Goal: Task Accomplishment & Management: Use online tool/utility

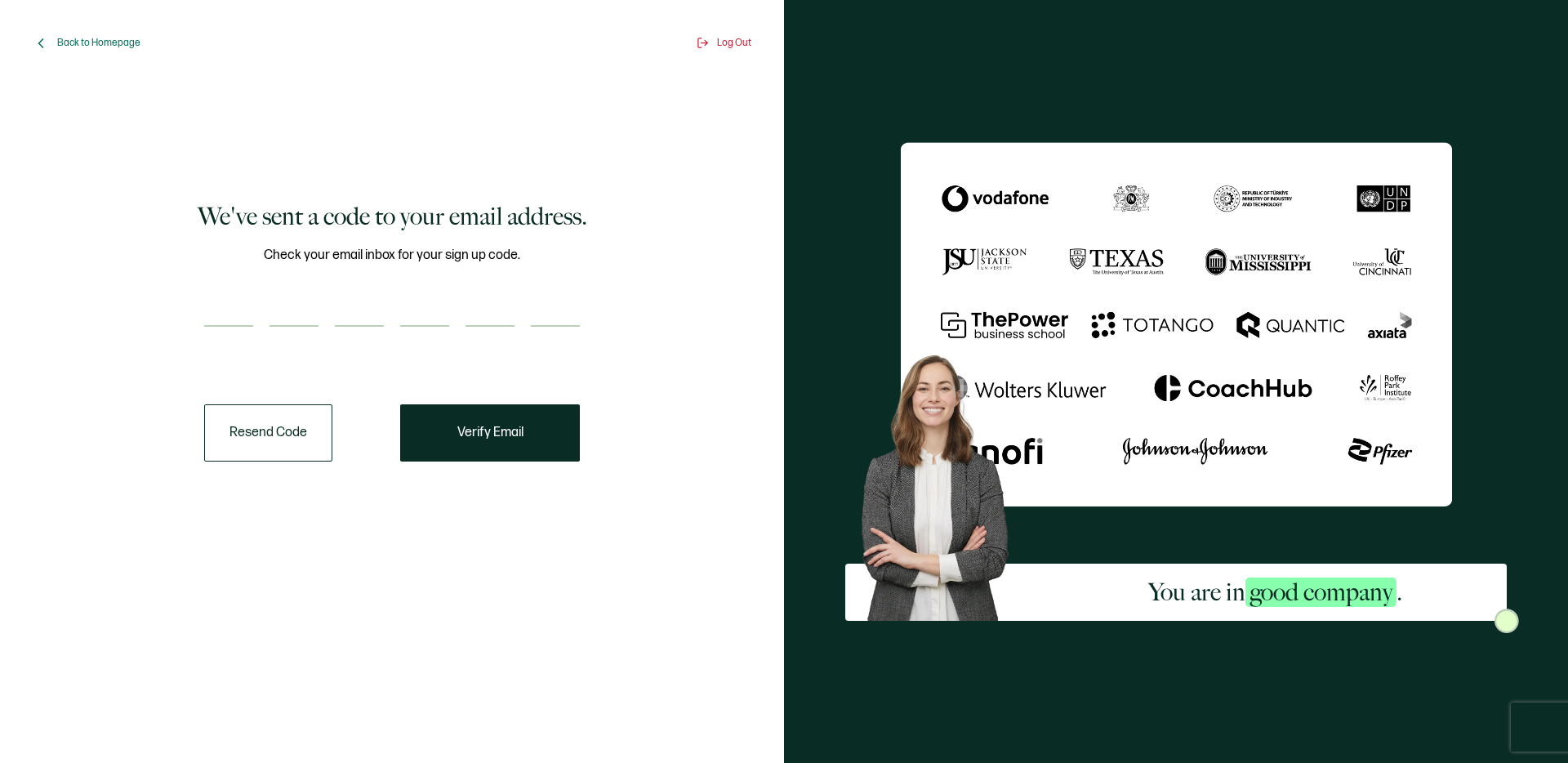
click at [228, 320] on input "number" at bounding box center [229, 310] width 49 height 33
paste input "6"
type input "6"
type input "7"
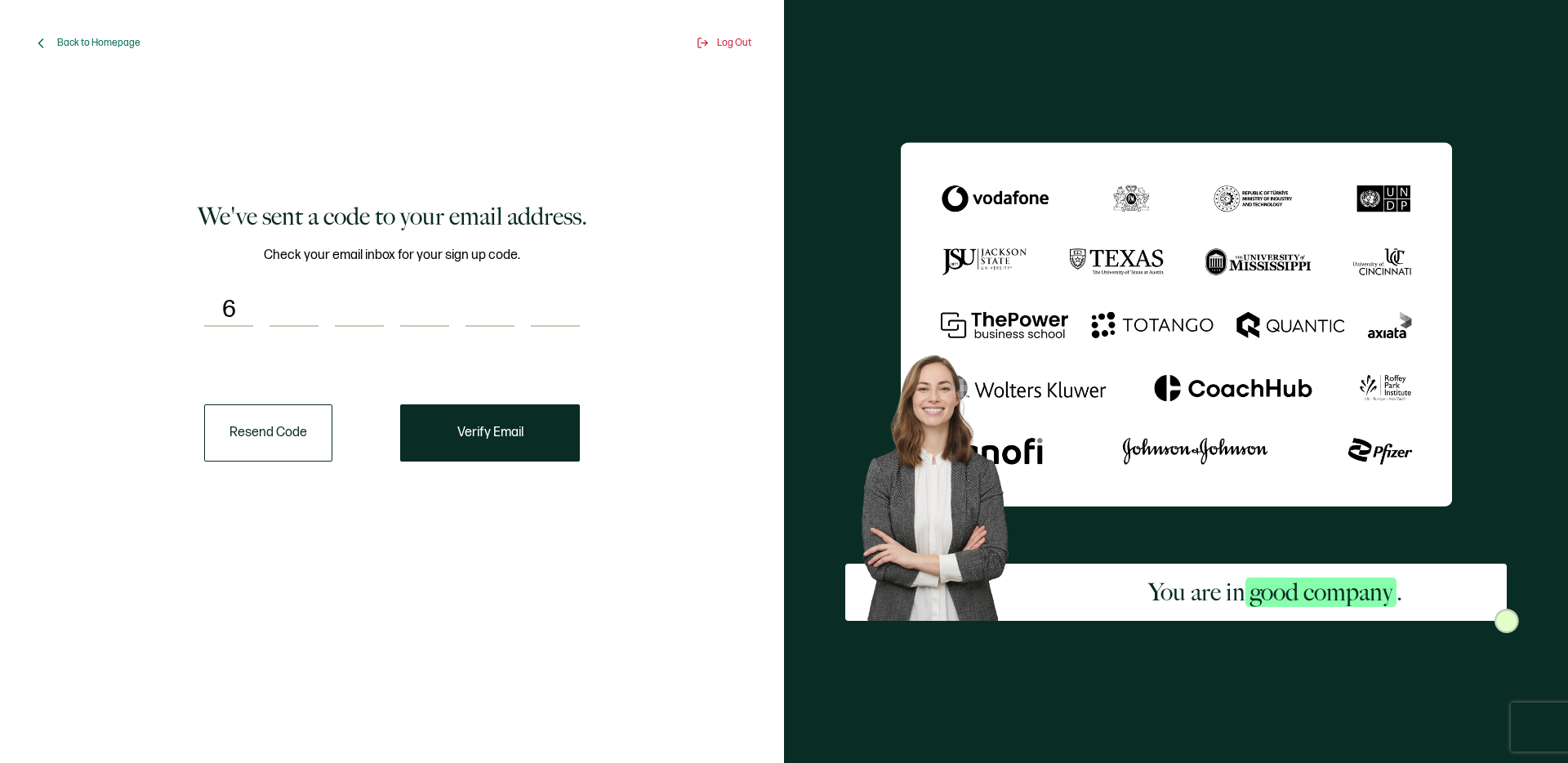
type input "2"
type input "3"
type input "1"
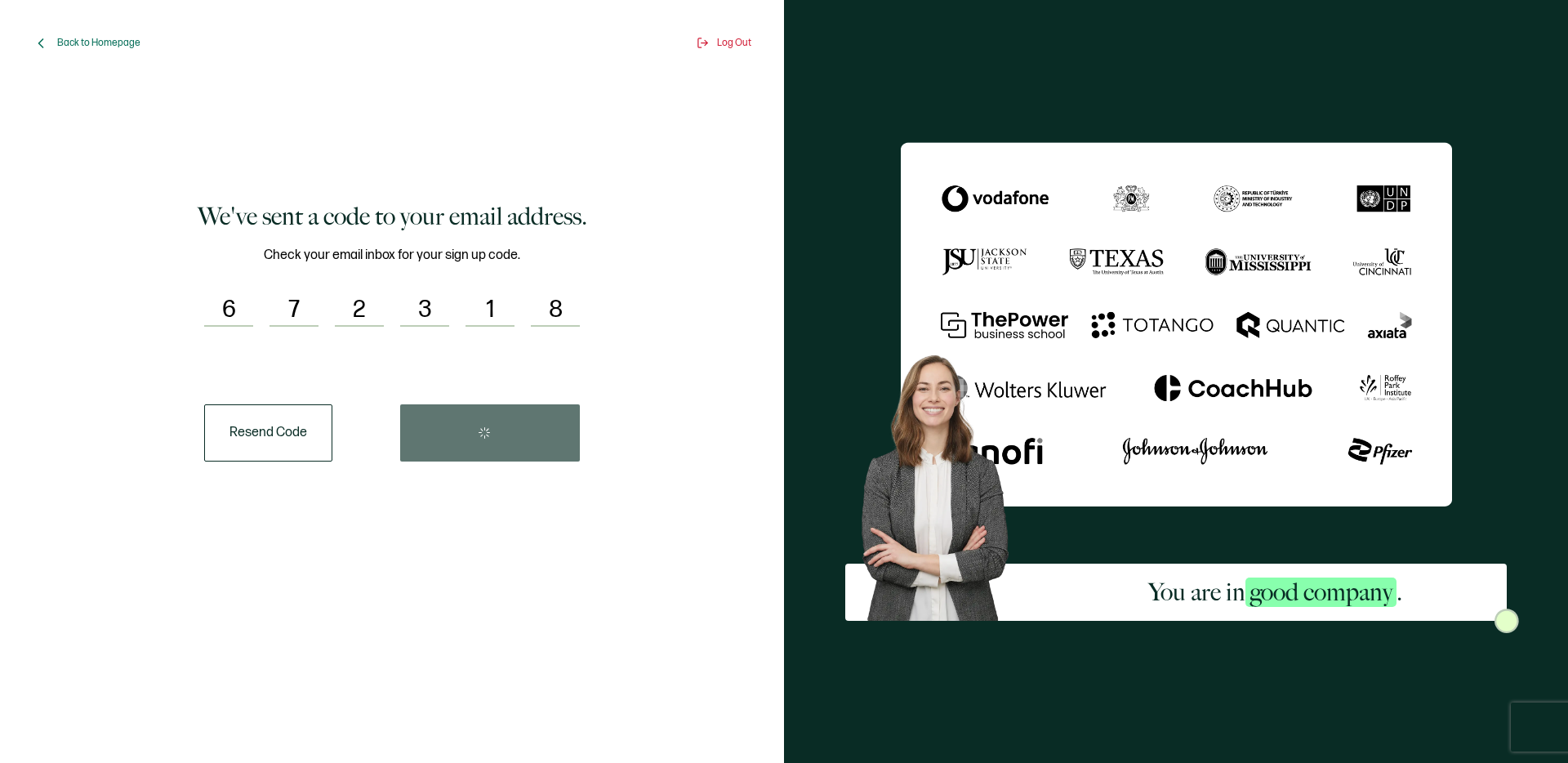
paste input "number"
type input "8"
click at [507, 433] on span "Verify Email" at bounding box center [490, 433] width 66 height 13
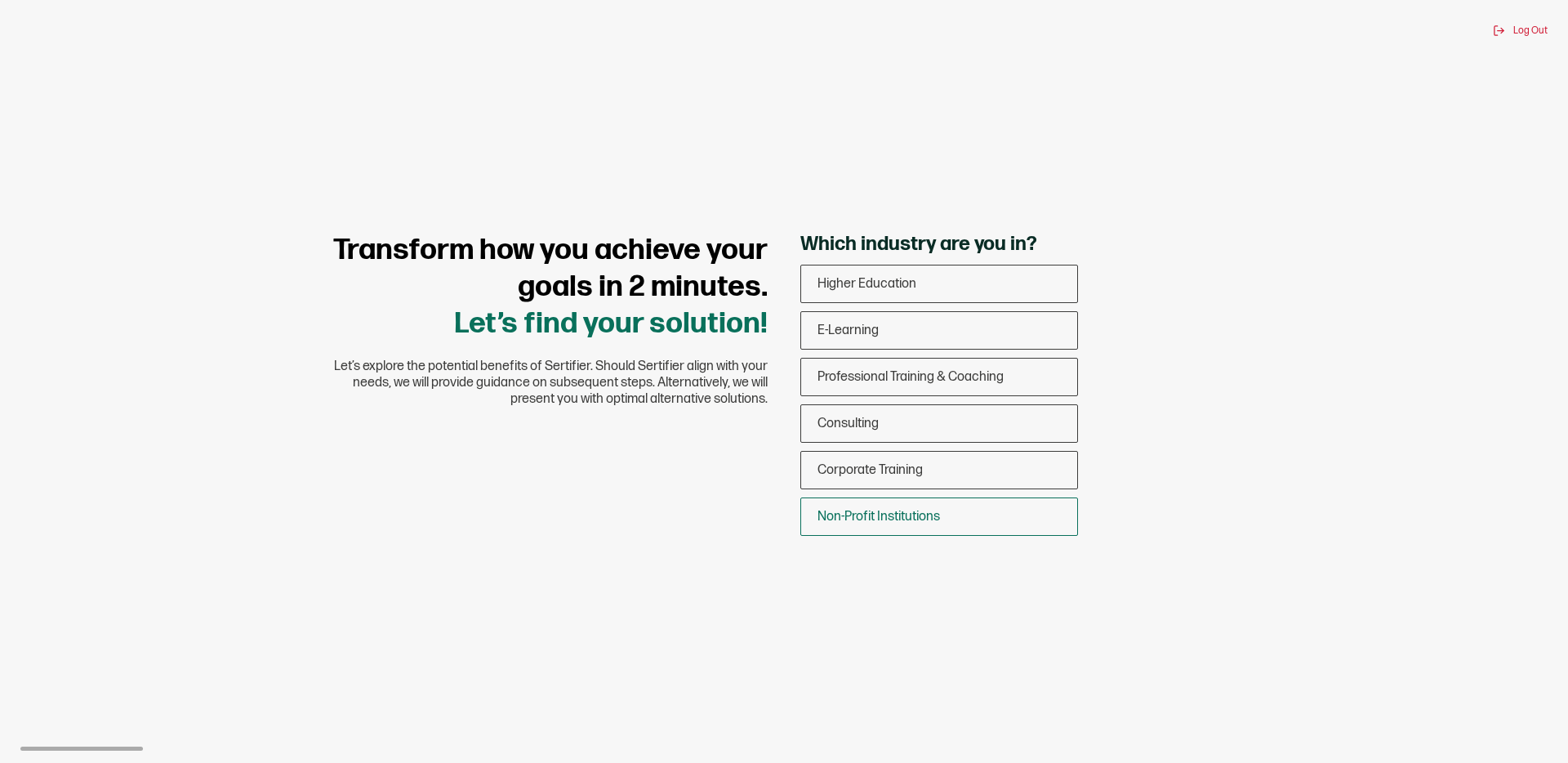
click at [868, 515] on span "Non-Profit Institutions" at bounding box center [879, 516] width 122 height 15
click at [0, 0] on input "Non-Profit Institutions" at bounding box center [0, 0] width 0 height 0
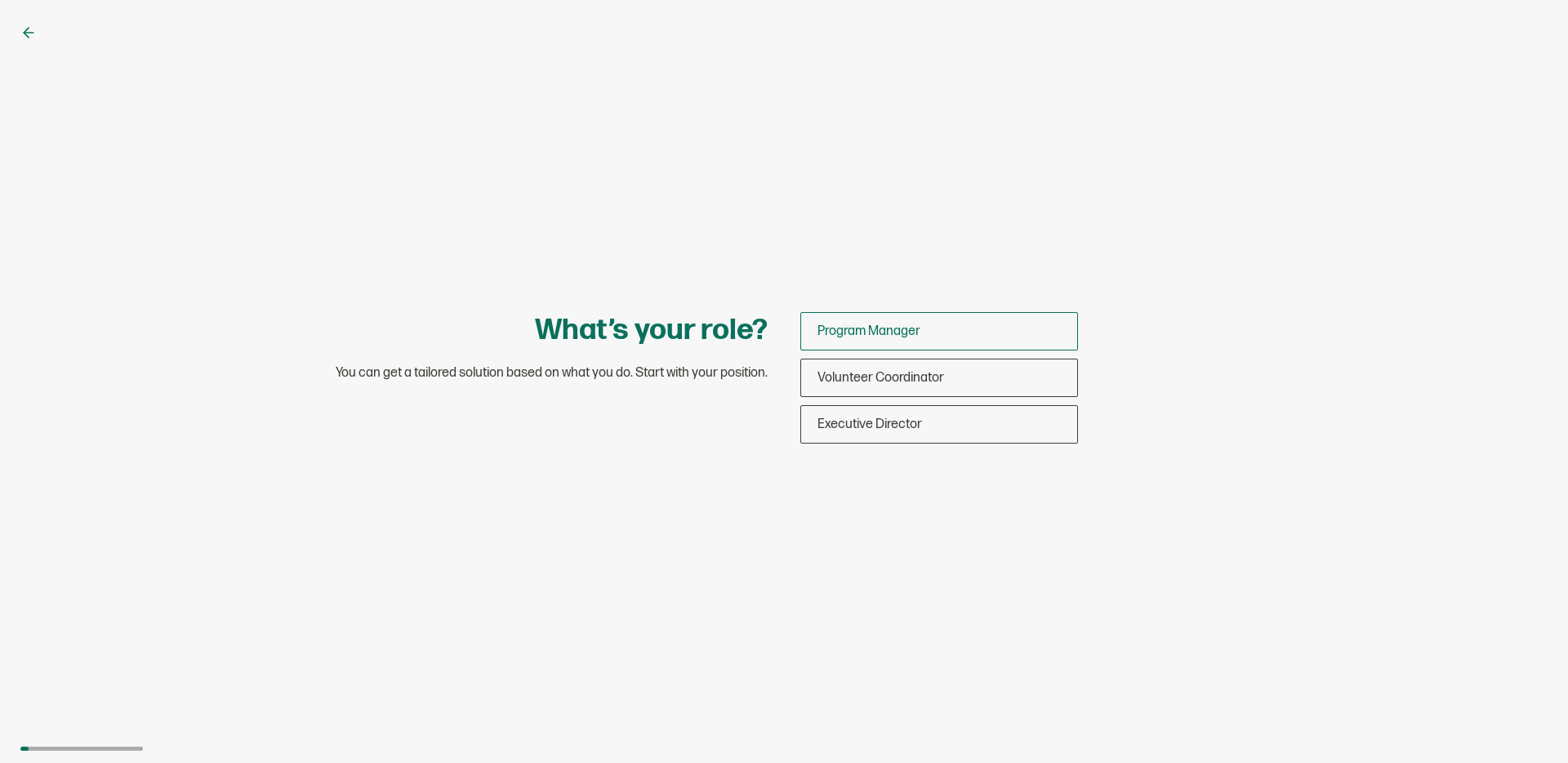
click at [859, 332] on span "Program Manager" at bounding box center [869, 331] width 103 height 15
click at [0, 0] on input "Program Manager" at bounding box center [0, 0] width 0 height 0
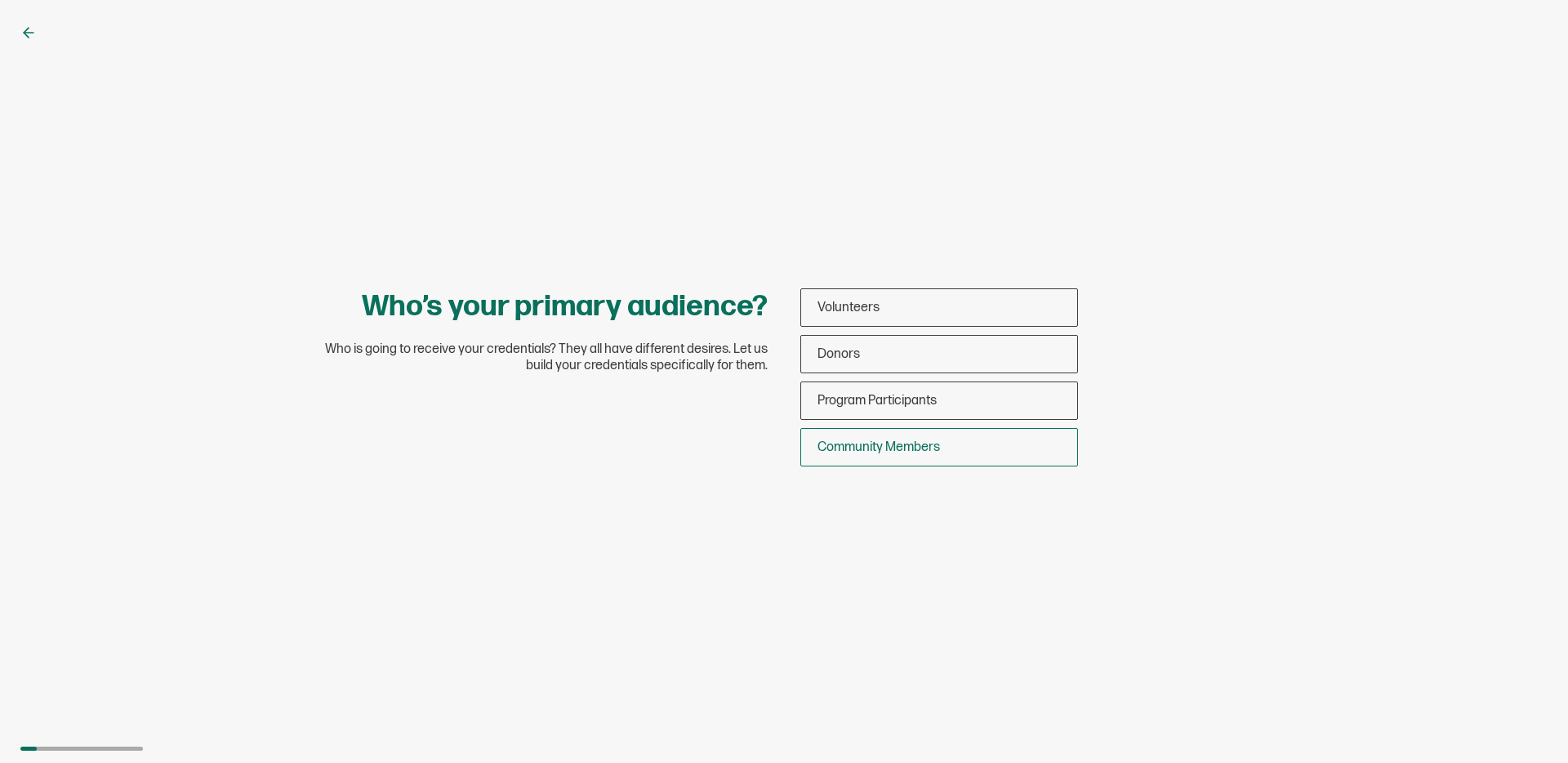
click at [875, 448] on span "Community Members" at bounding box center [879, 447] width 122 height 15
click at [0, 0] on input "Community Members" at bounding box center [0, 0] width 0 height 0
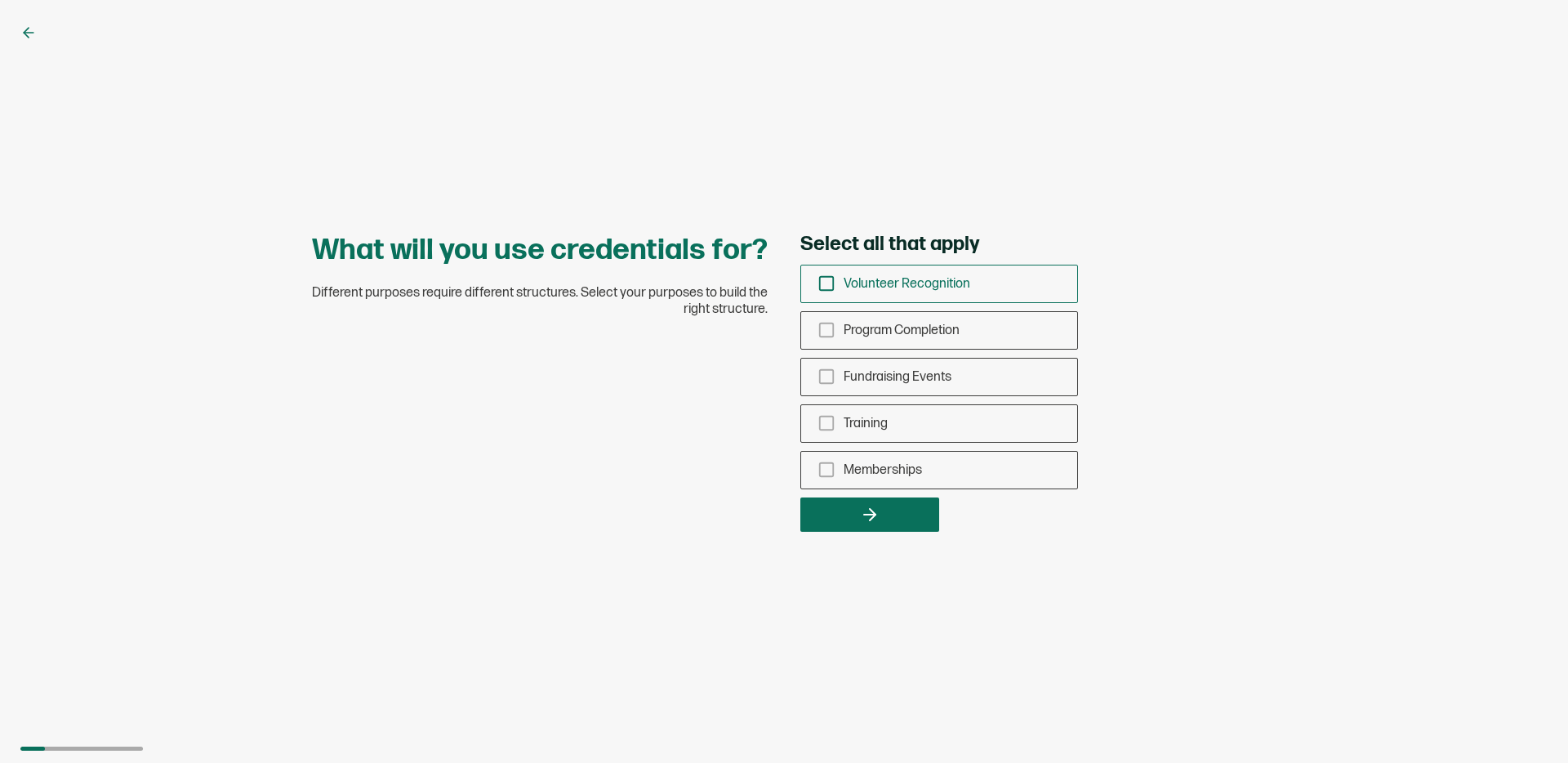
click at [829, 282] on icon "checkbox-group" at bounding box center [826, 283] width 18 height 18
click at [0, 0] on input "Volunteer Recognition" at bounding box center [0, 0] width 0 height 0
click at [855, 512] on button "button" at bounding box center [869, 514] width 139 height 34
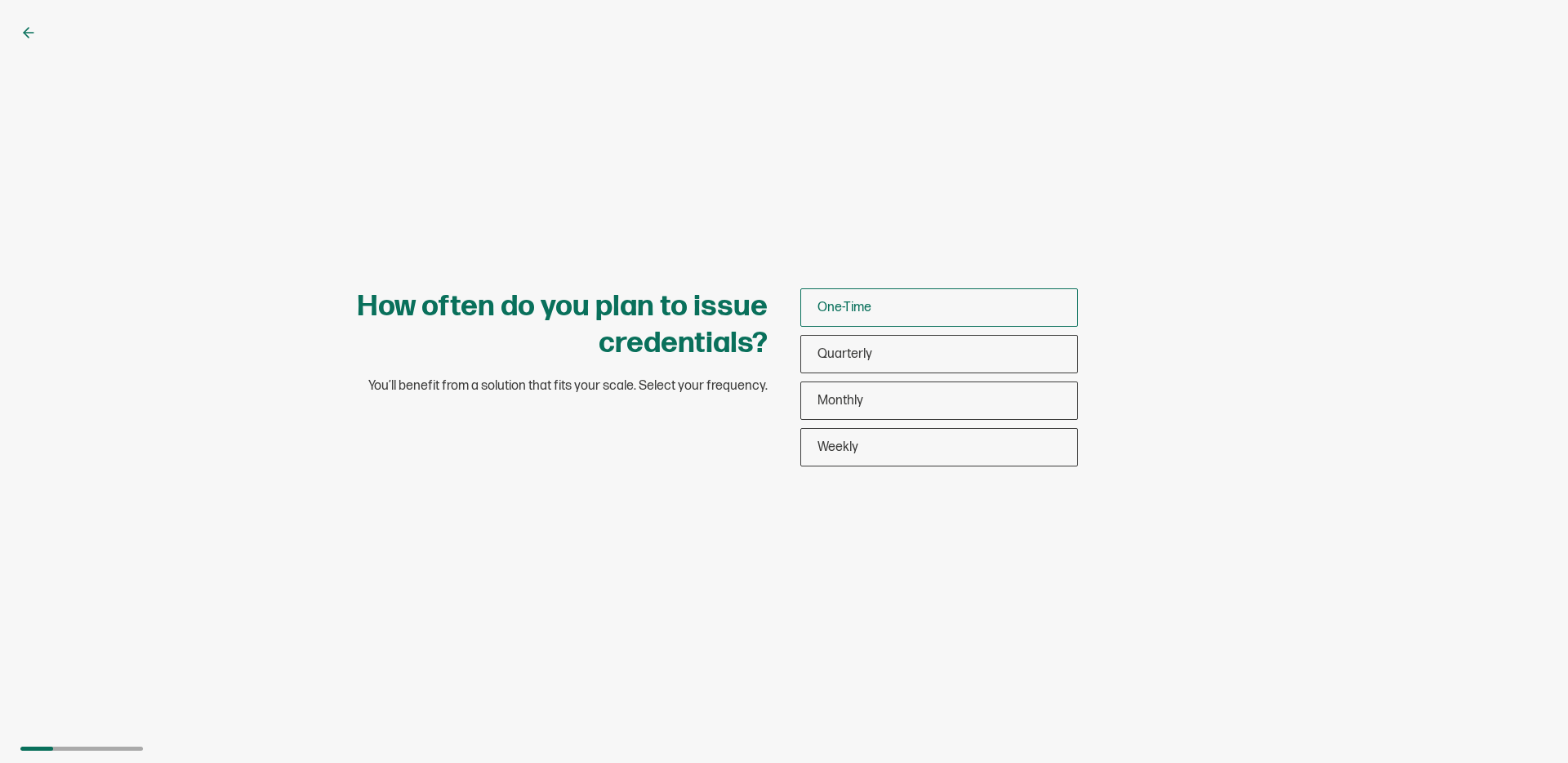
click at [843, 312] on span "One-Time" at bounding box center [844, 307] width 54 height 15
click at [0, 0] on input "One-Time" at bounding box center [0, 0] width 0 height 0
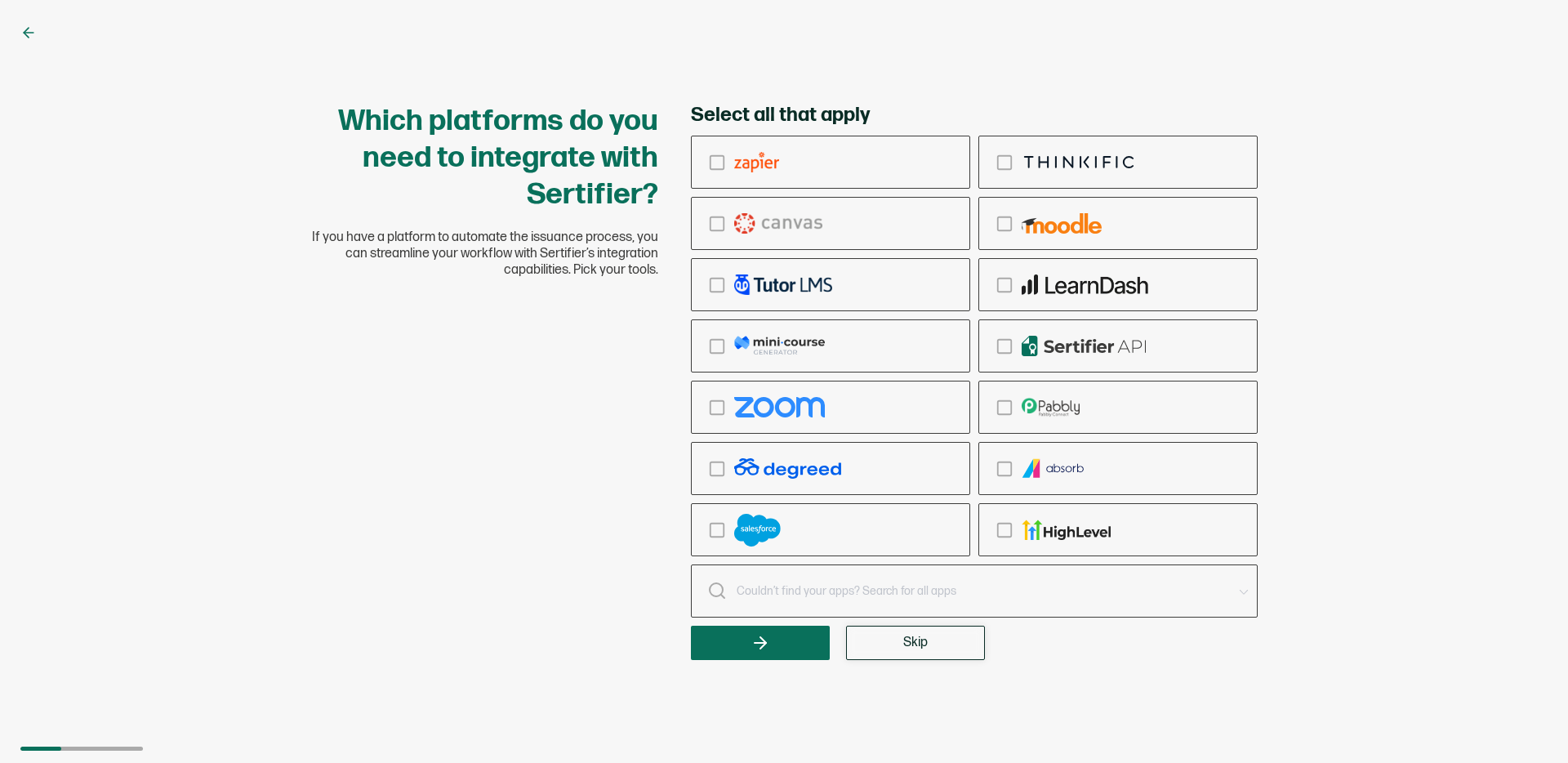
click at [931, 653] on button "Skip" at bounding box center [915, 643] width 139 height 34
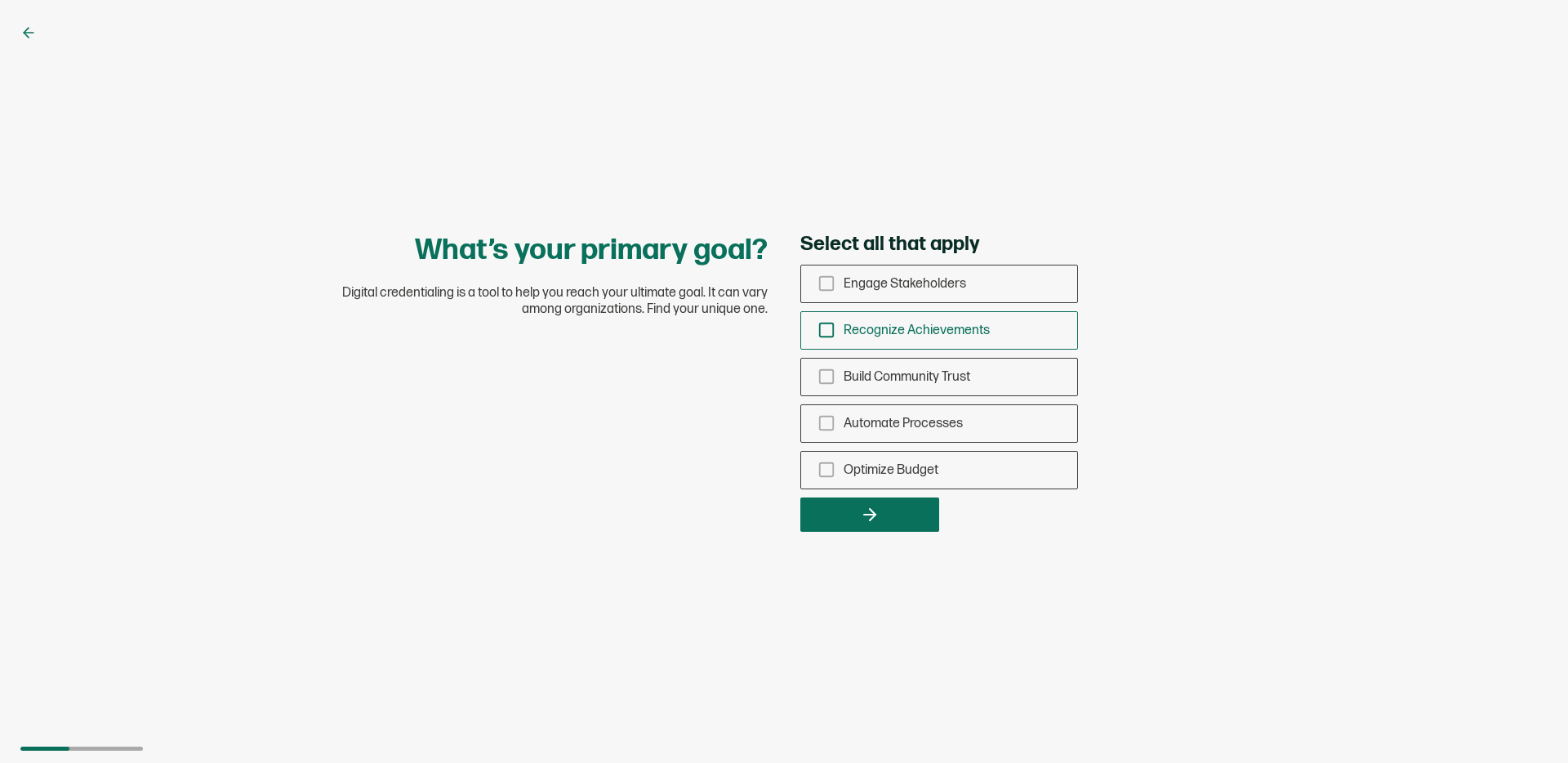
drag, startPoint x: 819, startPoint y: 327, endPoint x: 852, endPoint y: 427, distance: 105.3
click at [821, 328] on icon "checkbox-group" at bounding box center [826, 330] width 18 height 18
click at [0, 0] on input "Recognize Achievements" at bounding box center [0, 0] width 0 height 0
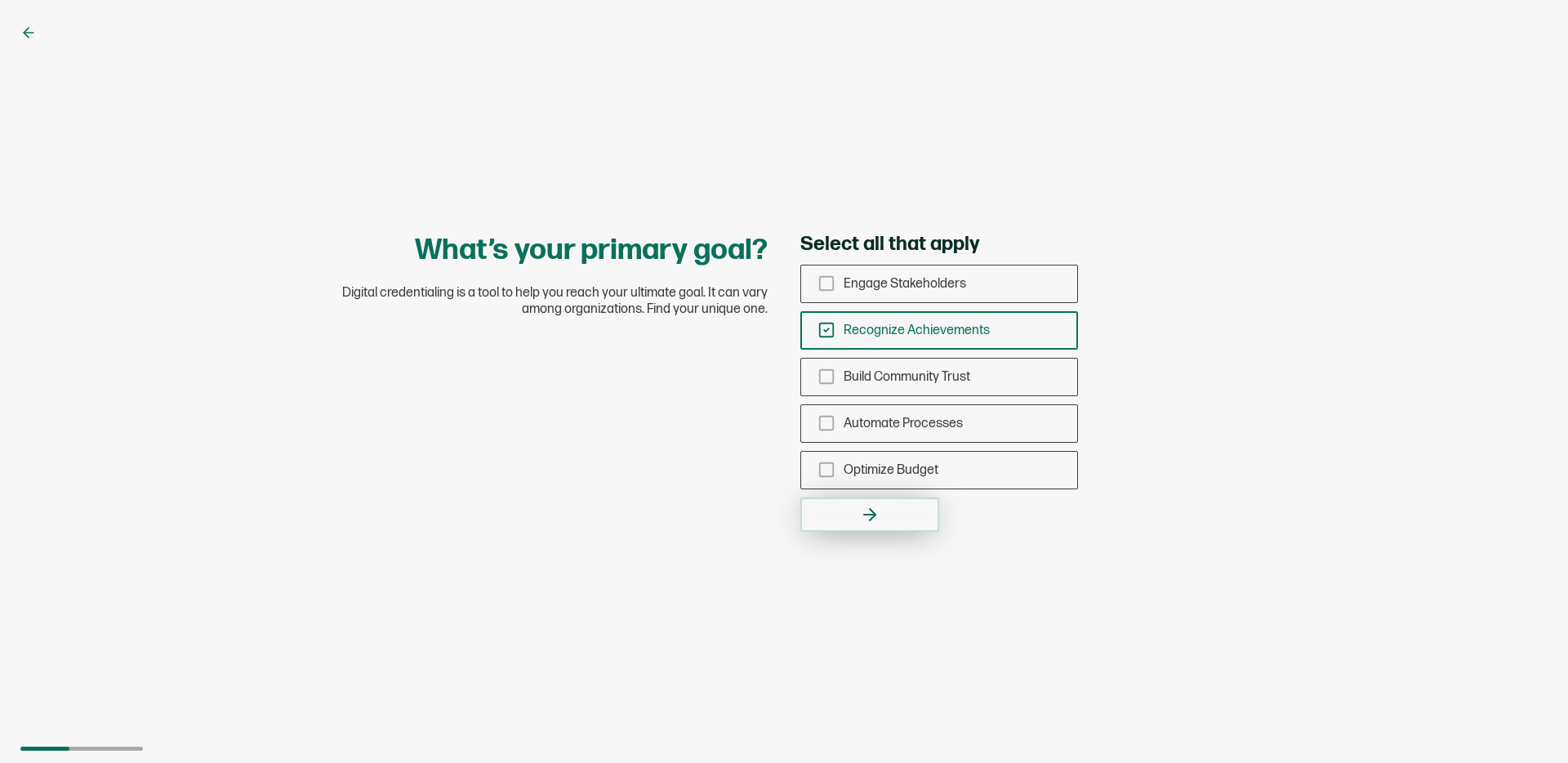
click at [875, 517] on icon "button" at bounding box center [869, 514] width 19 height 19
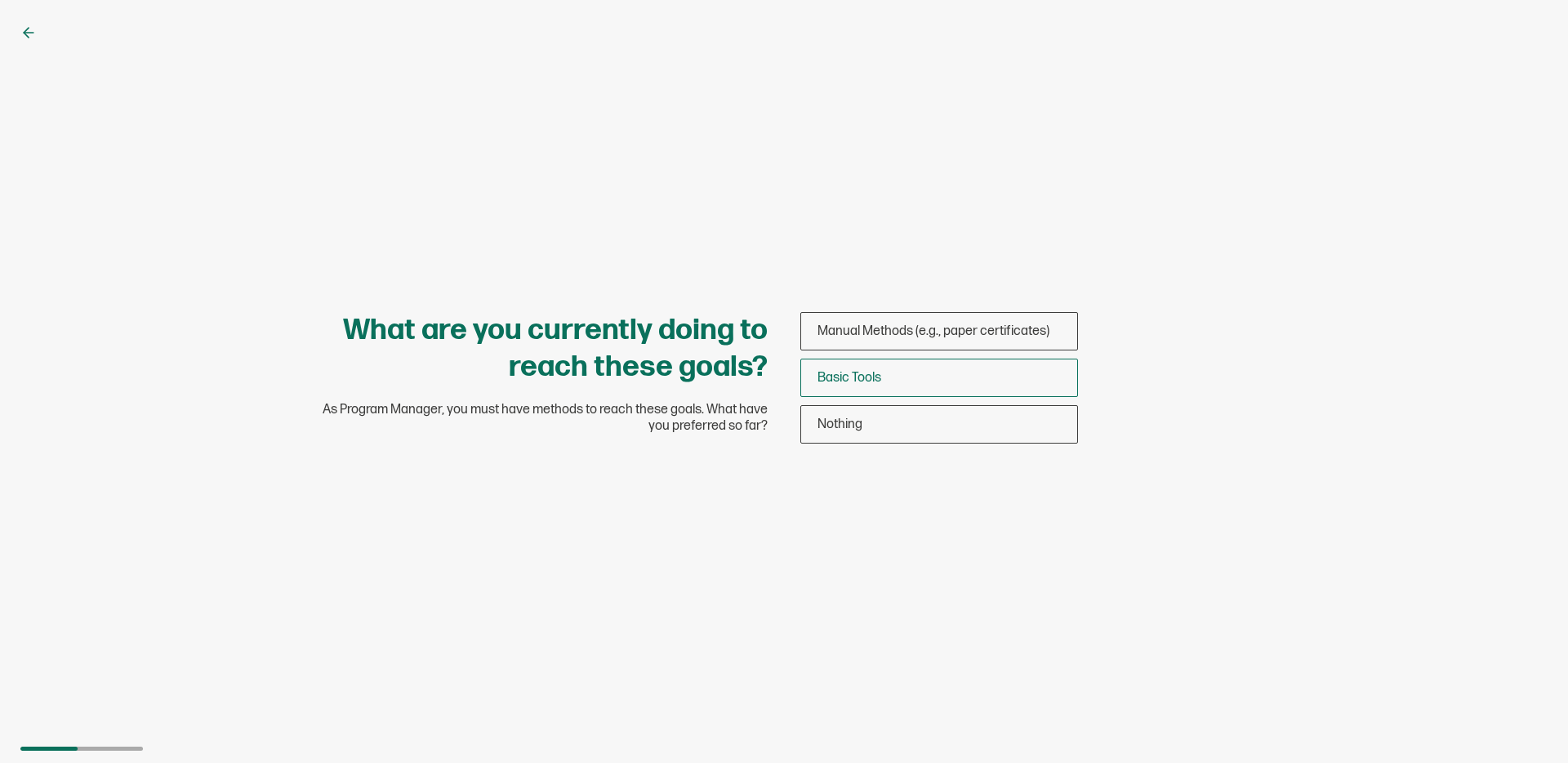
click at [839, 365] on div "Basic Tools" at bounding box center [939, 378] width 276 height 38
click at [0, 0] on input "Basic Tools" at bounding box center [0, 0] width 0 height 0
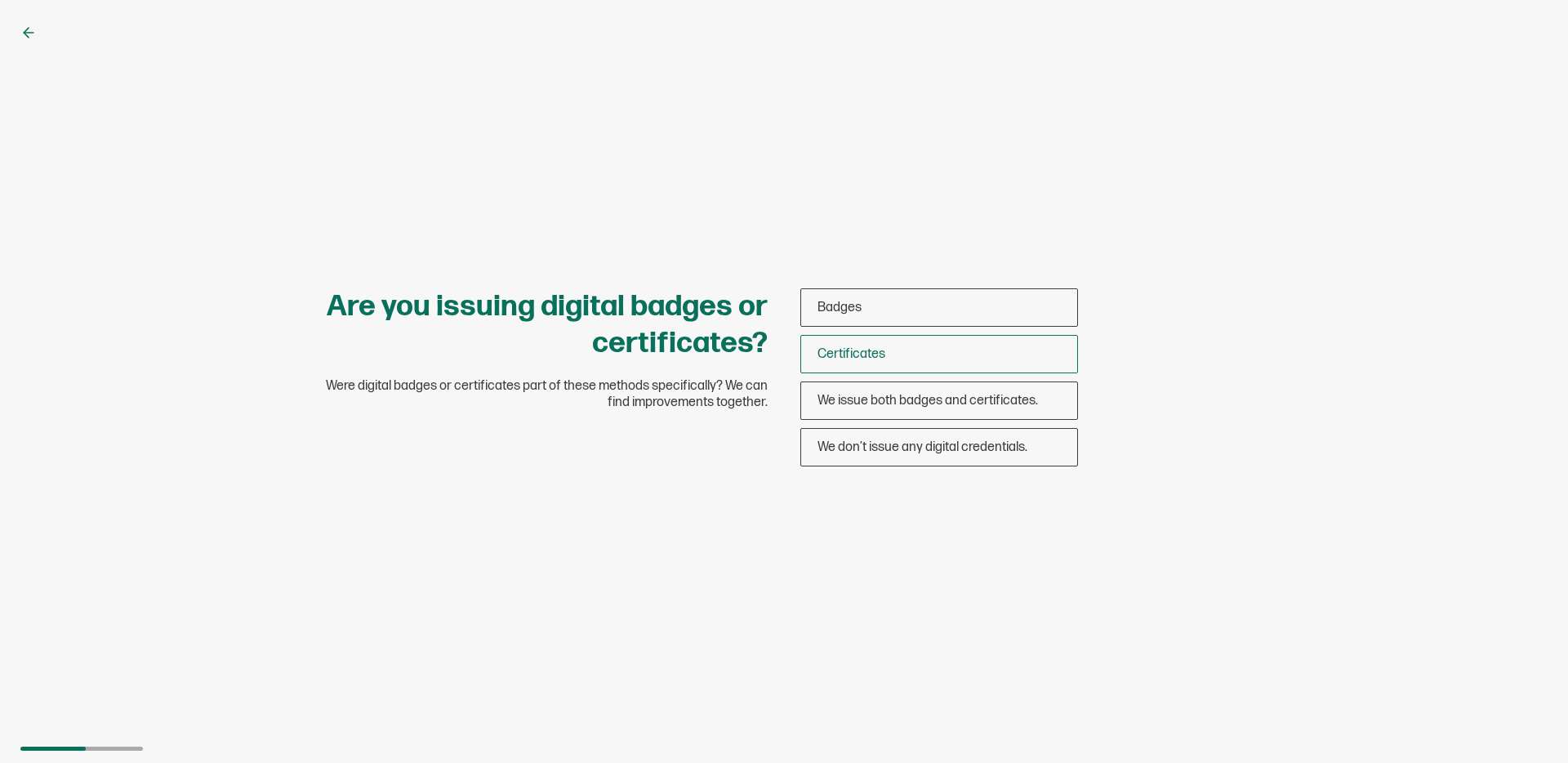
click at [841, 350] on span "Certificates" at bounding box center [851, 354] width 68 height 15
click at [0, 0] on input "Certificates" at bounding box center [0, 0] width 0 height 0
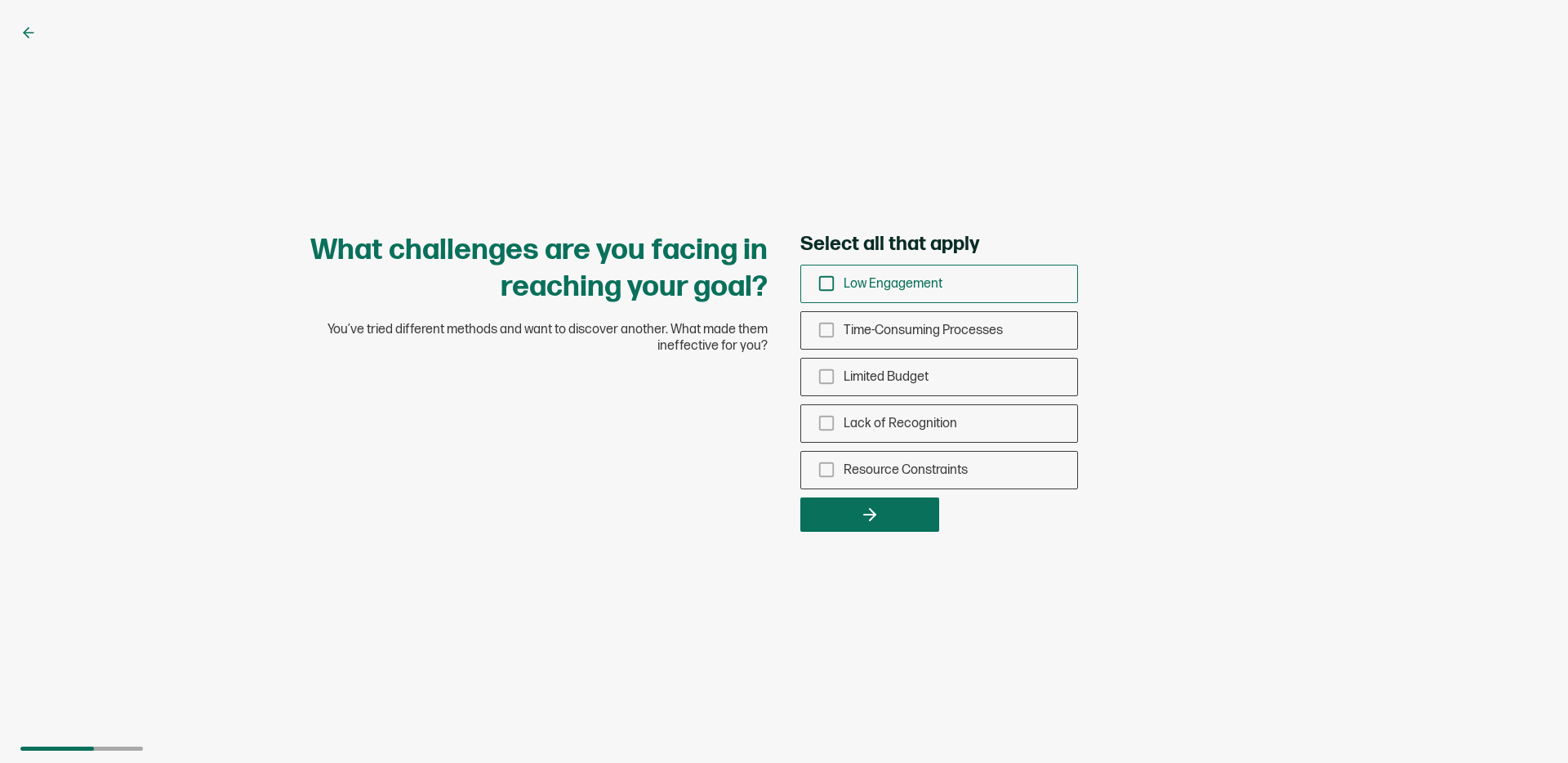
click at [826, 288] on icon "checkbox-group" at bounding box center [826, 283] width 18 height 18
click at [0, 0] on input "Low Engagement" at bounding box center [0, 0] width 0 height 0
click at [869, 511] on icon "button" at bounding box center [869, 514] width 19 height 19
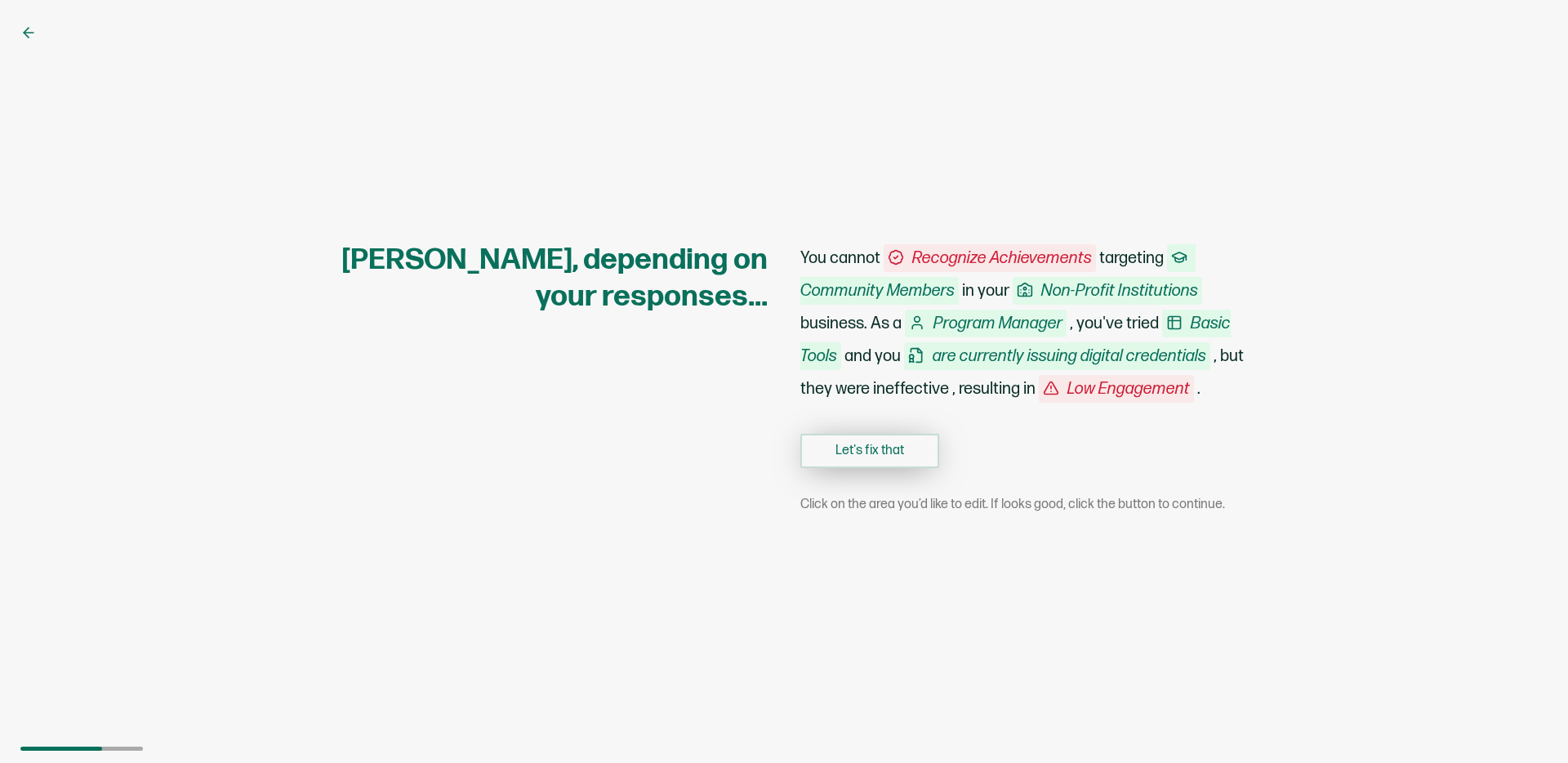
click at [861, 455] on button "Let's fix that" at bounding box center [869, 450] width 139 height 34
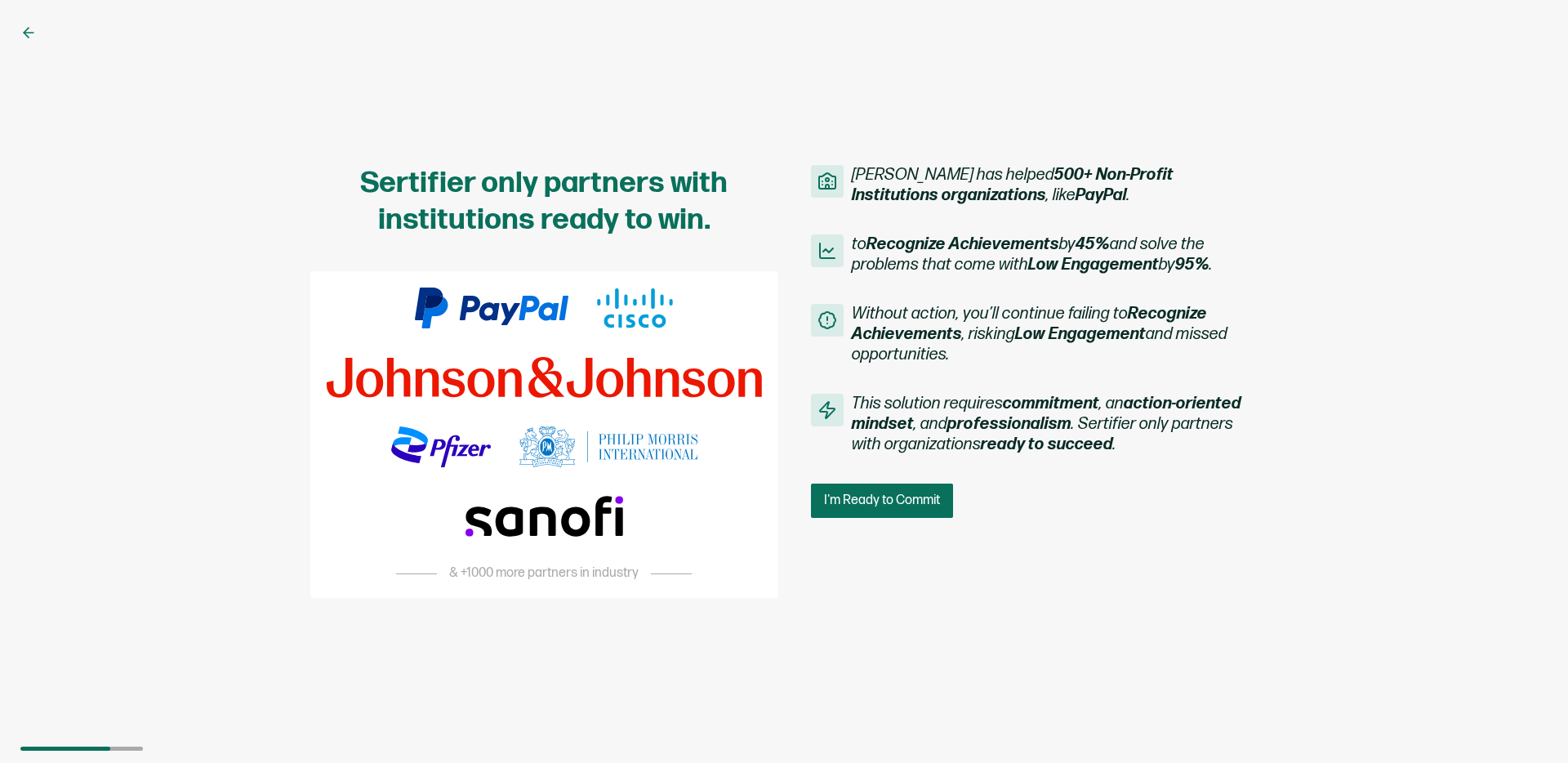
drag, startPoint x: 856, startPoint y: 569, endPoint x: 860, endPoint y: 526, distance: 43.2
click at [856, 569] on div "Sertifier only partners with institutions ready to win. & +1000 more partners i…" at bounding box center [783, 382] width 980 height 433
click at [857, 509] on button "I'm Ready to Commit" at bounding box center [883, 501] width 145 height 34
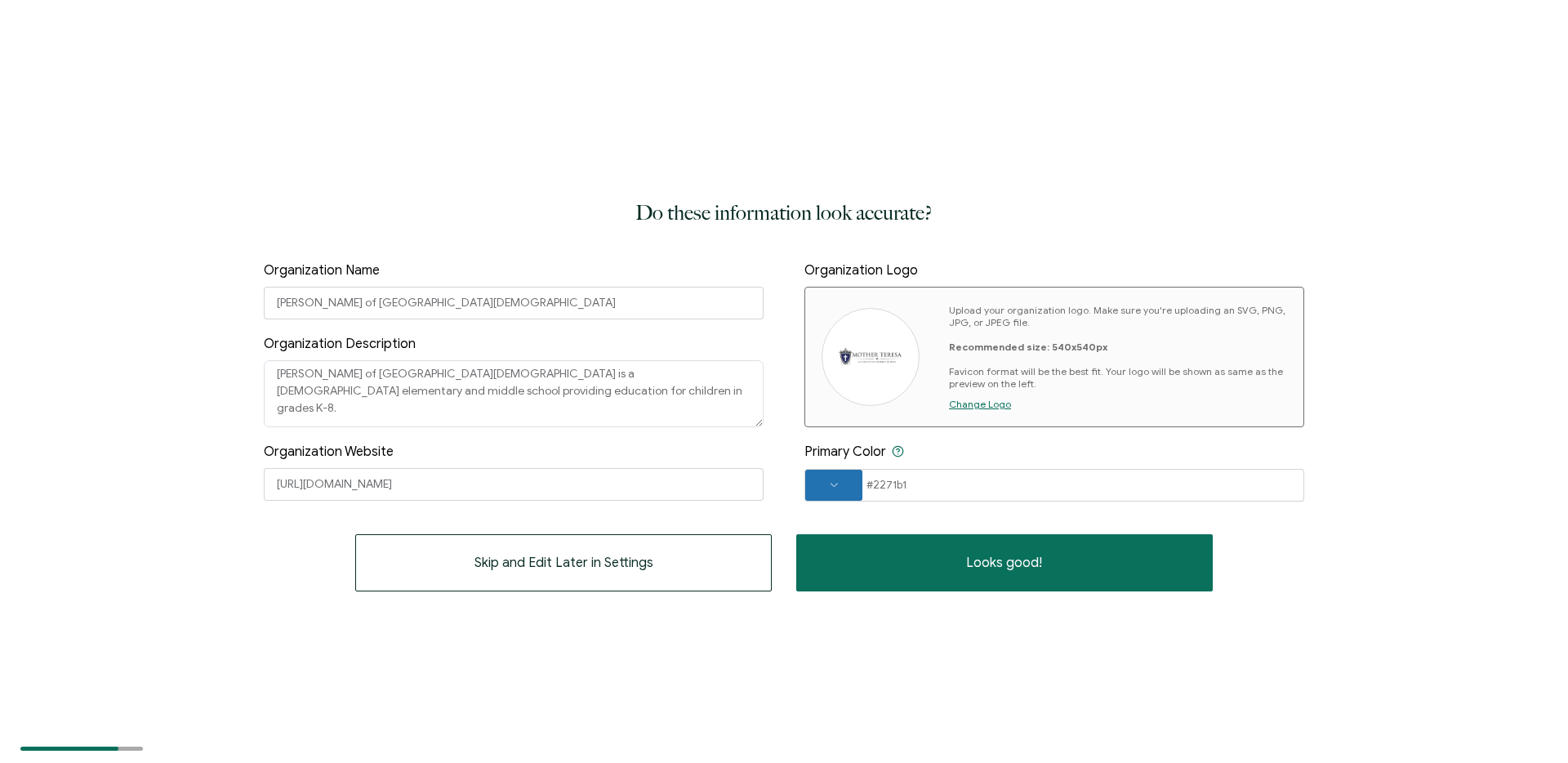
click at [968, 405] on span "Change Logo" at bounding box center [979, 403] width 62 height 12
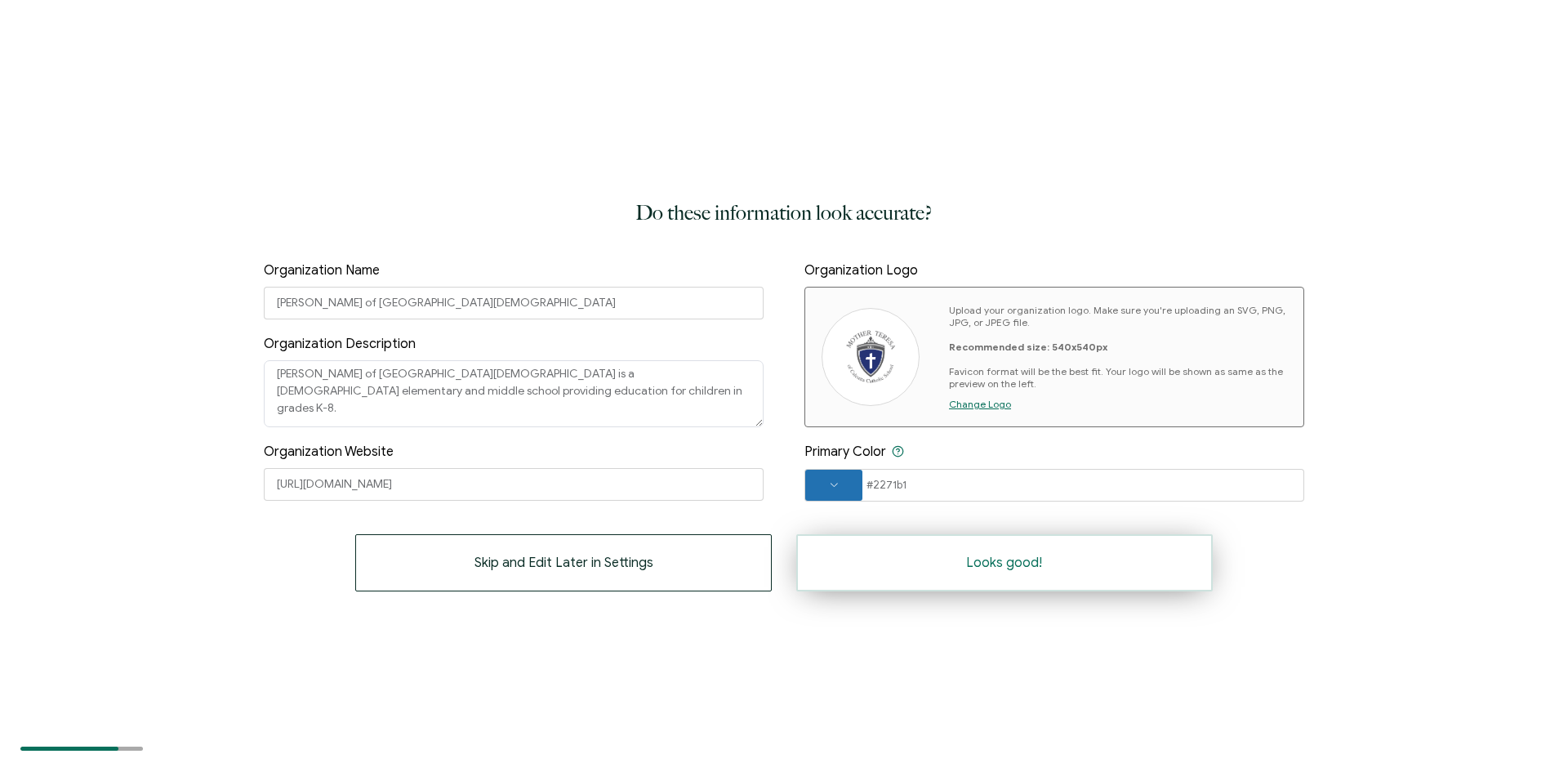
click at [974, 572] on button "Looks good!" at bounding box center [1005, 563] width 417 height 57
click at [1027, 560] on span "Looks good!" at bounding box center [1003, 563] width 76 height 13
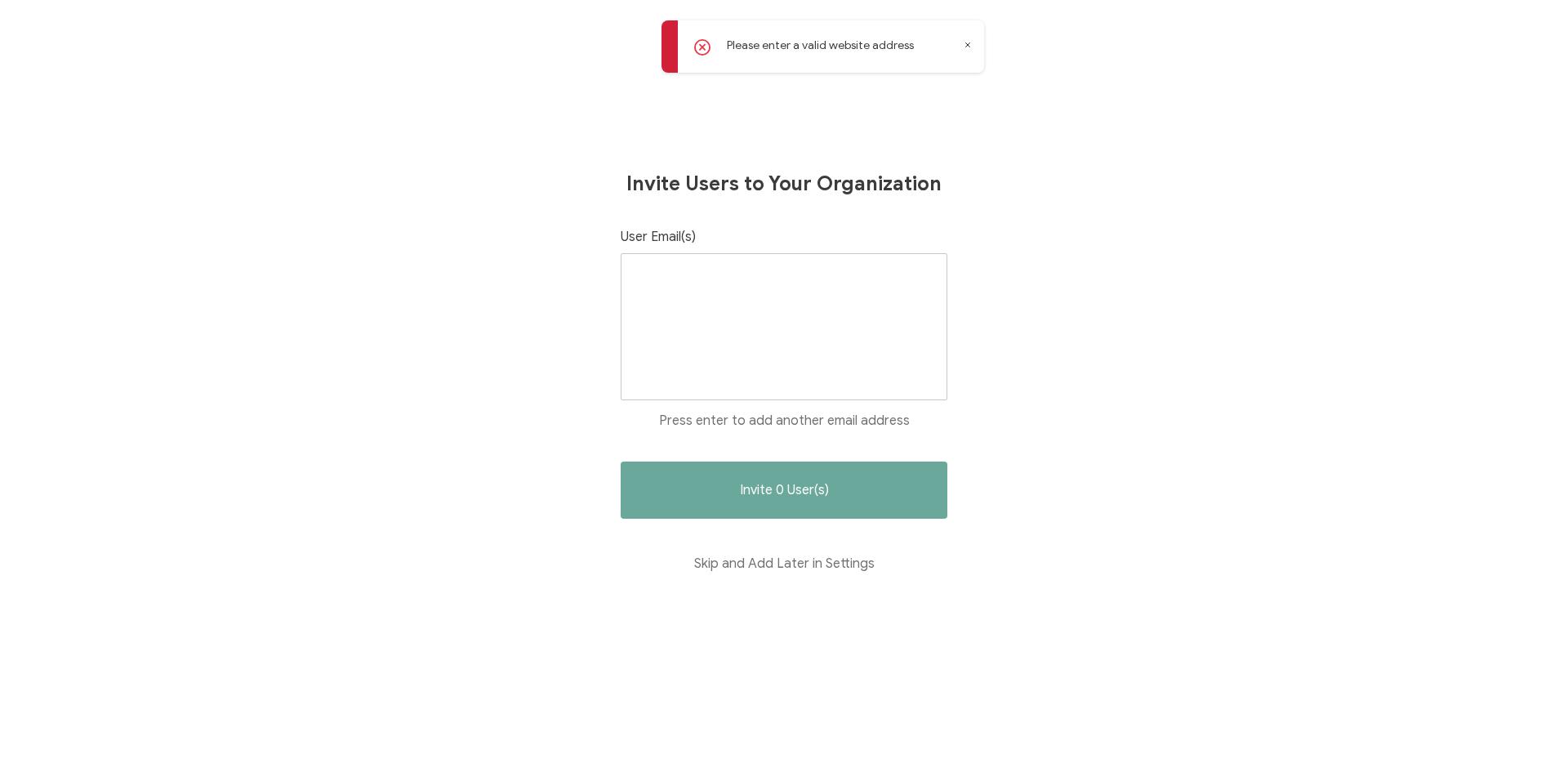
click at [695, 327] on div at bounding box center [784, 327] width 327 height 147
click at [830, 301] on div at bounding box center [784, 327] width 327 height 147
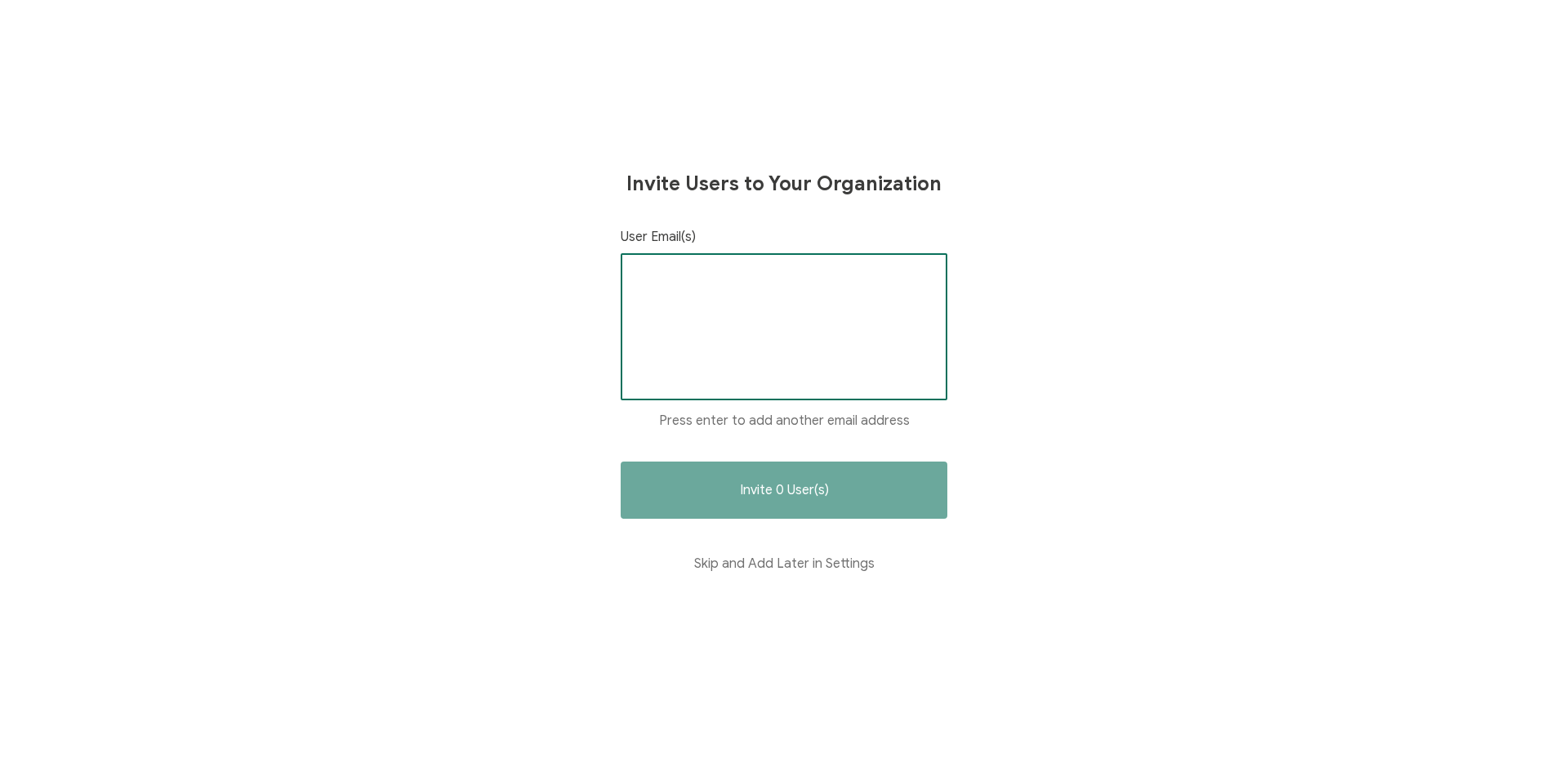
paste input "[URL][DOMAIN_NAME]"
type input "https://mtctampa.org/"
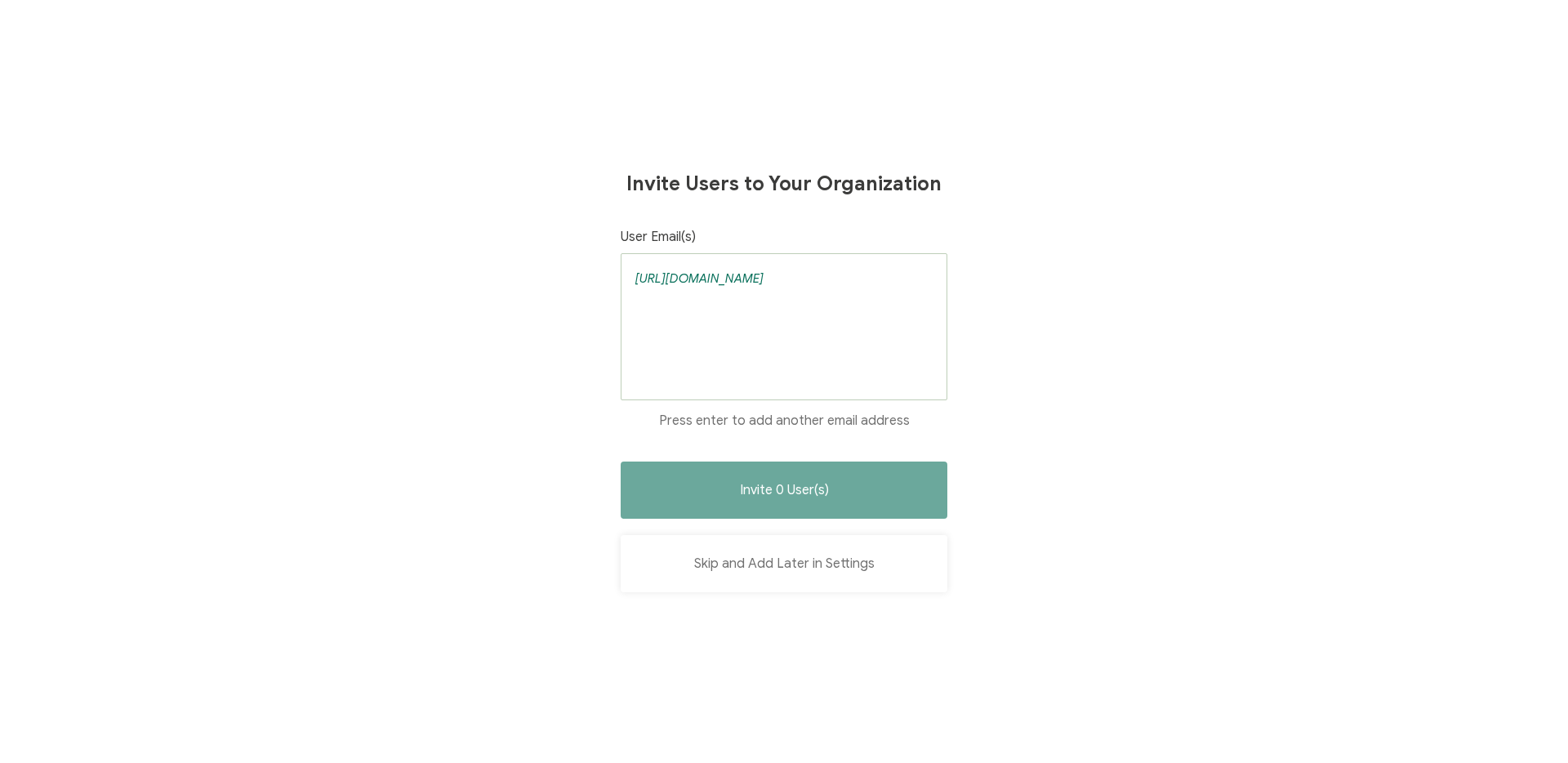
click at [745, 566] on button "Skip and Add Later in Settings" at bounding box center [784, 563] width 327 height 57
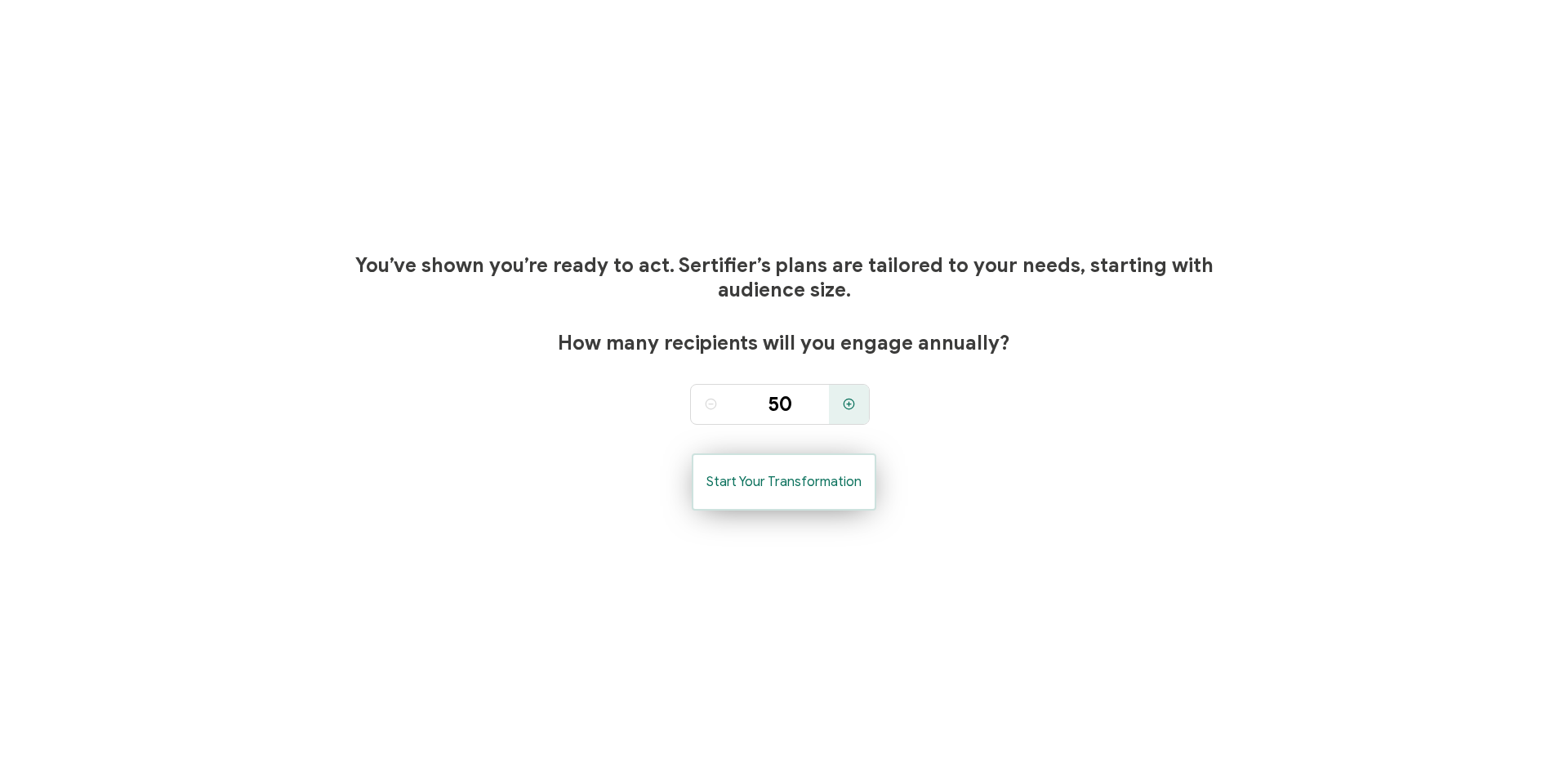
click at [782, 482] on span "Start Your Transformation" at bounding box center [784, 482] width 155 height 13
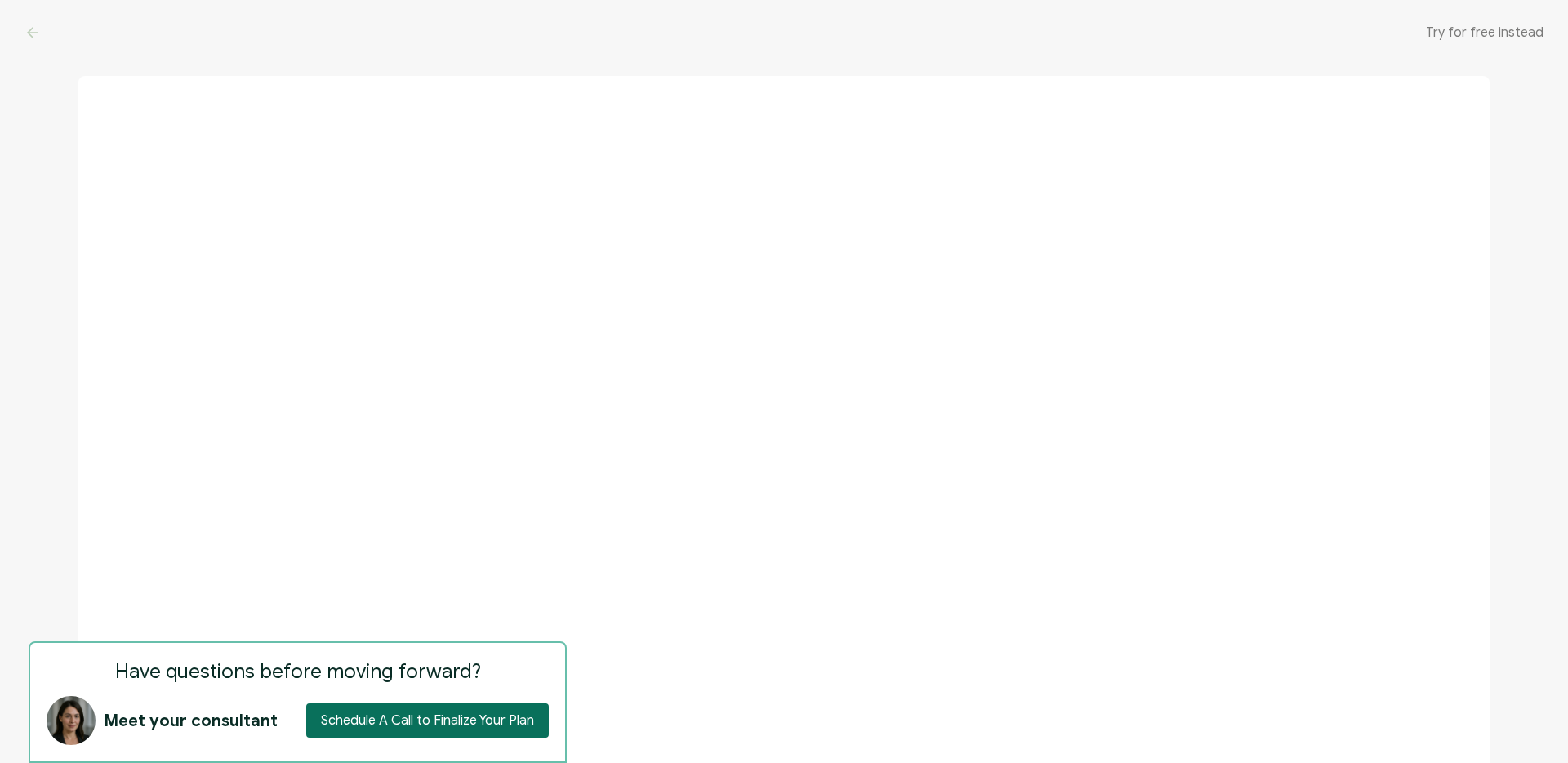
click at [1480, 33] on span "Try for free instead" at bounding box center [1484, 33] width 118 height 16
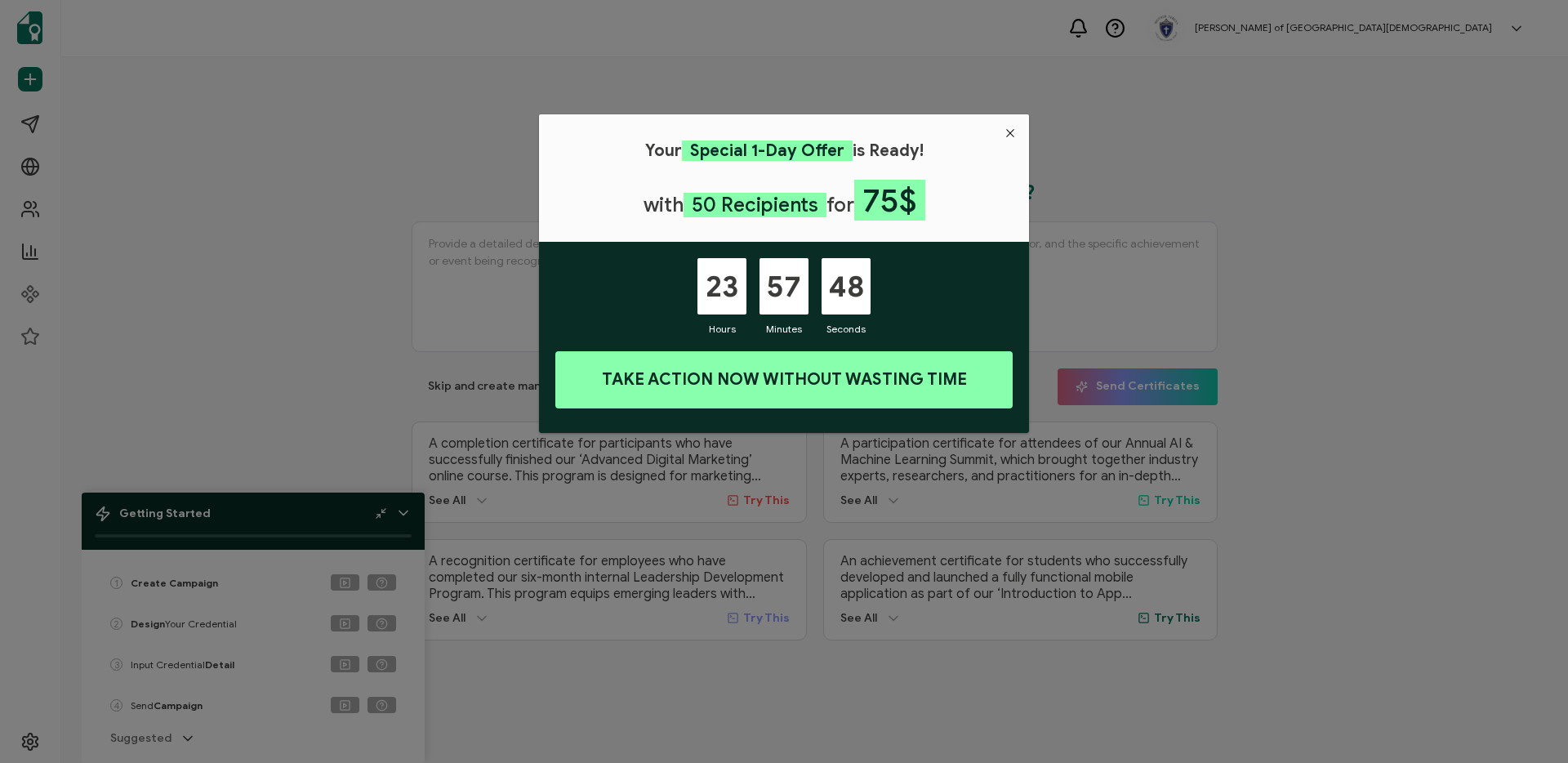
drag, startPoint x: 1014, startPoint y: 134, endPoint x: 970, endPoint y: 145, distance: 45.4
click at [1013, 134] on icon "Close" at bounding box center [1011, 133] width 13 height 13
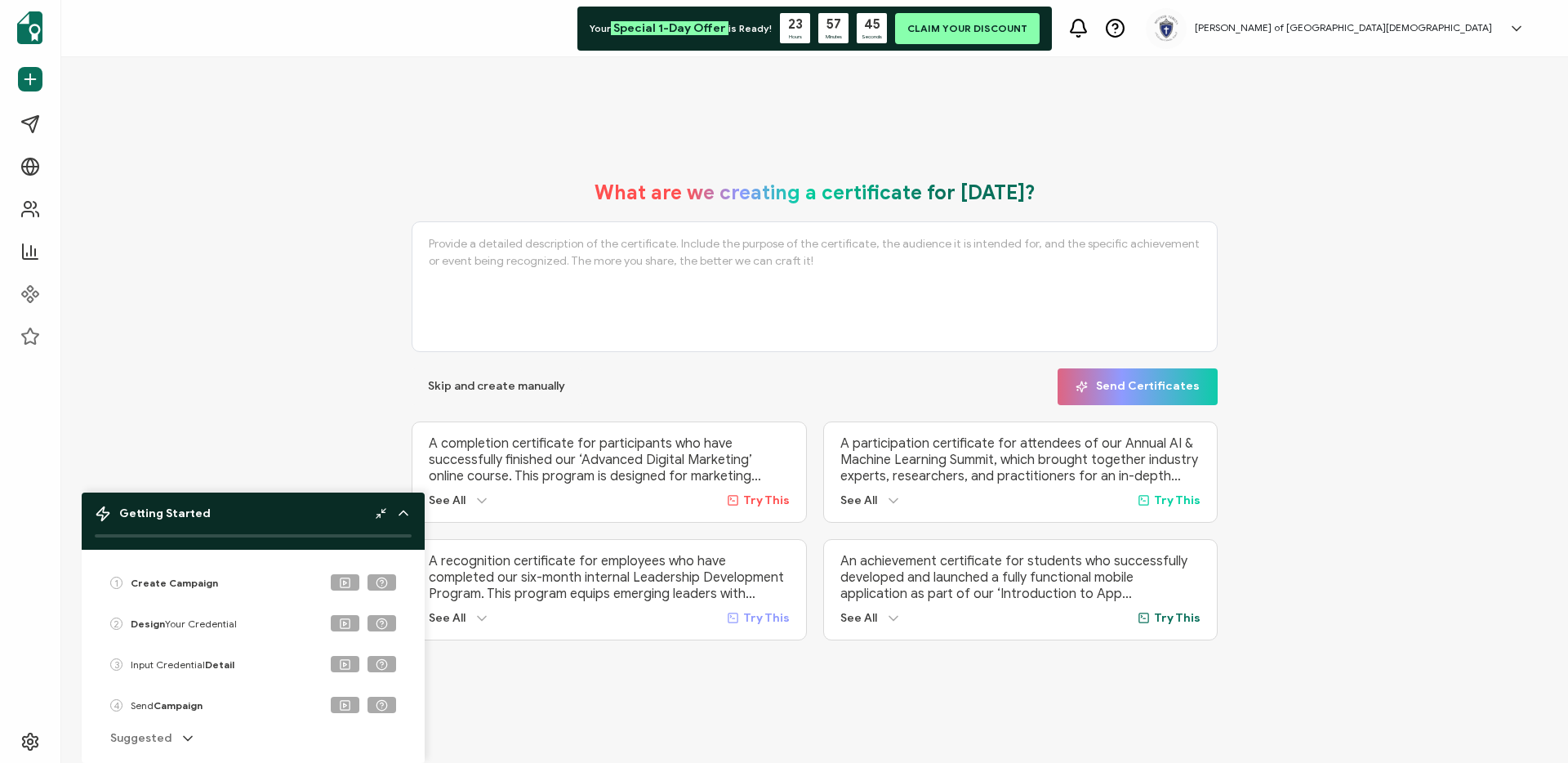
click at [383, 512] on icon at bounding box center [381, 512] width 12 height 12
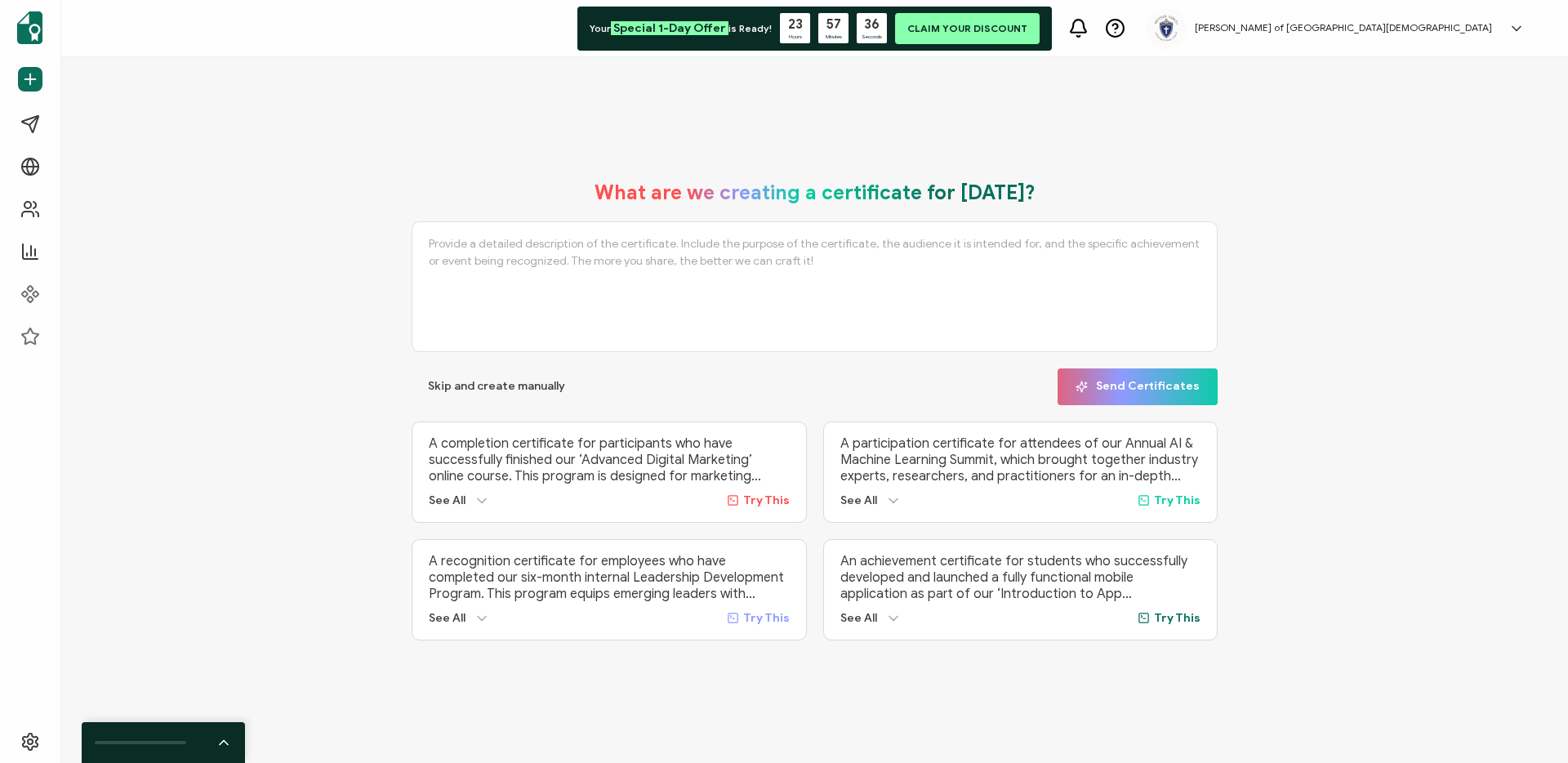
click at [773, 271] on textarea at bounding box center [814, 286] width 806 height 131
click at [484, 276] on textarea at bounding box center [814, 286] width 806 height 131
type textarea "an honor roll certificate"
click at [1077, 382] on button "Send Certificates" at bounding box center [1137, 386] width 160 height 36
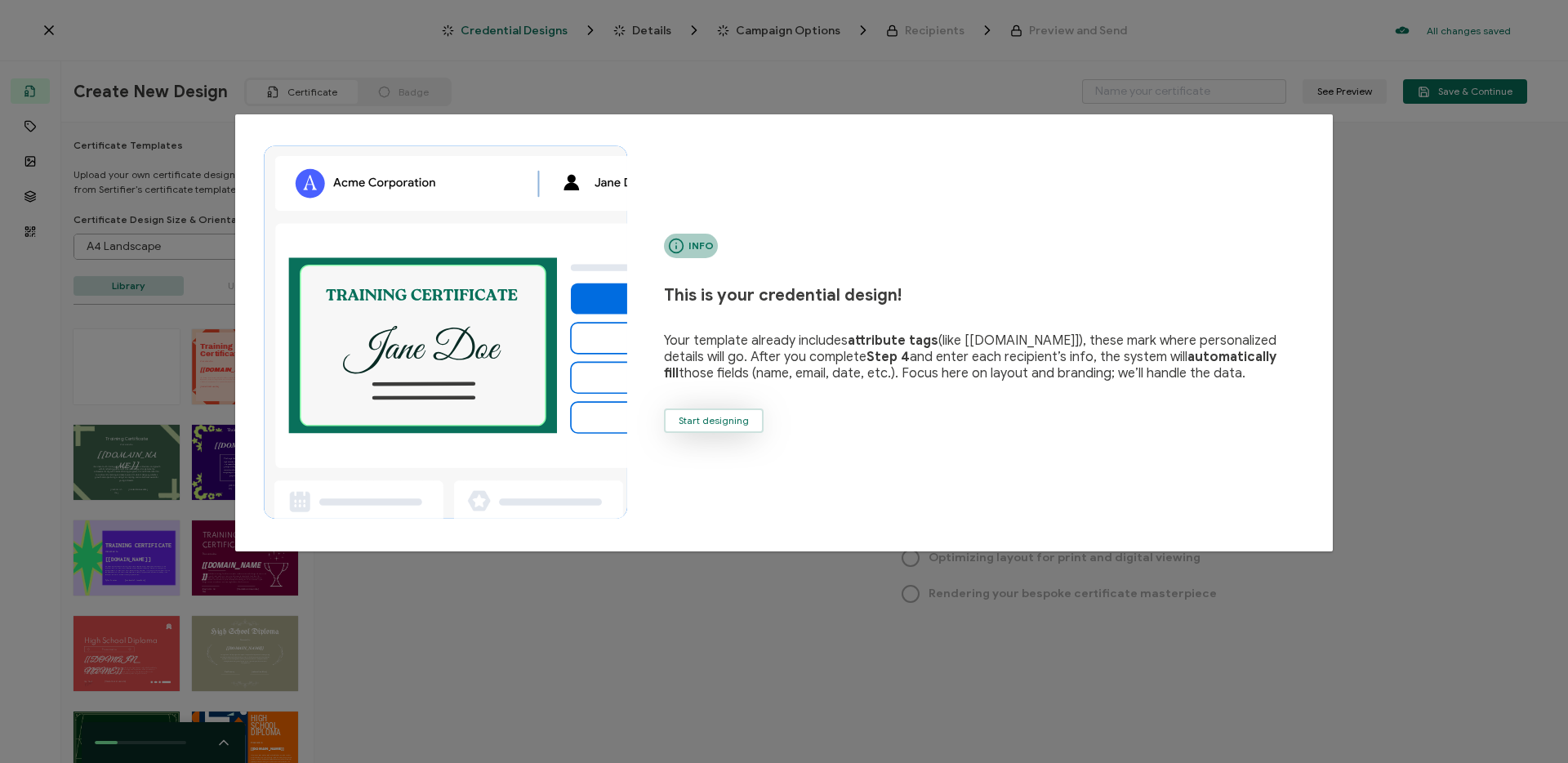
click at [697, 419] on span "Start designing" at bounding box center [713, 421] width 70 height 10
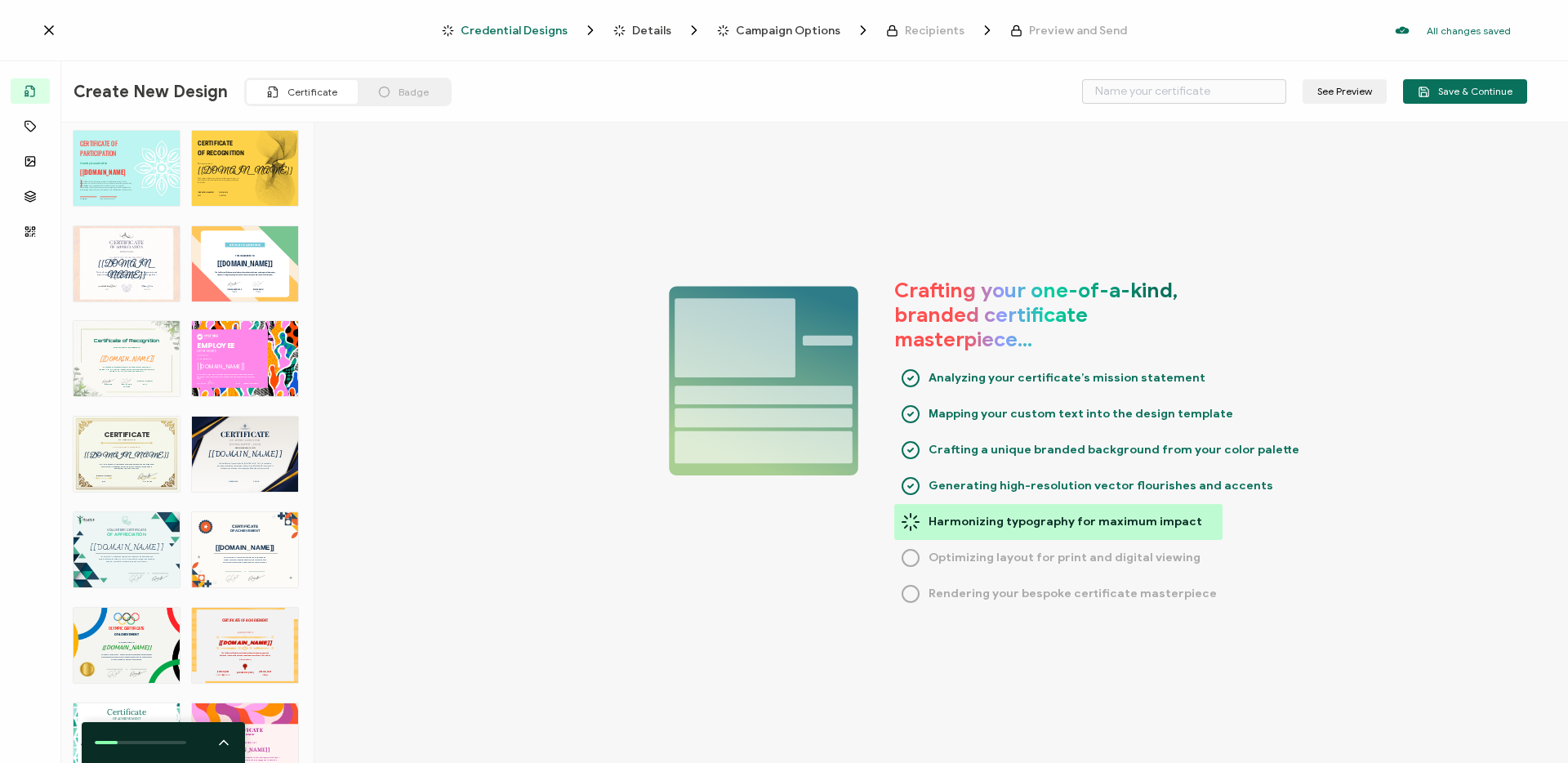
scroll to position [1639, 0]
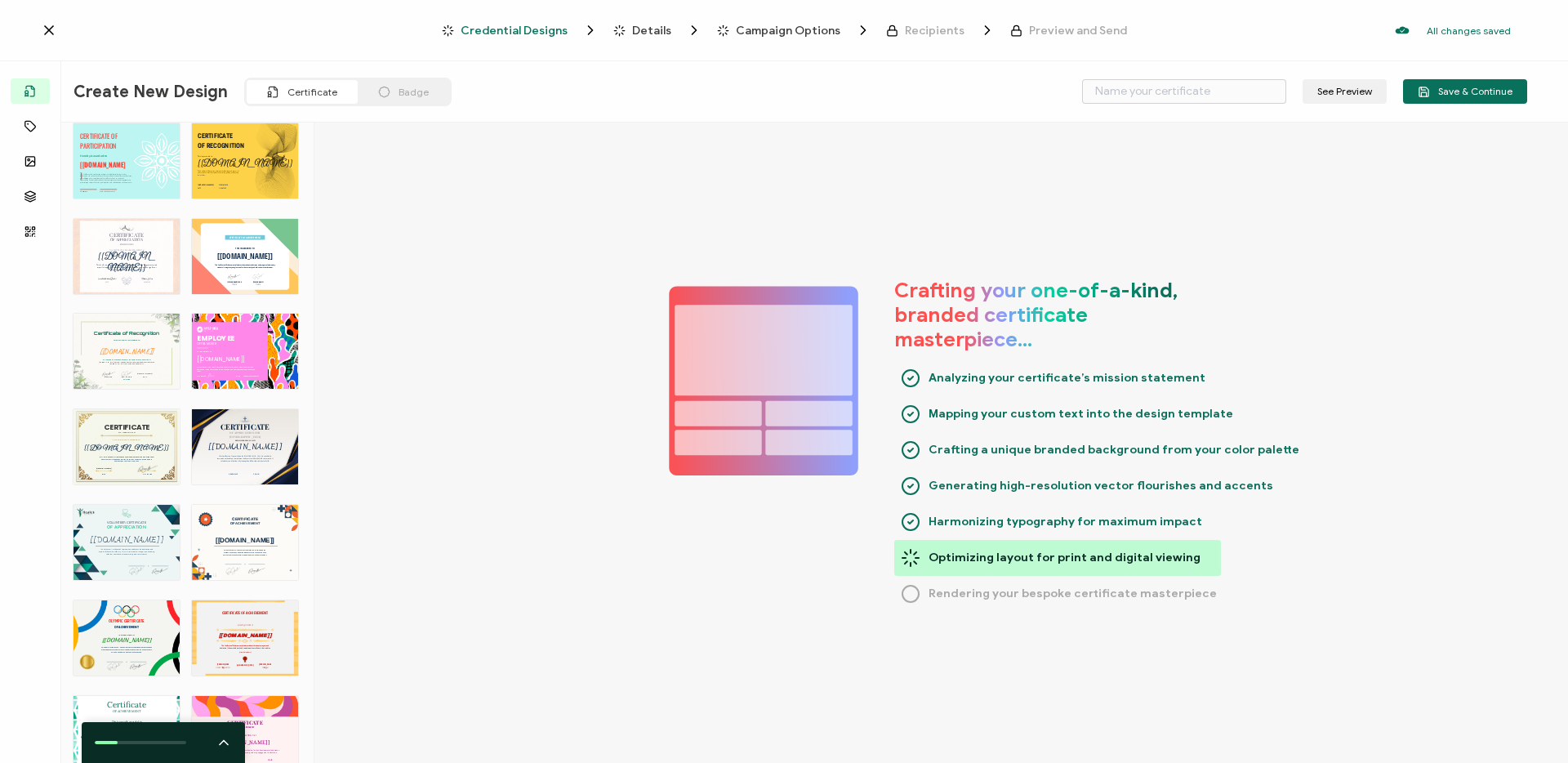
click at [126, 449] on div "CERTIFICATE This Army Certificate of Appreciation honors dedicated service and …" at bounding box center [126, 447] width 106 height 76
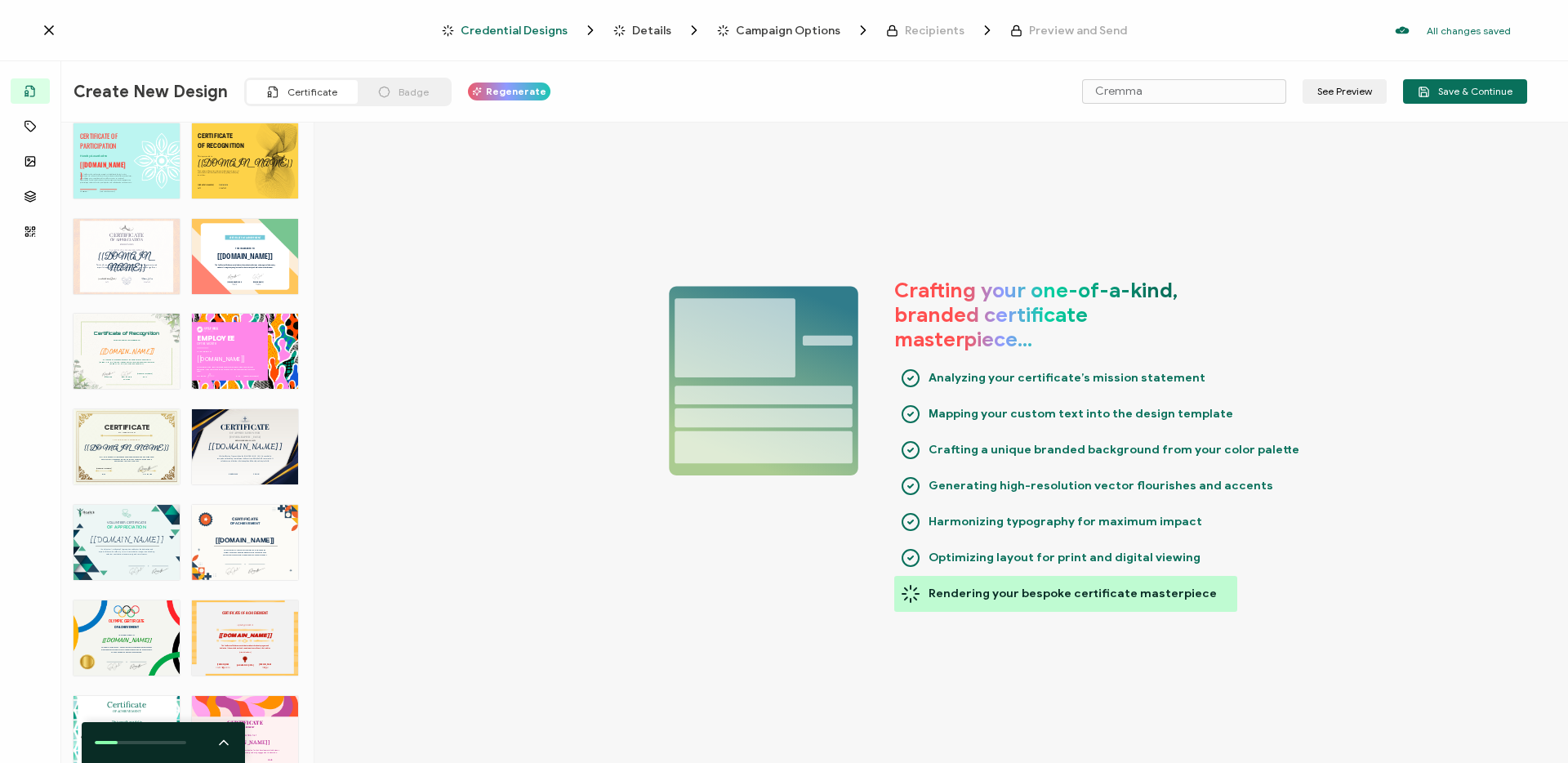
click at [126, 449] on div "CERTIFICATE This Army Certificate of Appreciation honors dedicated service and …" at bounding box center [126, 447] width 106 height 76
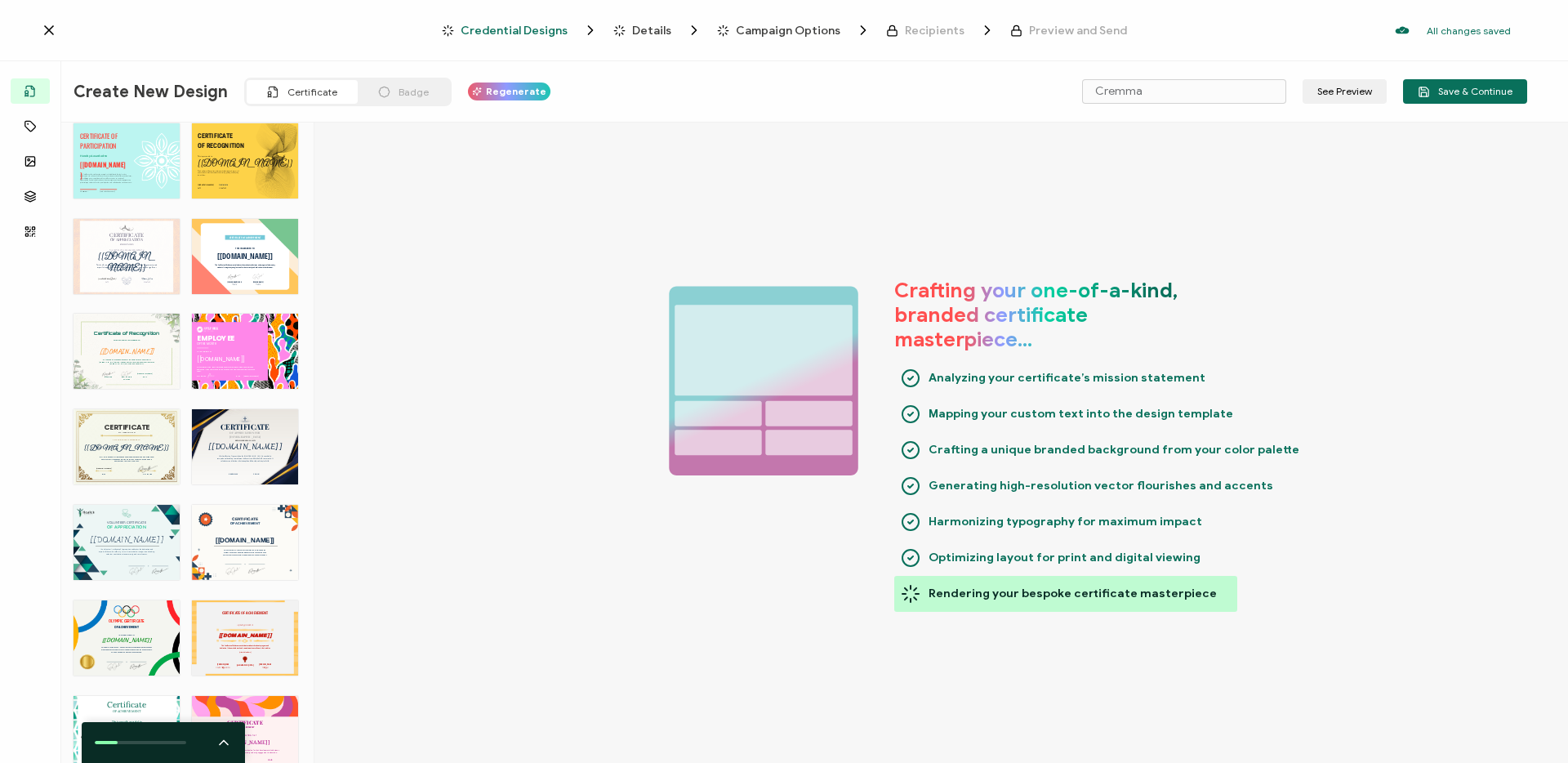
click at [126, 449] on div "CERTIFICATE This Army Certificate of Appreciation honors dedicated service and …" at bounding box center [126, 447] width 106 height 76
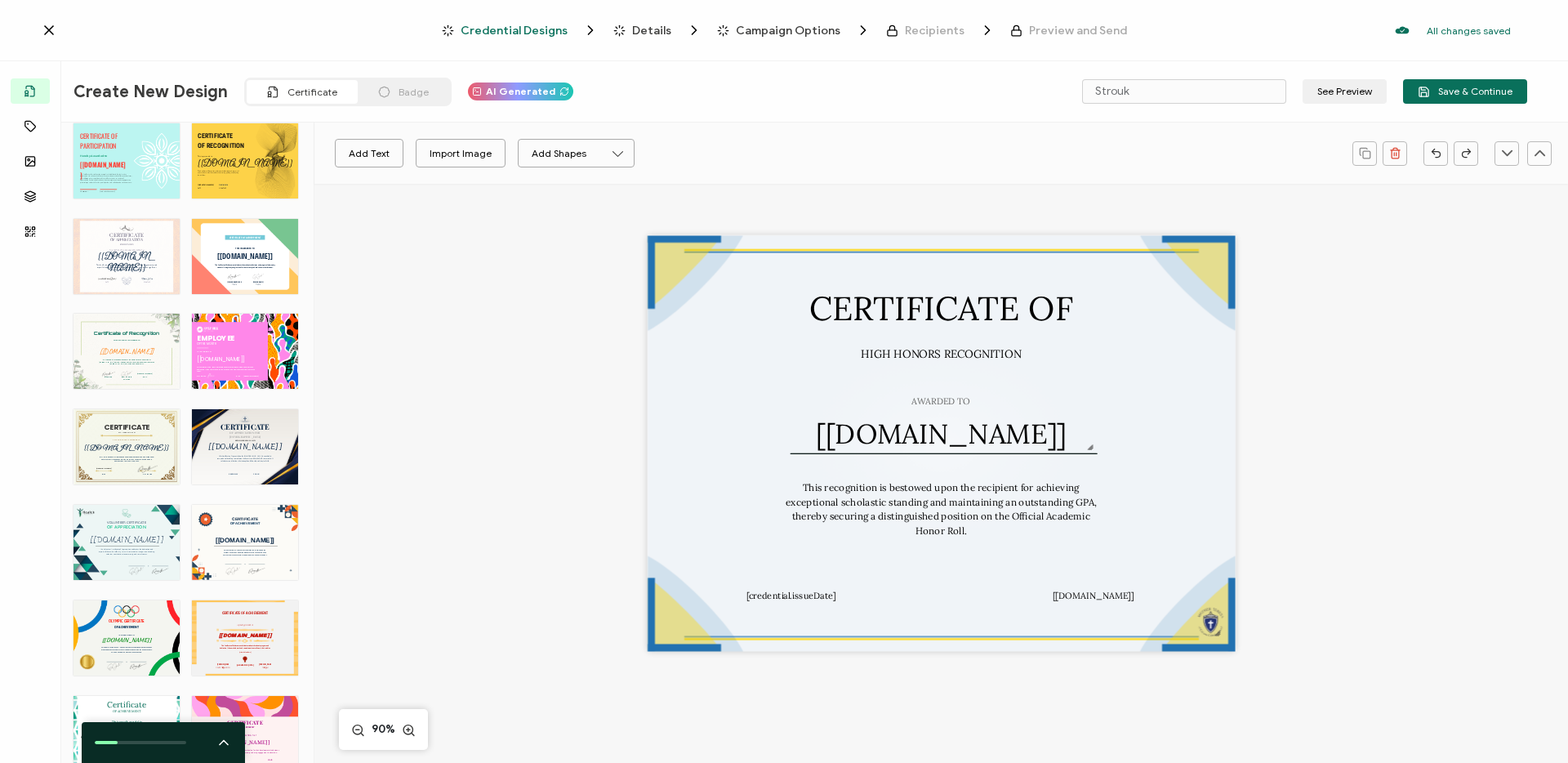
click at [127, 448] on div "CERTIFICATE This Army Certificate of Appreciation honors dedicated service and …" at bounding box center [126, 447] width 106 height 76
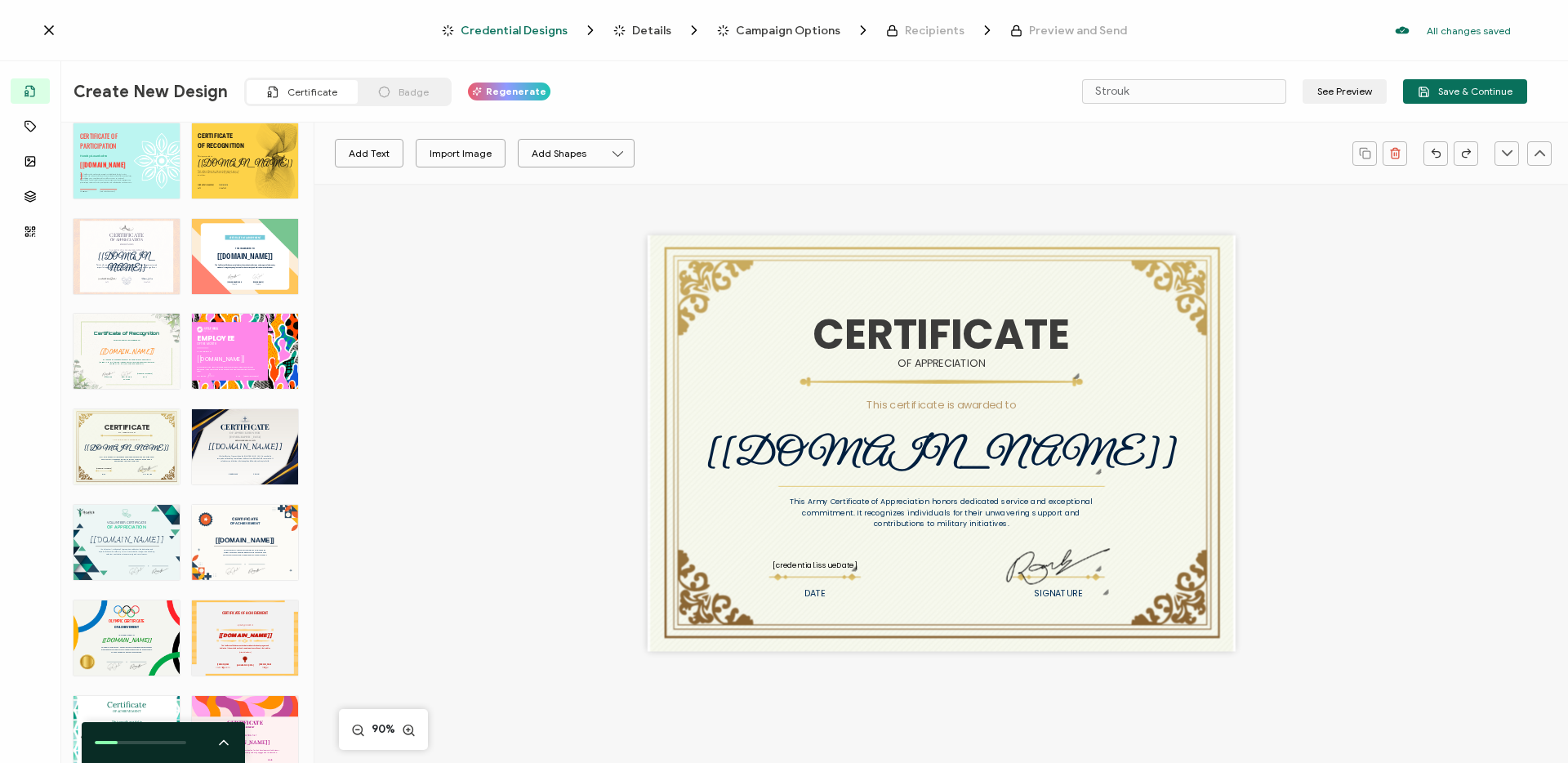
type input "Cremma"
drag, startPoint x: 882, startPoint y: 330, endPoint x: 857, endPoint y: 316, distance: 28.7
click at [882, 330] on pre "CERTIFICATE" at bounding box center [941, 334] width 256 height 58
click at [686, 277] on div "CERTIFICATE This Army Certificate of Appreciation honors dedicated service and …" at bounding box center [941, 443] width 588 height 416
click at [697, 281] on div "CERTIFICATE This Army Certificate of Appreciation honors dedicated service and …" at bounding box center [941, 443] width 588 height 416
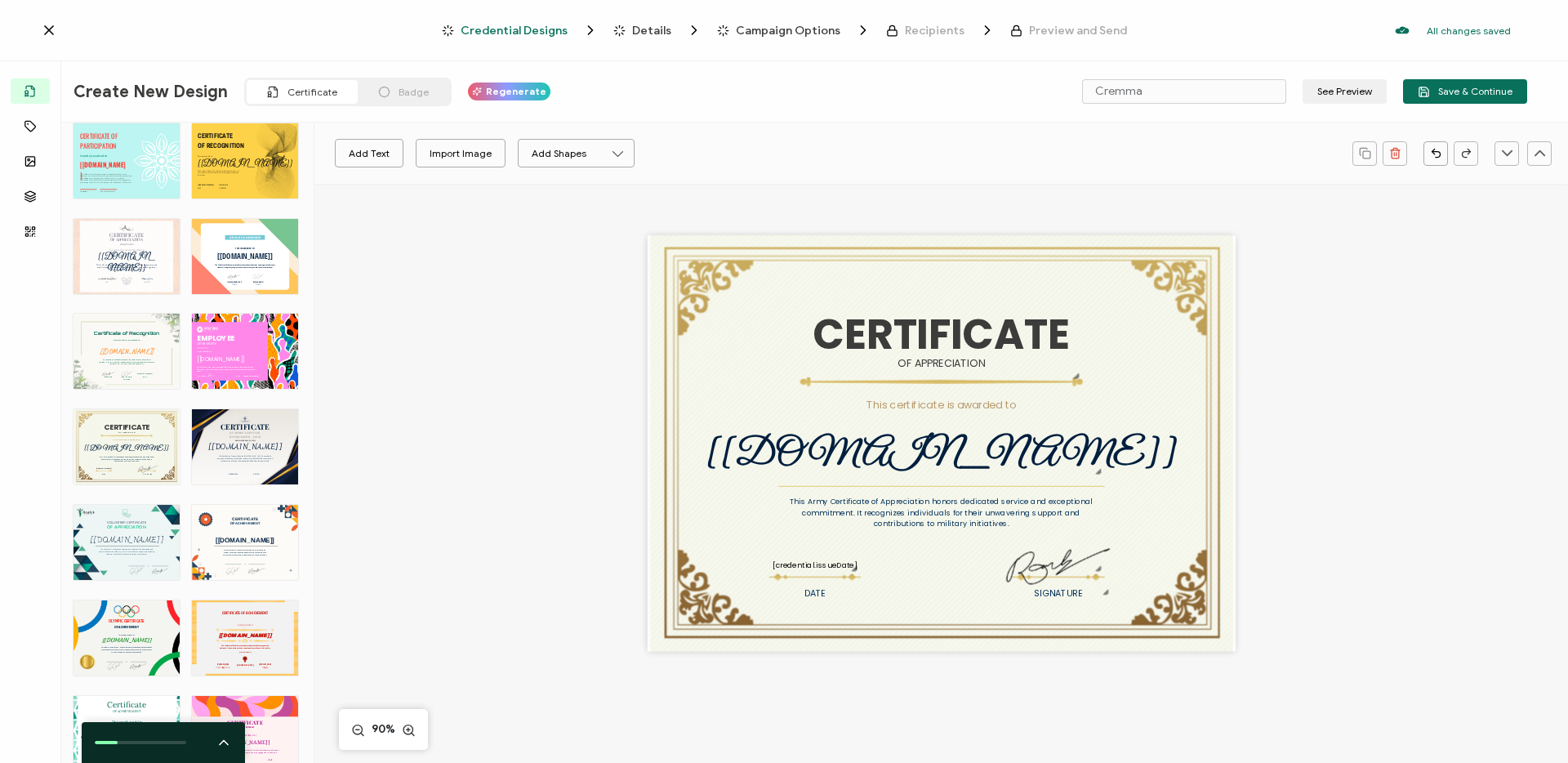
click at [731, 253] on div "CERTIFICATE This Army Certificate of Appreciation honors dedicated service and …" at bounding box center [941, 443] width 588 height 416
click at [924, 340] on pre "CERTIFICATE" at bounding box center [941, 334] width 256 height 58
click at [686, 265] on div "CERTIFICATE This Army Certificate of Appreciation honors dedicated service and …" at bounding box center [941, 443] width 588 height 416
click at [1175, 276] on div "CERTIFICATE This Army Certificate of Appreciation honors dedicated service and …" at bounding box center [941, 443] width 588 height 416
click at [993, 344] on pre "CERTIFICATE" at bounding box center [941, 334] width 256 height 58
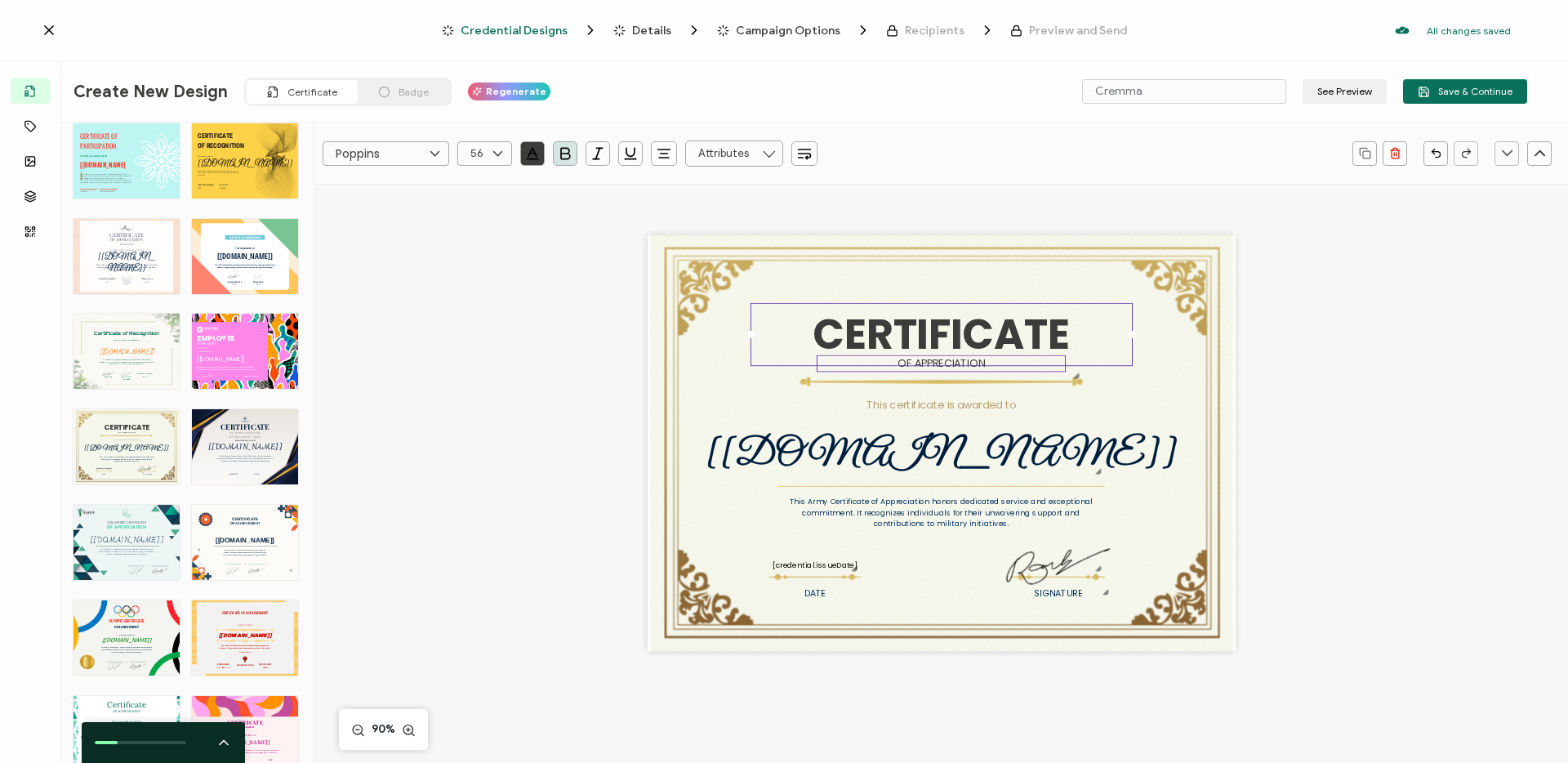
click at [958, 369] on pre "OF APPRECIATION" at bounding box center [941, 362] width 87 height 14
click at [954, 404] on pre "This certificate is awarded to" at bounding box center [941, 404] width 150 height 14
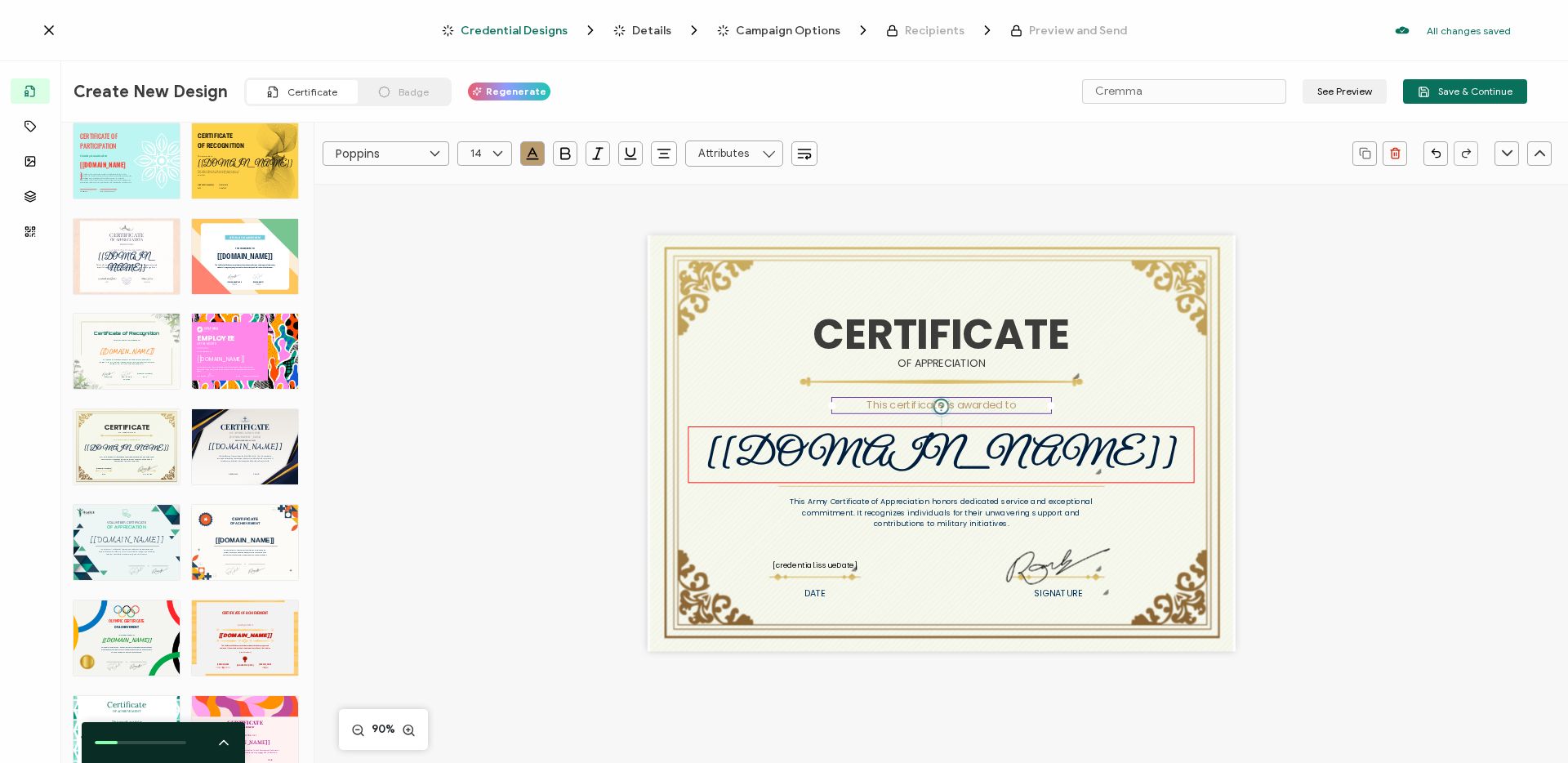
click at [955, 454] on pre "[[DOMAIN_NAME]]" at bounding box center [942, 454] width 472 height 47
click at [836, 578] on div at bounding box center [815, 576] width 93 height 5
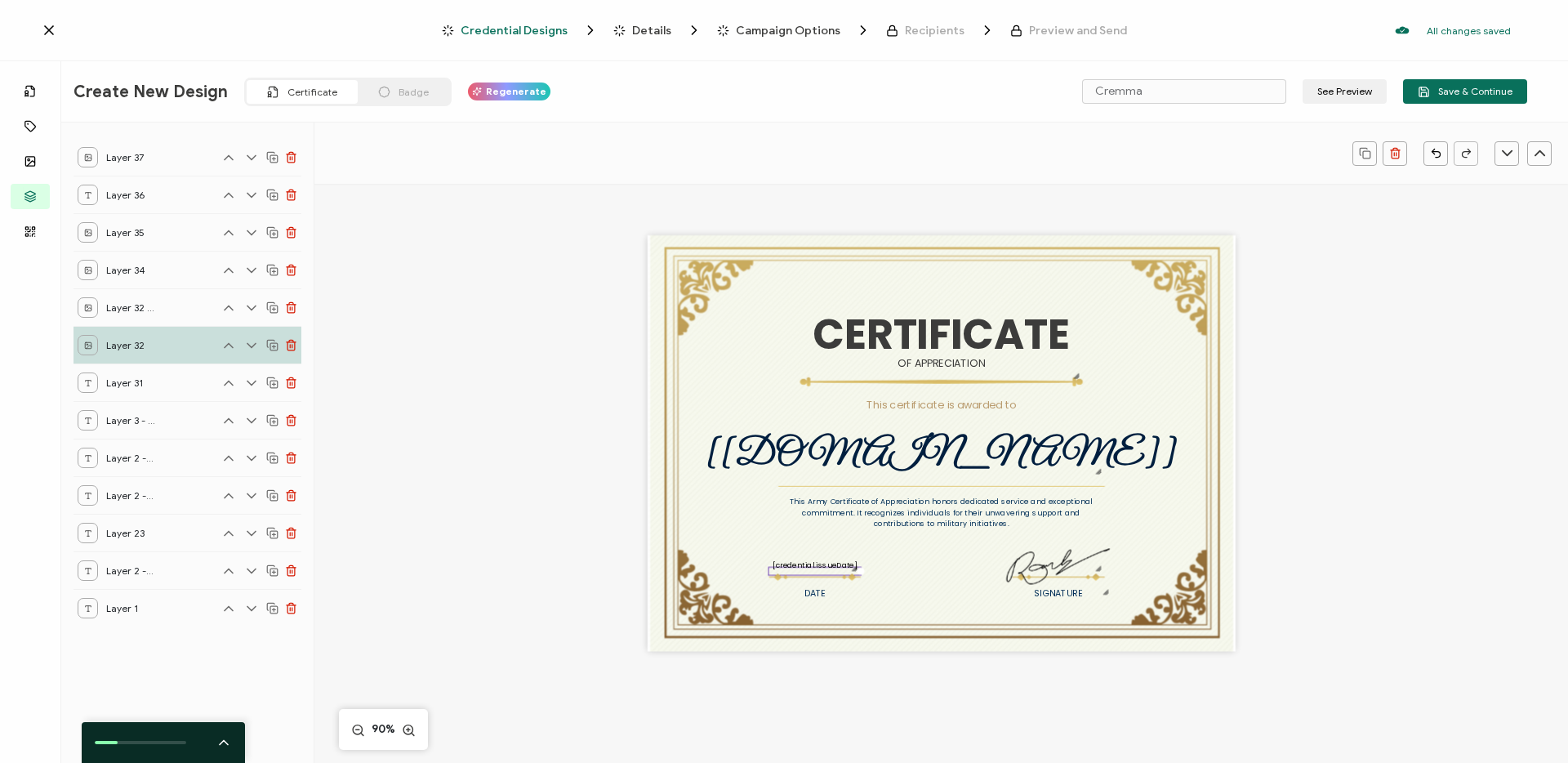
click at [838, 578] on div at bounding box center [815, 576] width 93 height 5
click at [903, 379] on img at bounding box center [941, 382] width 283 height 10
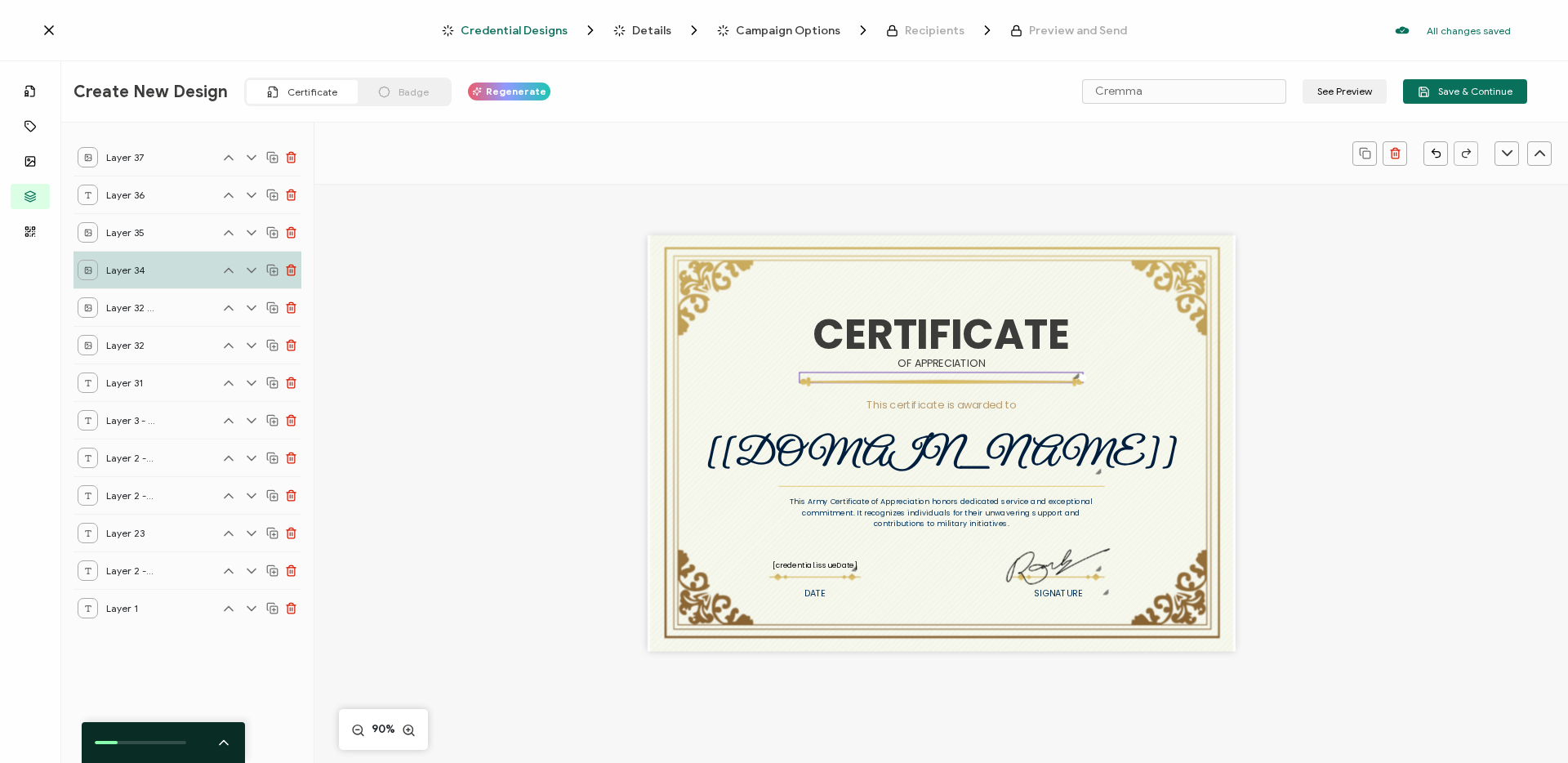
click at [935, 389] on div "CERTIFICATE This Army Certificate of Appreciation honors dedicated service and …" at bounding box center [941, 443] width 588 height 416
click at [946, 376] on div at bounding box center [941, 378] width 285 height 11
click at [1324, 584] on div "CERTIFICATE This Army Certificate of Appreciation honors dedicated service and …" at bounding box center [942, 469] width 1128 height 570
click at [1221, 260] on div "CERTIFICATE This Army Certificate of Appreciation honors dedicated service and …" at bounding box center [941, 443] width 588 height 416
click at [1225, 253] on div "CERTIFICATE This Army Certificate of Appreciation honors dedicated service and …" at bounding box center [941, 443] width 588 height 416
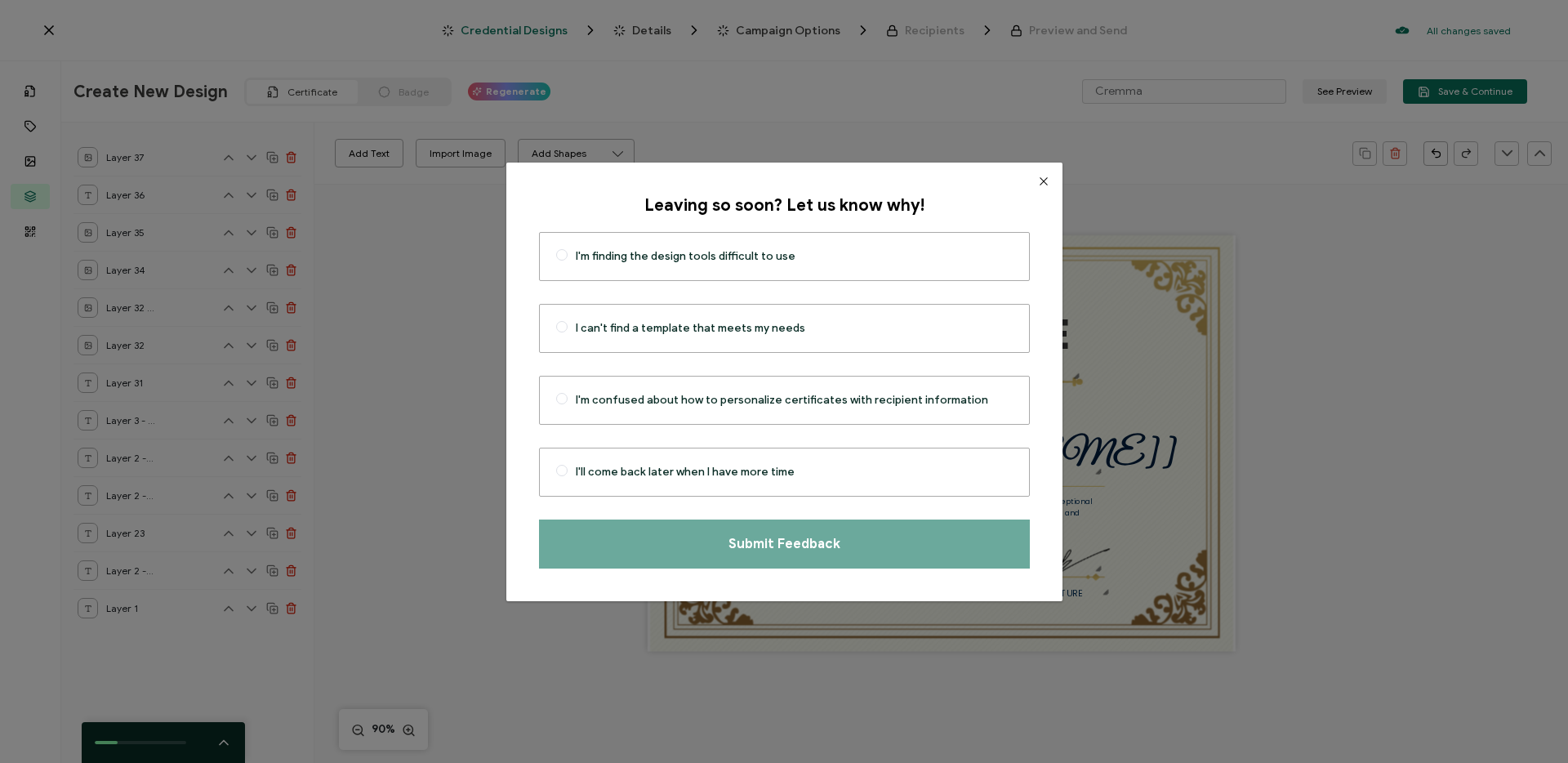
click at [1037, 177] on icon "Close" at bounding box center [1044, 182] width 13 height 13
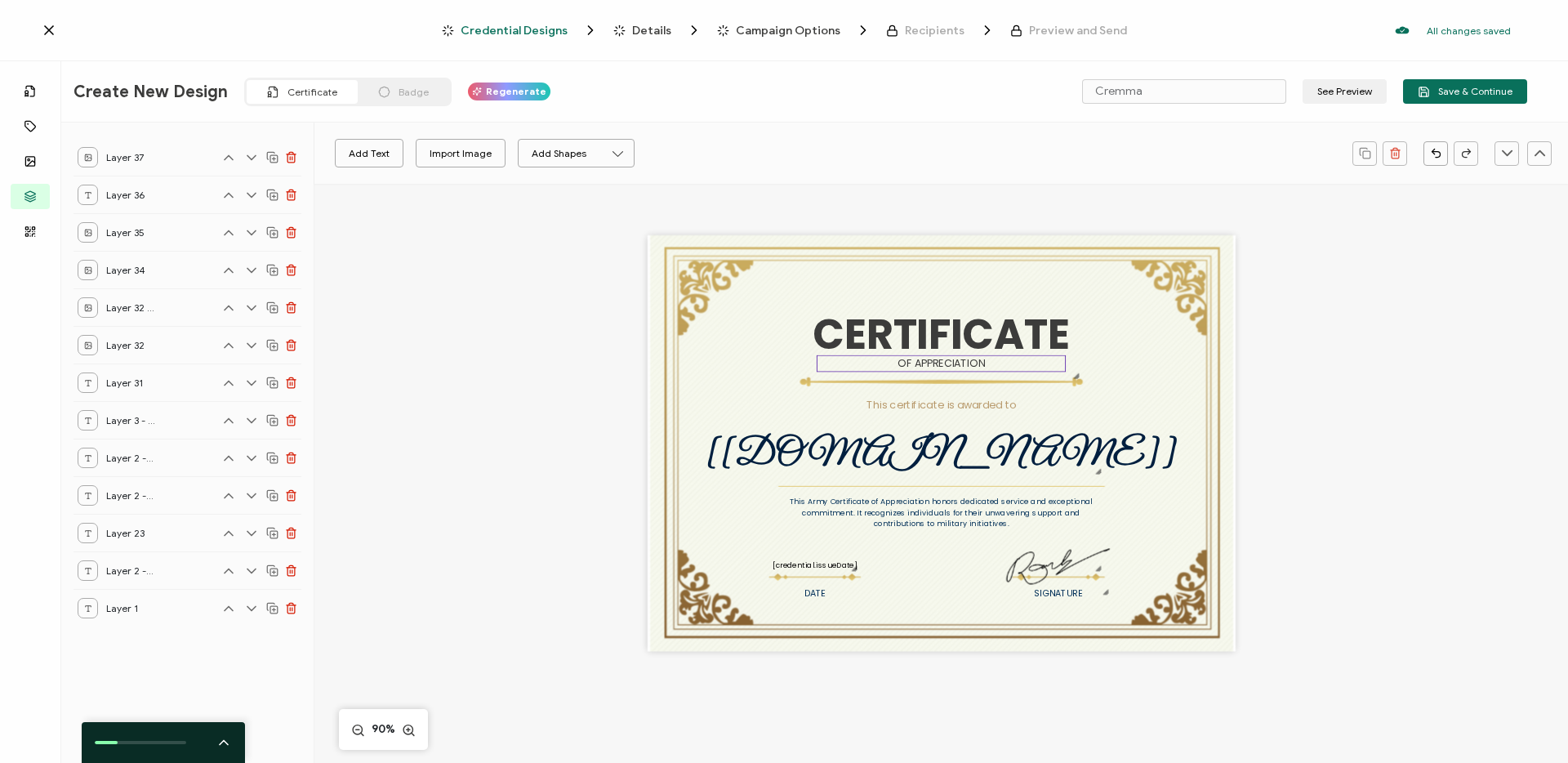
click at [918, 360] on pre "OF APPRECIATION" at bounding box center [941, 362] width 87 height 14
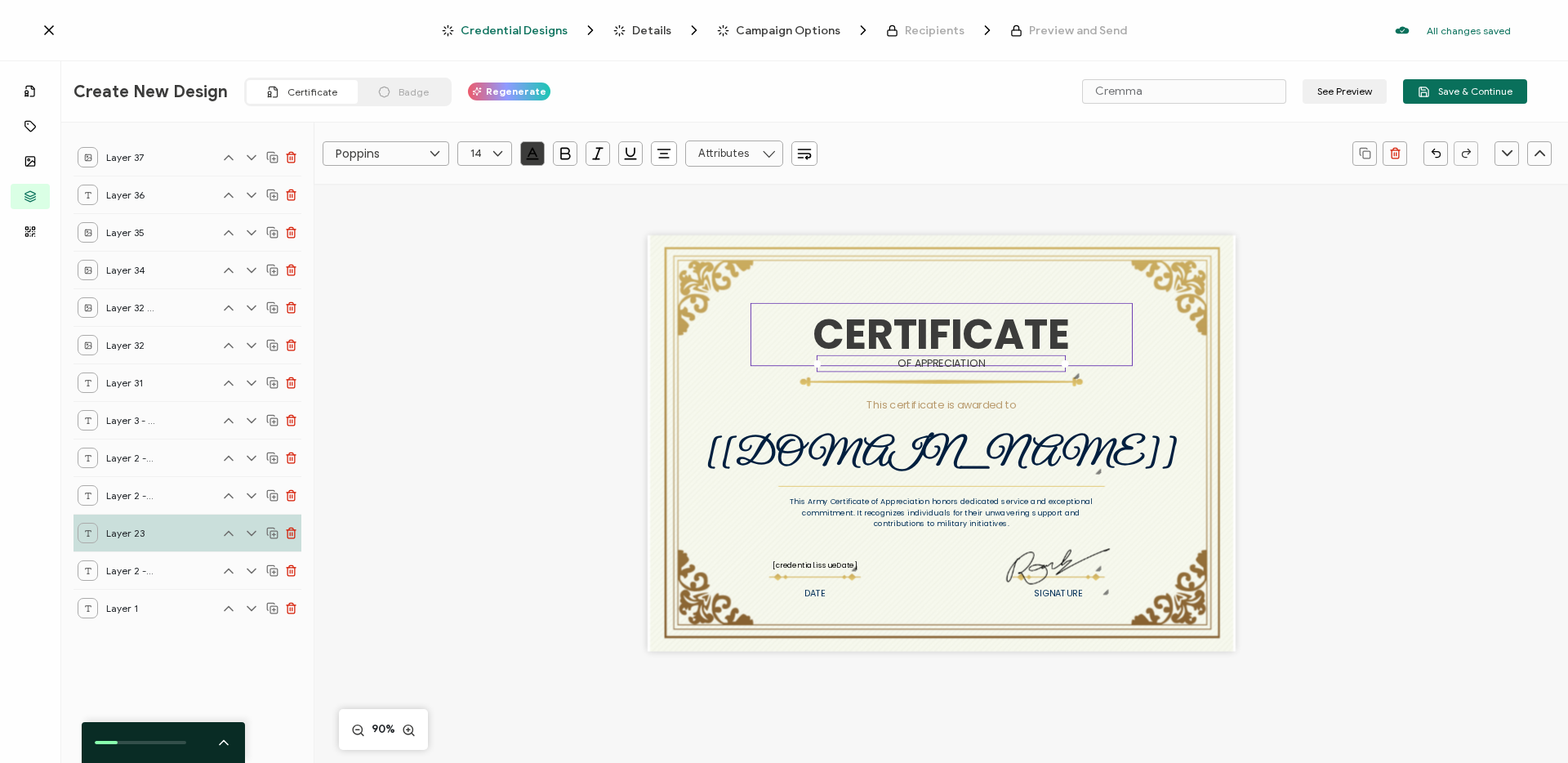
click at [890, 338] on pre "CERTIFICATE" at bounding box center [941, 334] width 256 height 58
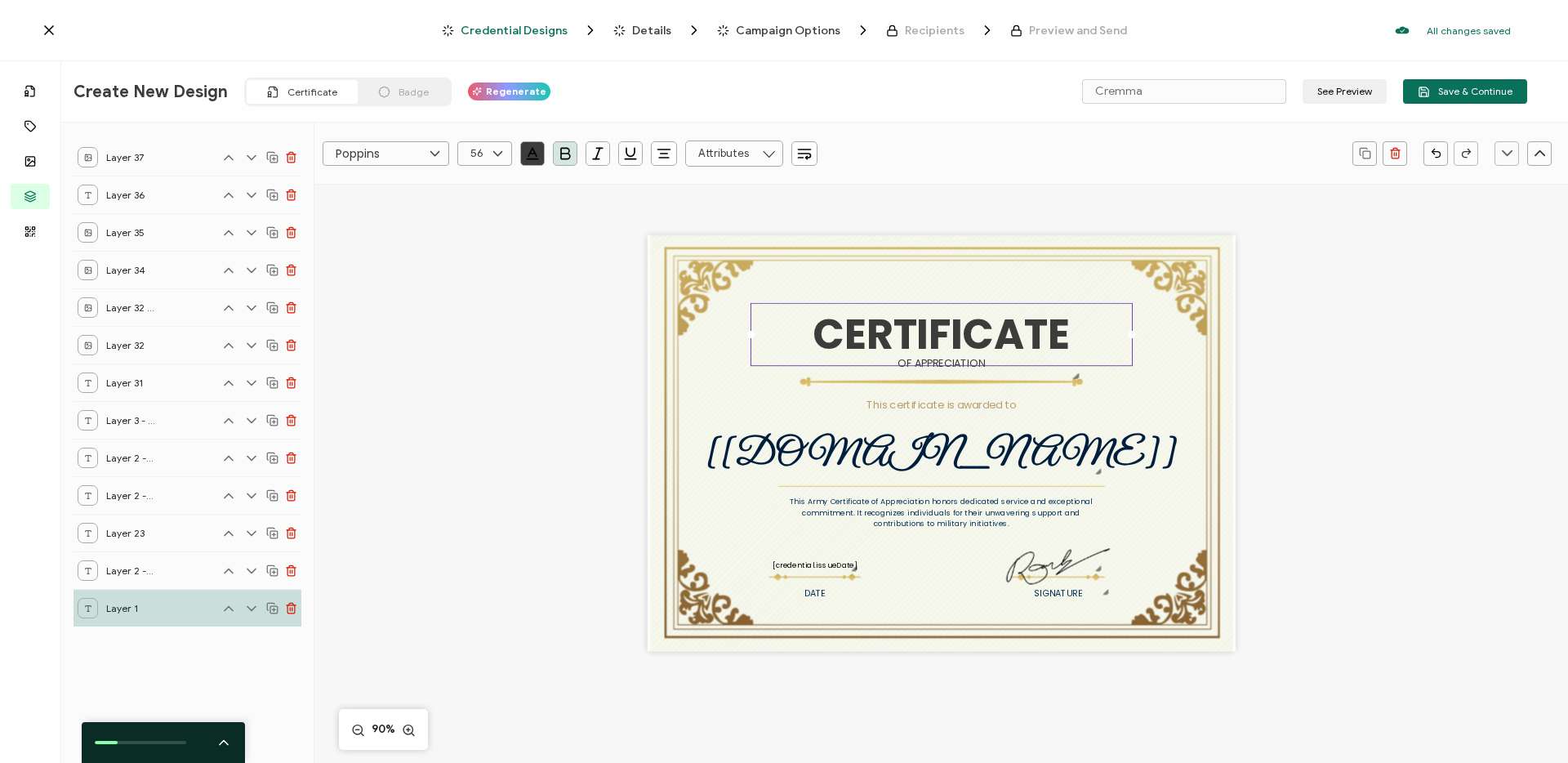
click at [687, 277] on div "CERTIFICATE This Army Certificate of Appreciation honors dedicated service and …" at bounding box center [941, 443] width 588 height 416
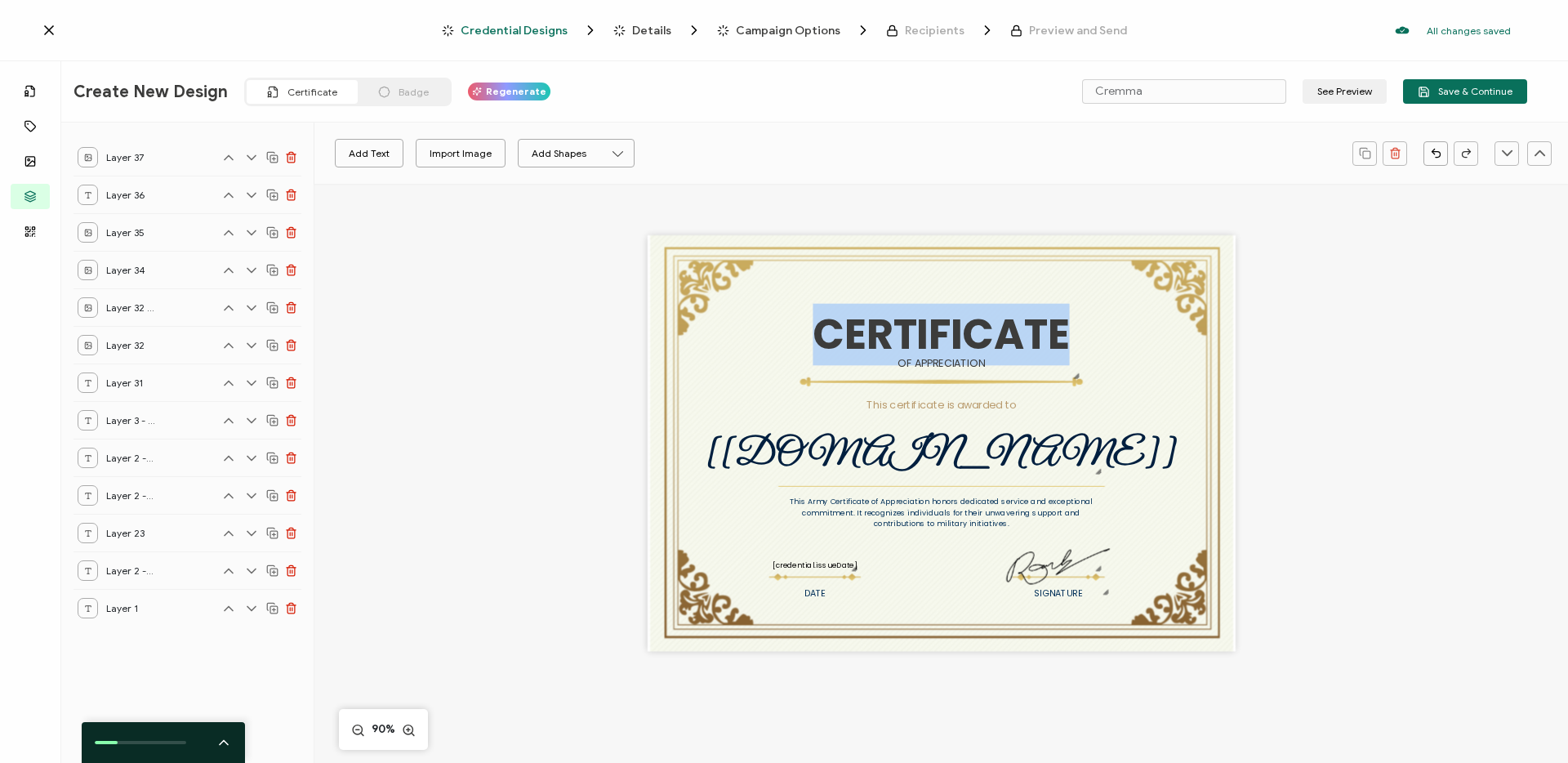
click at [687, 277] on div "CERTIFICATE This Army Certificate of Appreciation honors dedicated service and …" at bounding box center [941, 443] width 588 height 416
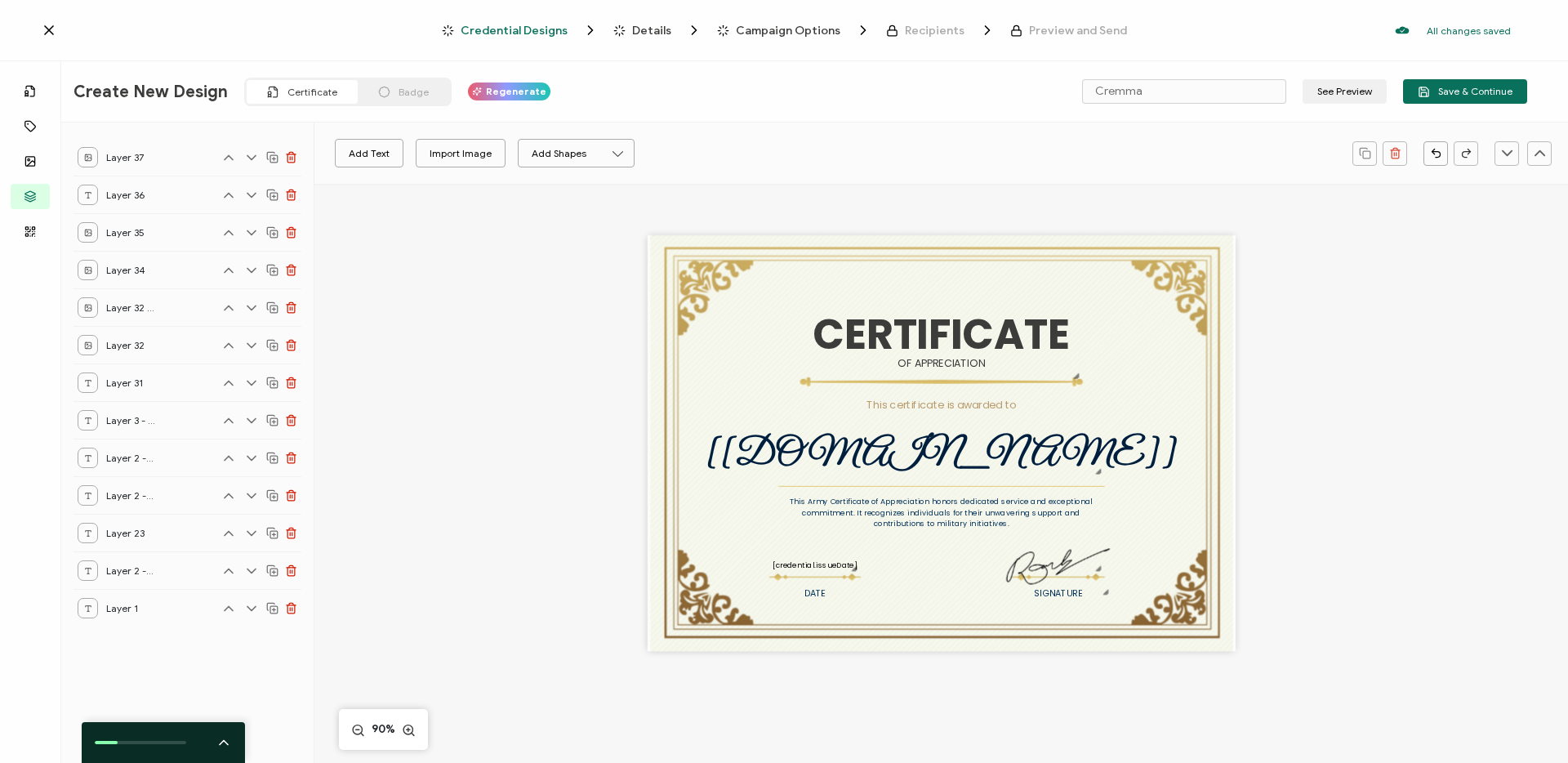
click at [687, 277] on div "CERTIFICATE This Army Certificate of Appreciation honors dedicated service and …" at bounding box center [941, 443] width 588 height 416
click at [730, 461] on div "The recipient’s full name, which will be automatically filled based on the info…" at bounding box center [941, 454] width 507 height 56
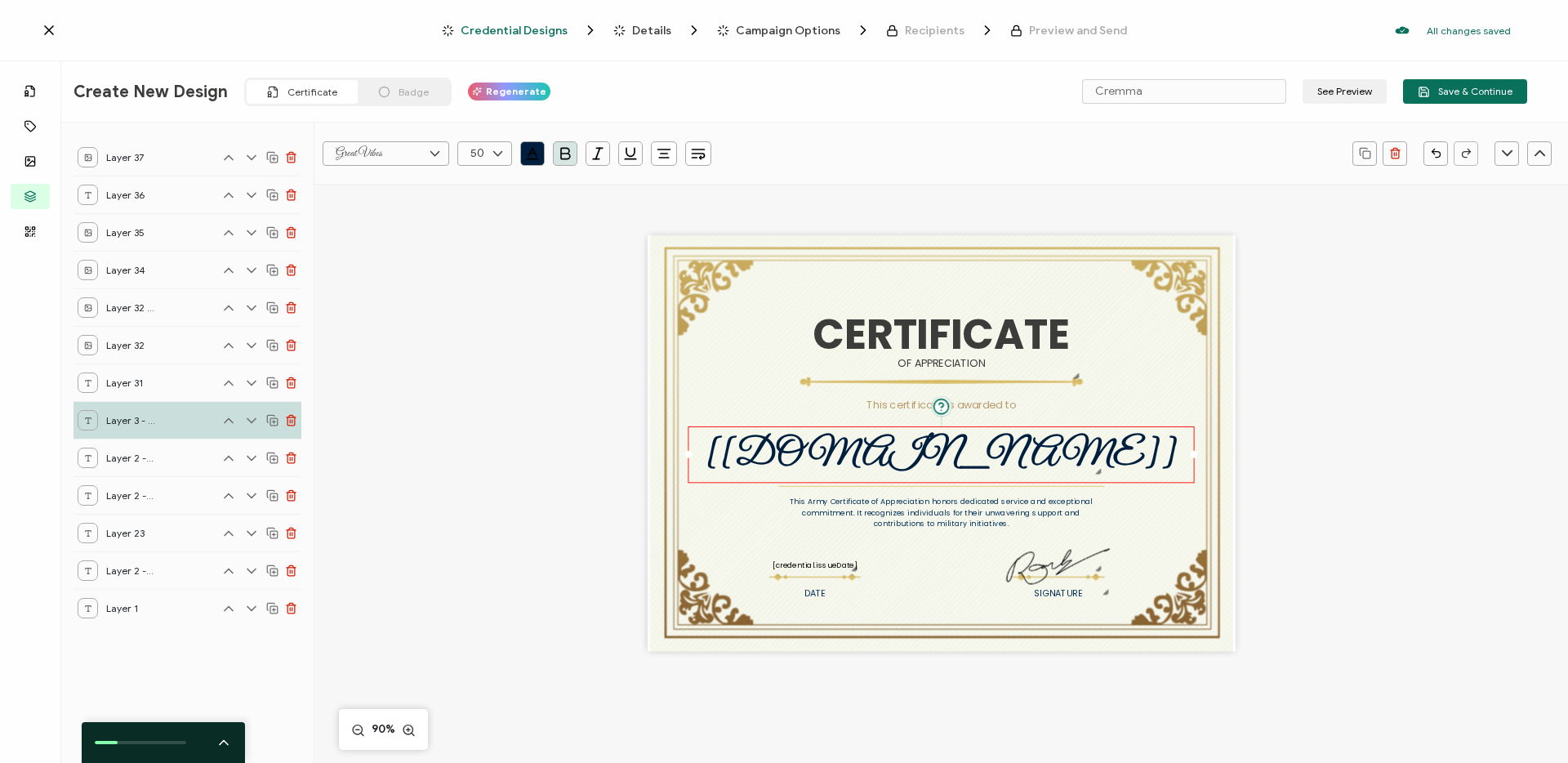
click at [730, 590] on div "CERTIFICATE This Army Certificate of Appreciation honors dedicated service and …" at bounding box center [941, 443] width 588 height 416
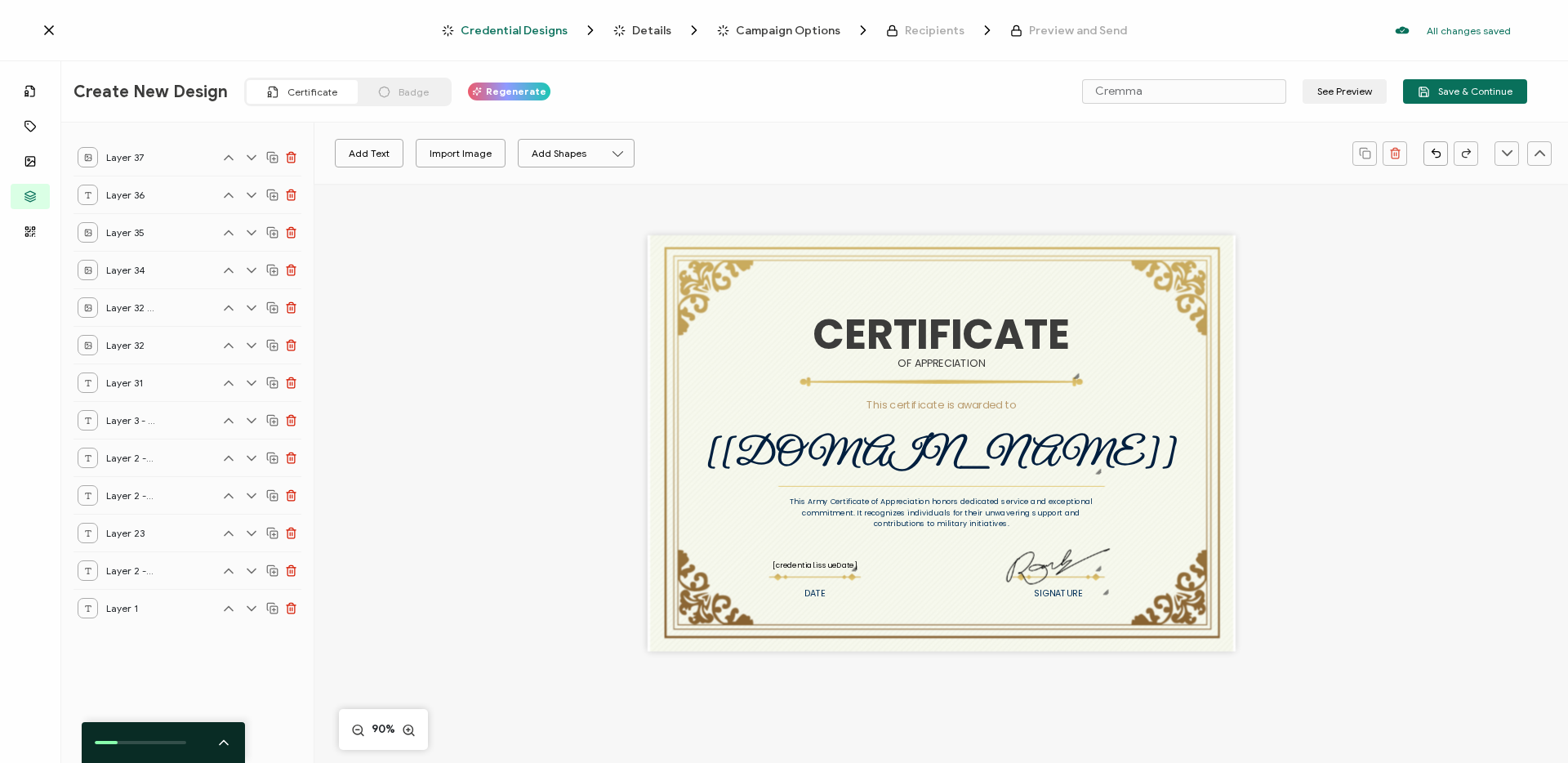
click at [713, 602] on div "CERTIFICATE This Army Certificate of Appreciation honors dedicated service and …" at bounding box center [941, 443] width 588 height 416
click at [711, 601] on div "CERTIFICATE This Army Certificate of Appreciation honors dedicated service and …" at bounding box center [941, 443] width 588 height 416
click at [901, 523] on pre "This Army Certificate of Appreciation honors dedicated service and exceptional …" at bounding box center [942, 512] width 305 height 33
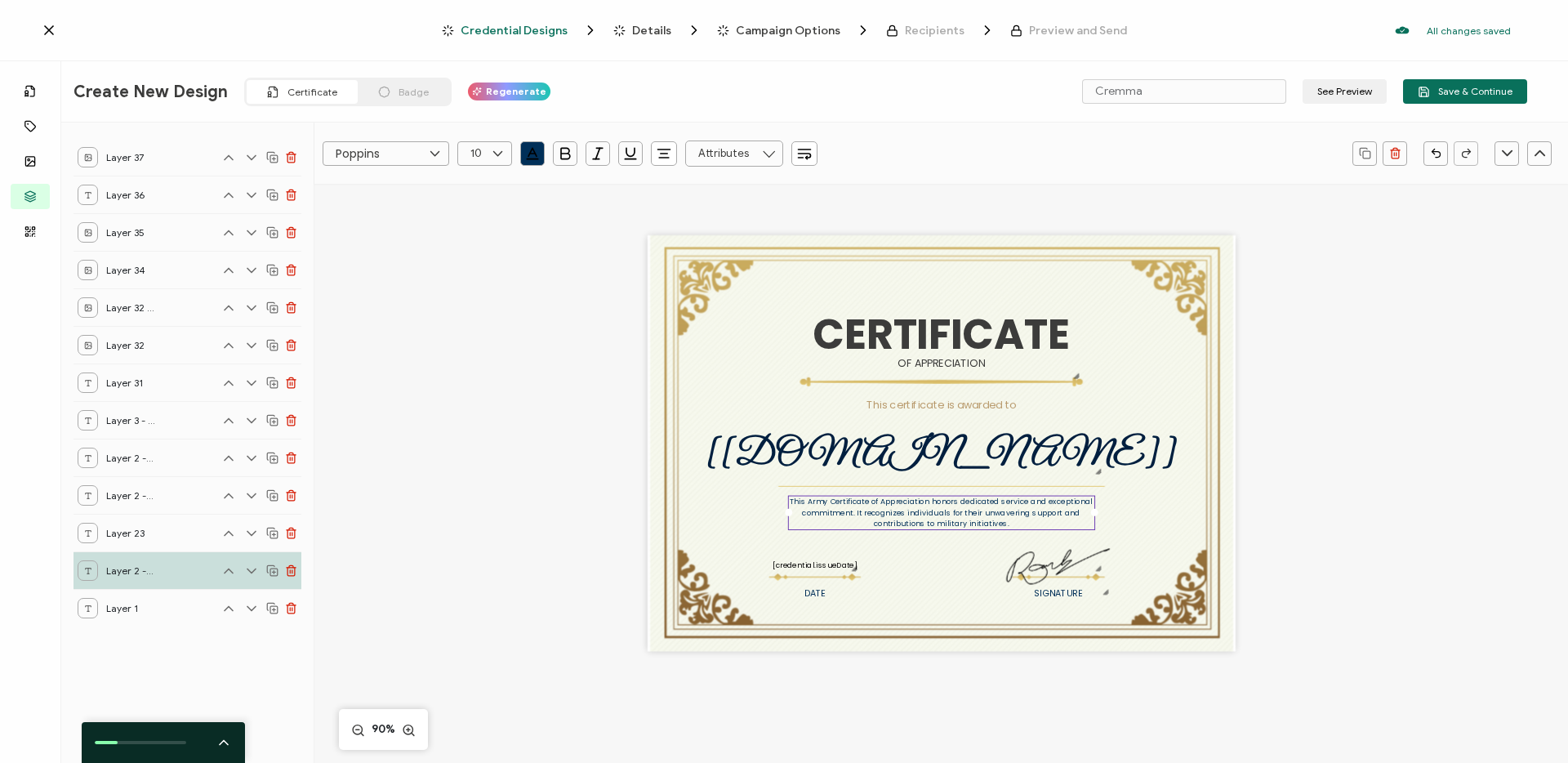
click at [687, 600] on div "CERTIFICATE This Army Certificate of Appreciation honors dedicated service and …" at bounding box center [941, 443] width 588 height 416
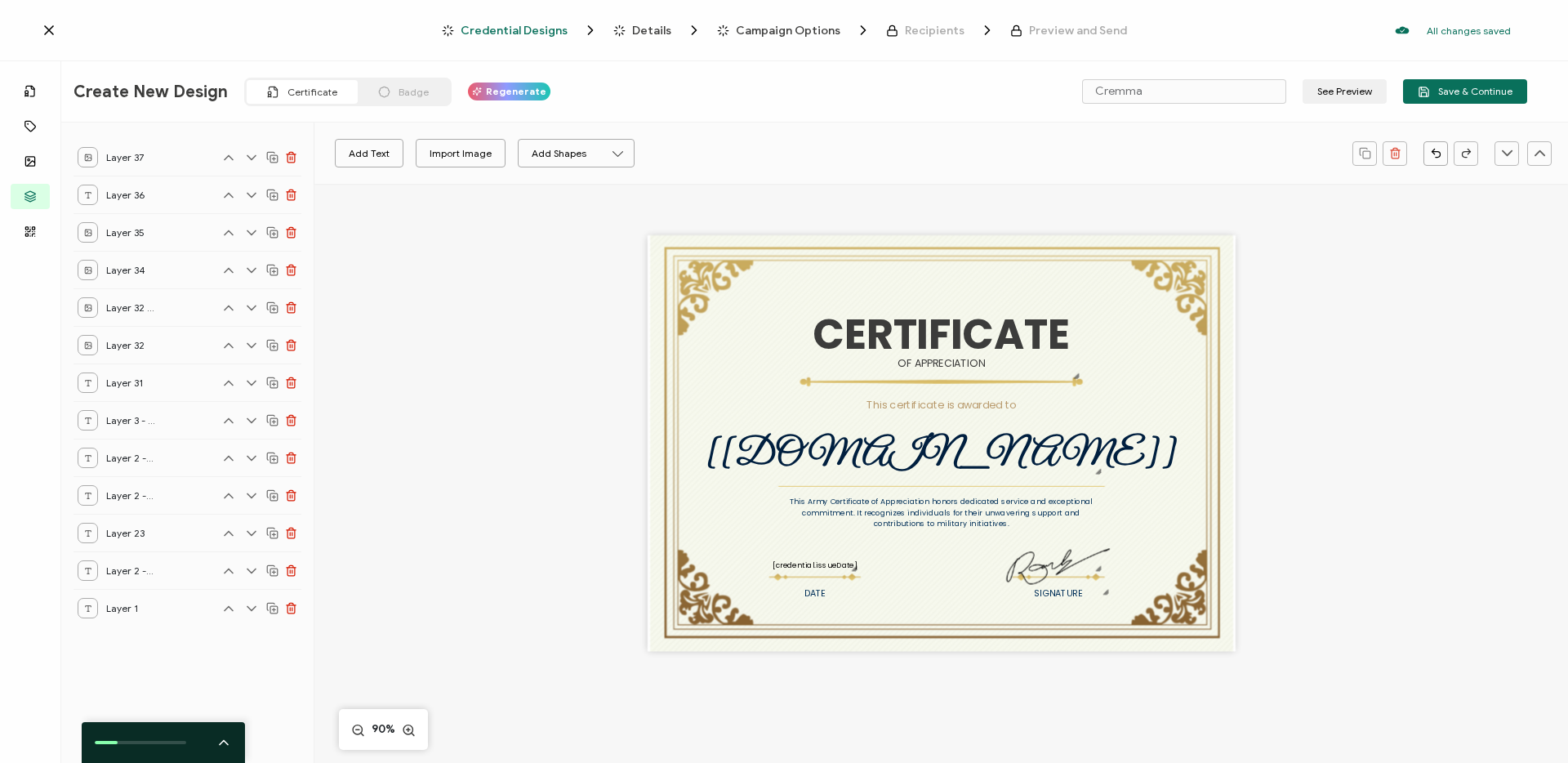
click at [687, 600] on div "CERTIFICATE This Army Certificate of Appreciation honors dedicated service and …" at bounding box center [941, 443] width 588 height 416
click at [691, 600] on div "CERTIFICATE This Army Certificate of Appreciation honors dedicated service and …" at bounding box center [941, 443] width 588 height 416
click at [692, 266] on div "CERTIFICATE This Army Certificate of Appreciation honors dedicated service and …" at bounding box center [941, 443] width 588 height 416
click at [886, 311] on pre "CERTIFICATE" at bounding box center [941, 334] width 256 height 58
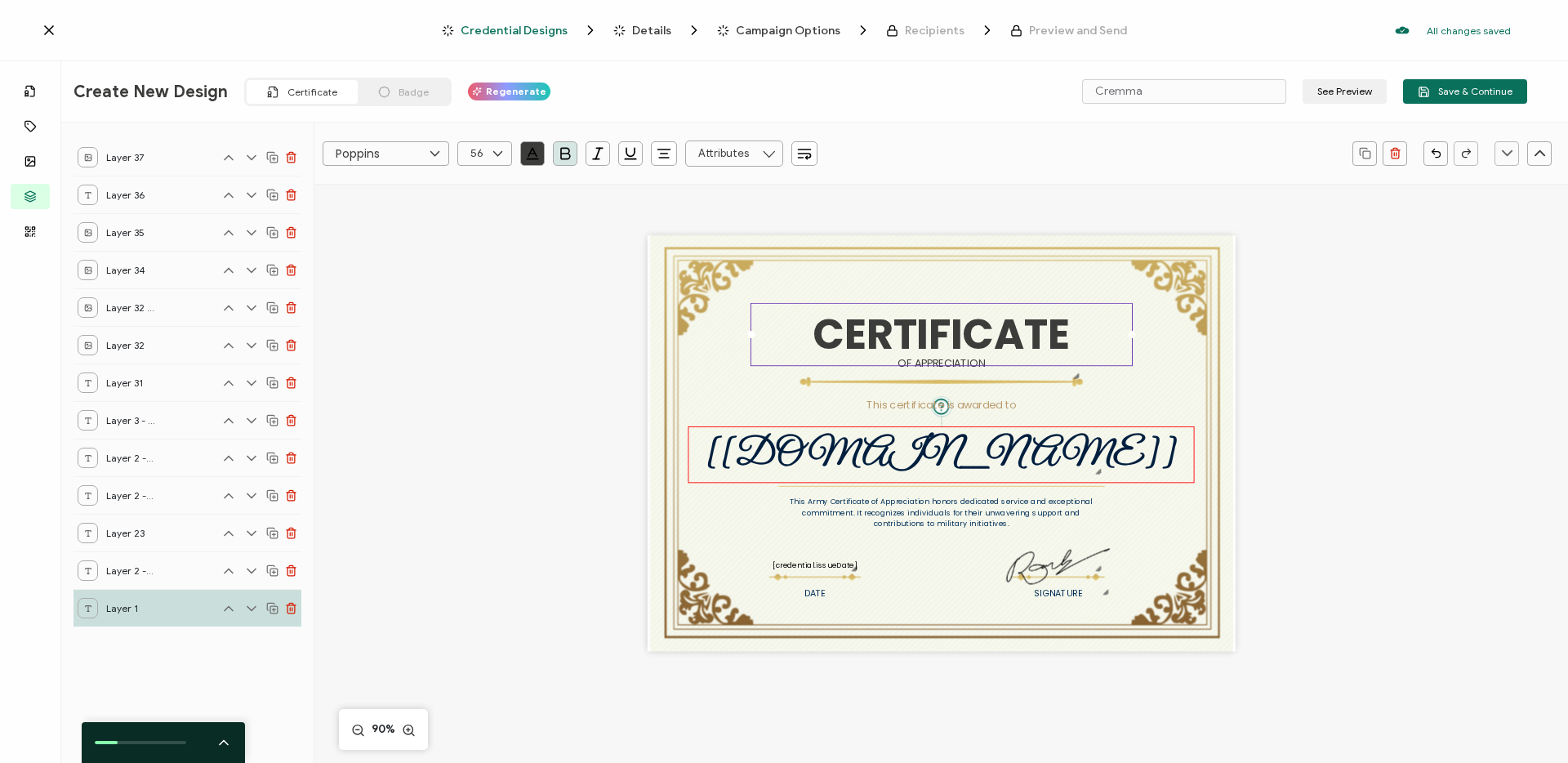
click at [893, 438] on pre "[[DOMAIN_NAME]]" at bounding box center [942, 454] width 472 height 47
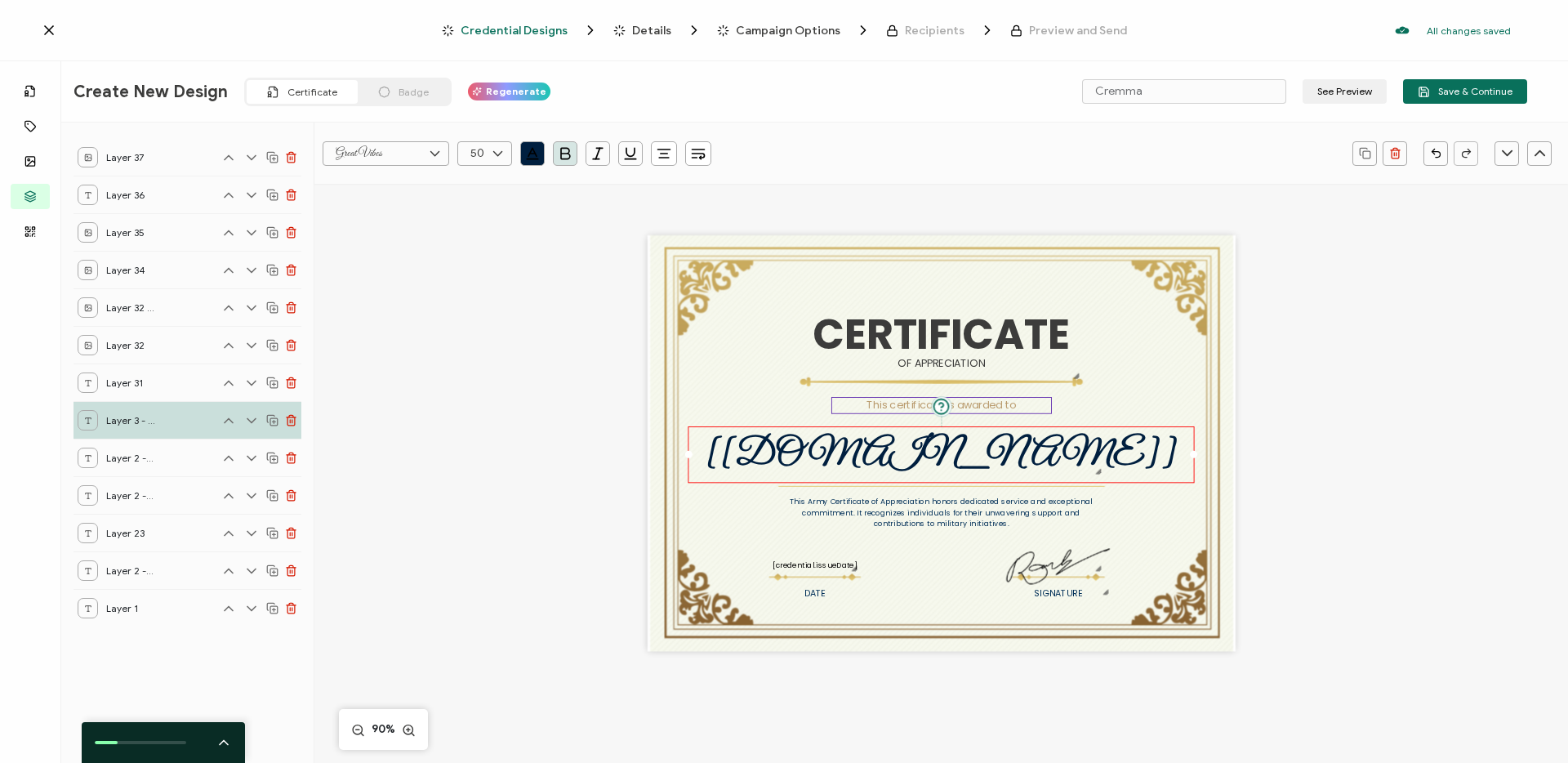
click at [898, 403] on pre "This certificate is awarded to" at bounding box center [941, 404] width 150 height 14
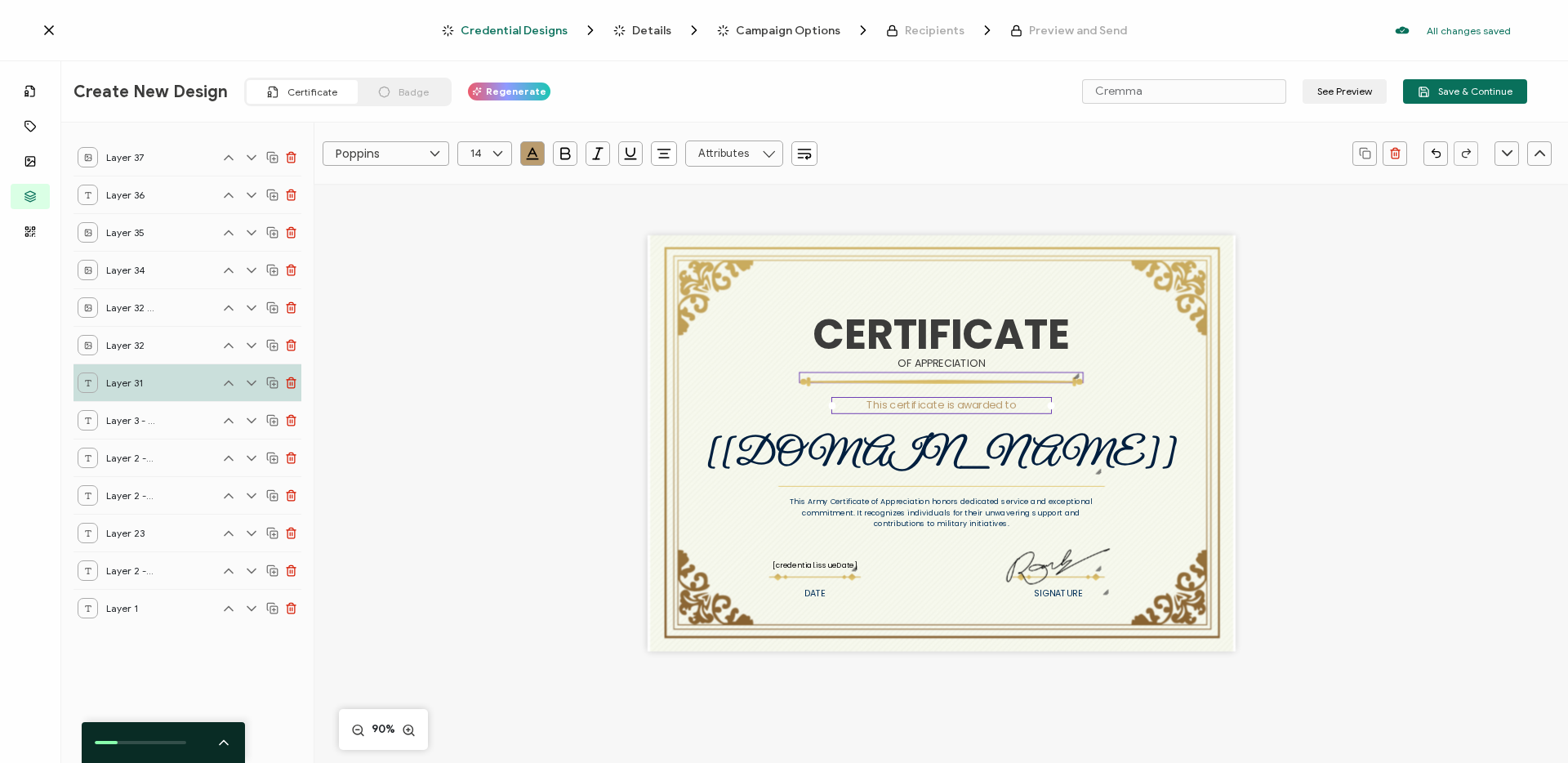
click at [892, 383] on div at bounding box center [941, 382] width 283 height 5
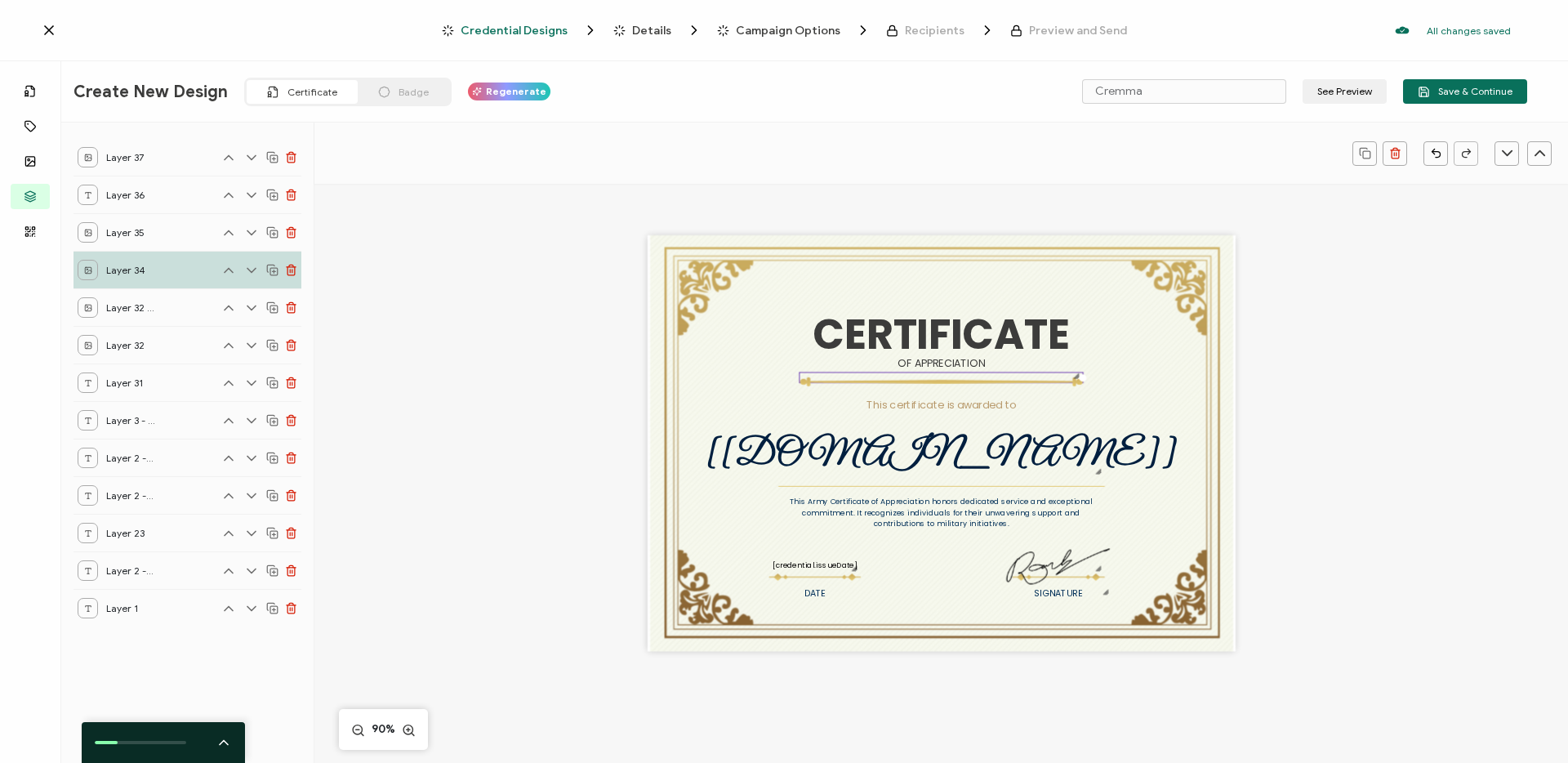
click at [252, 270] on icon at bounding box center [251, 270] width 16 height 16
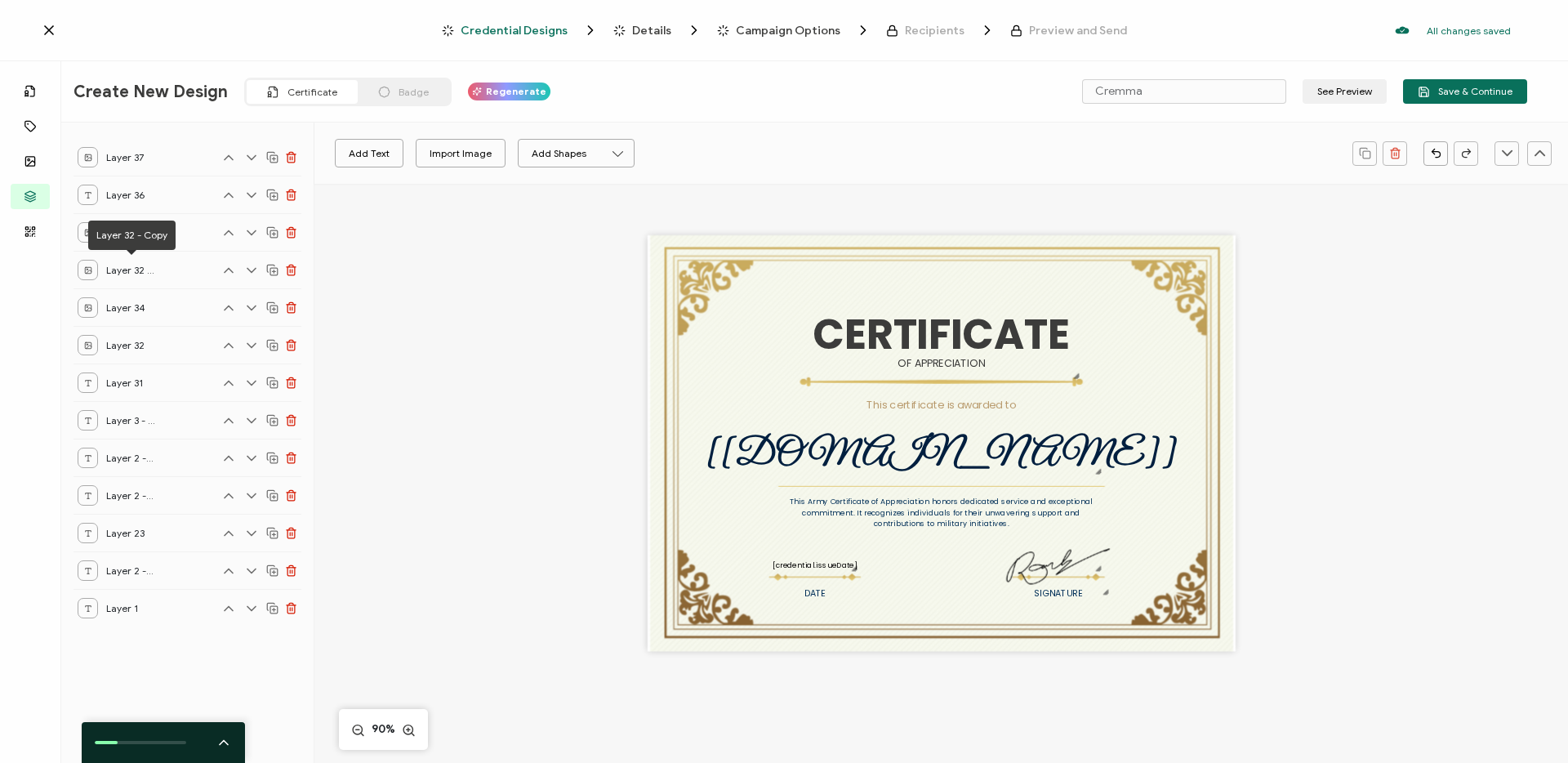
click at [170, 272] on div "Layer 32 - Copy" at bounding box center [187, 269] width 228 height 37
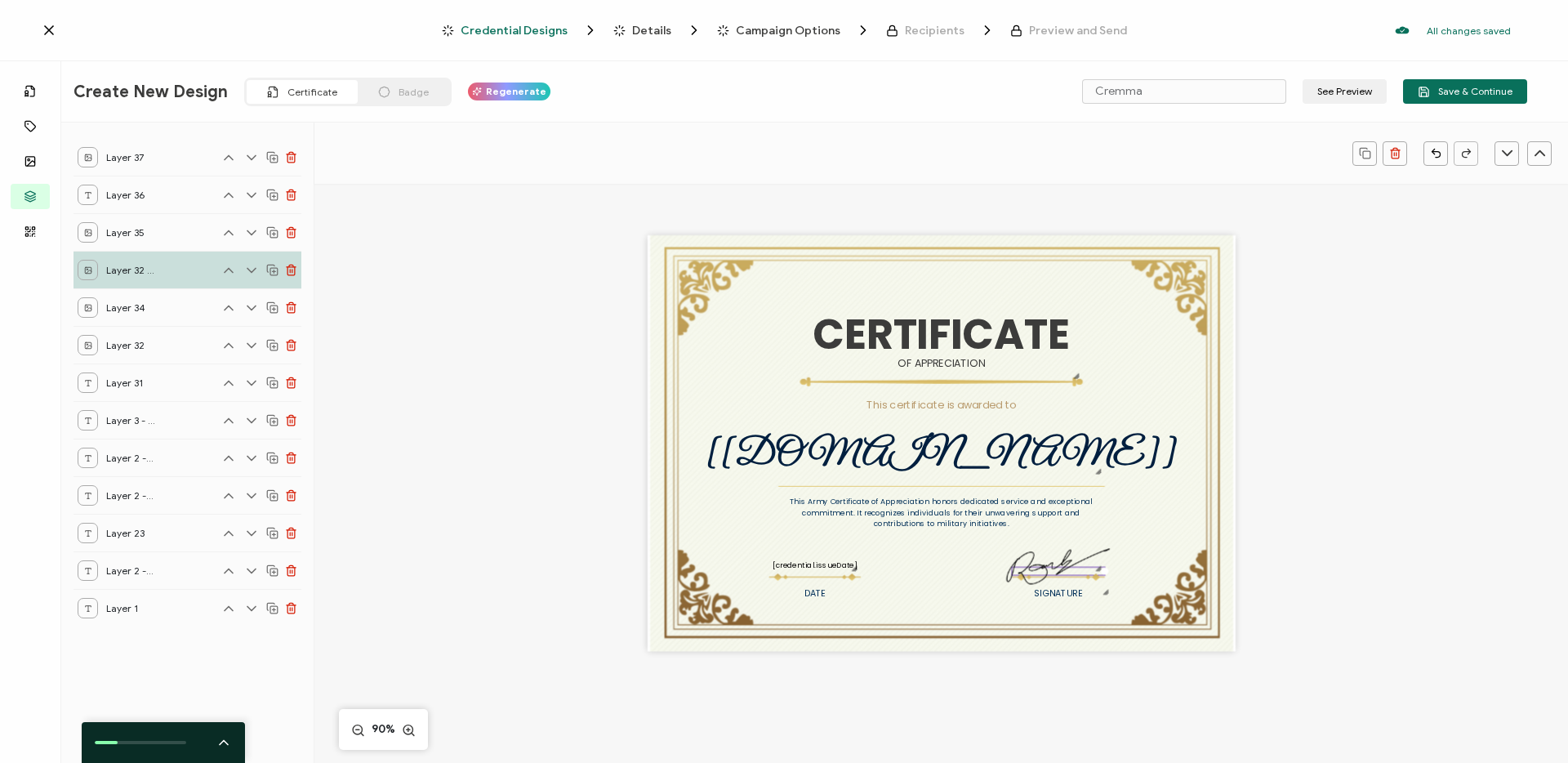
click at [485, 291] on div "CERTIFICATE This Army Certificate of Appreciation honors dedicated service and …" at bounding box center [942, 469] width 1128 height 570
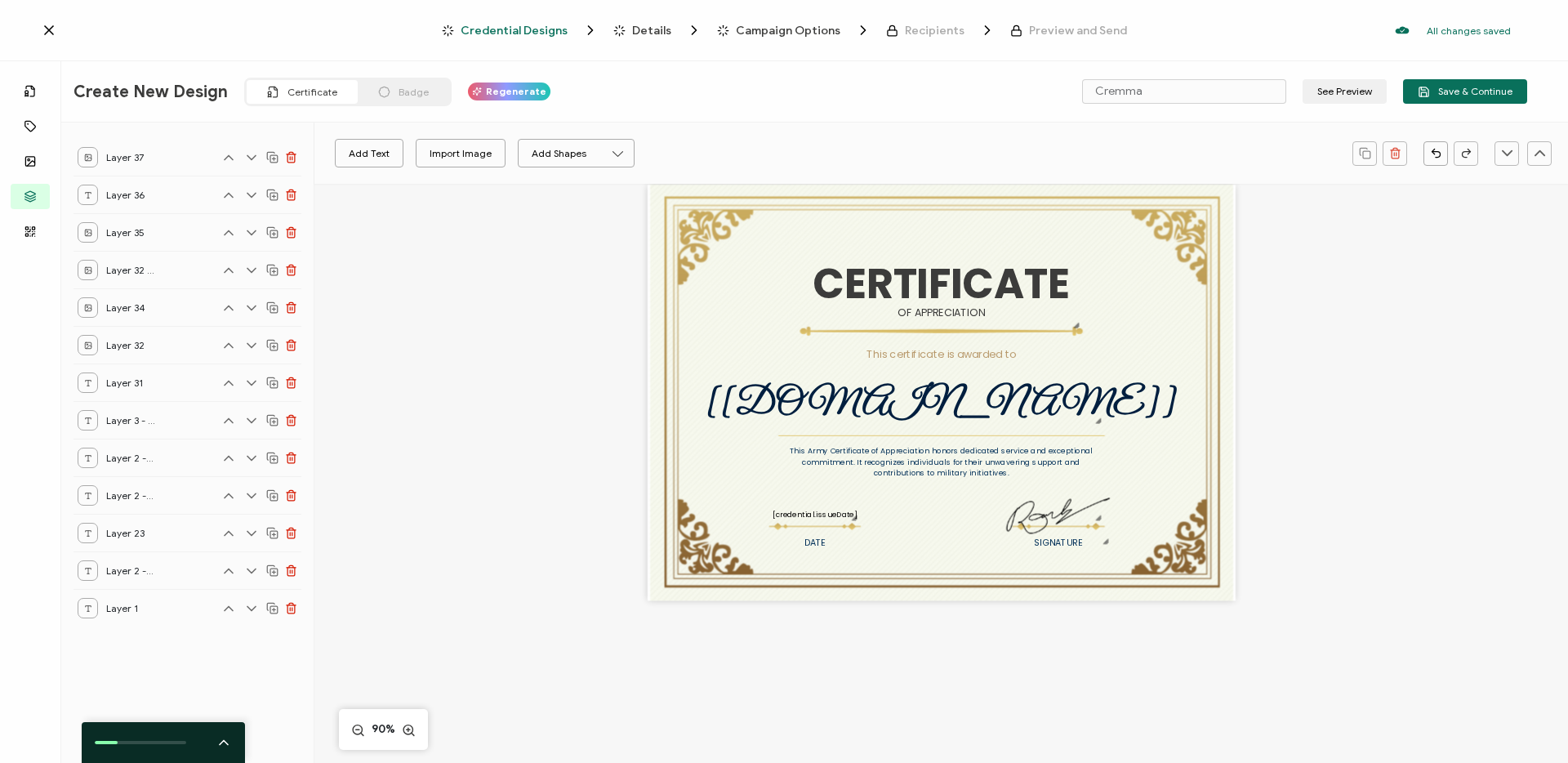
scroll to position [0, 0]
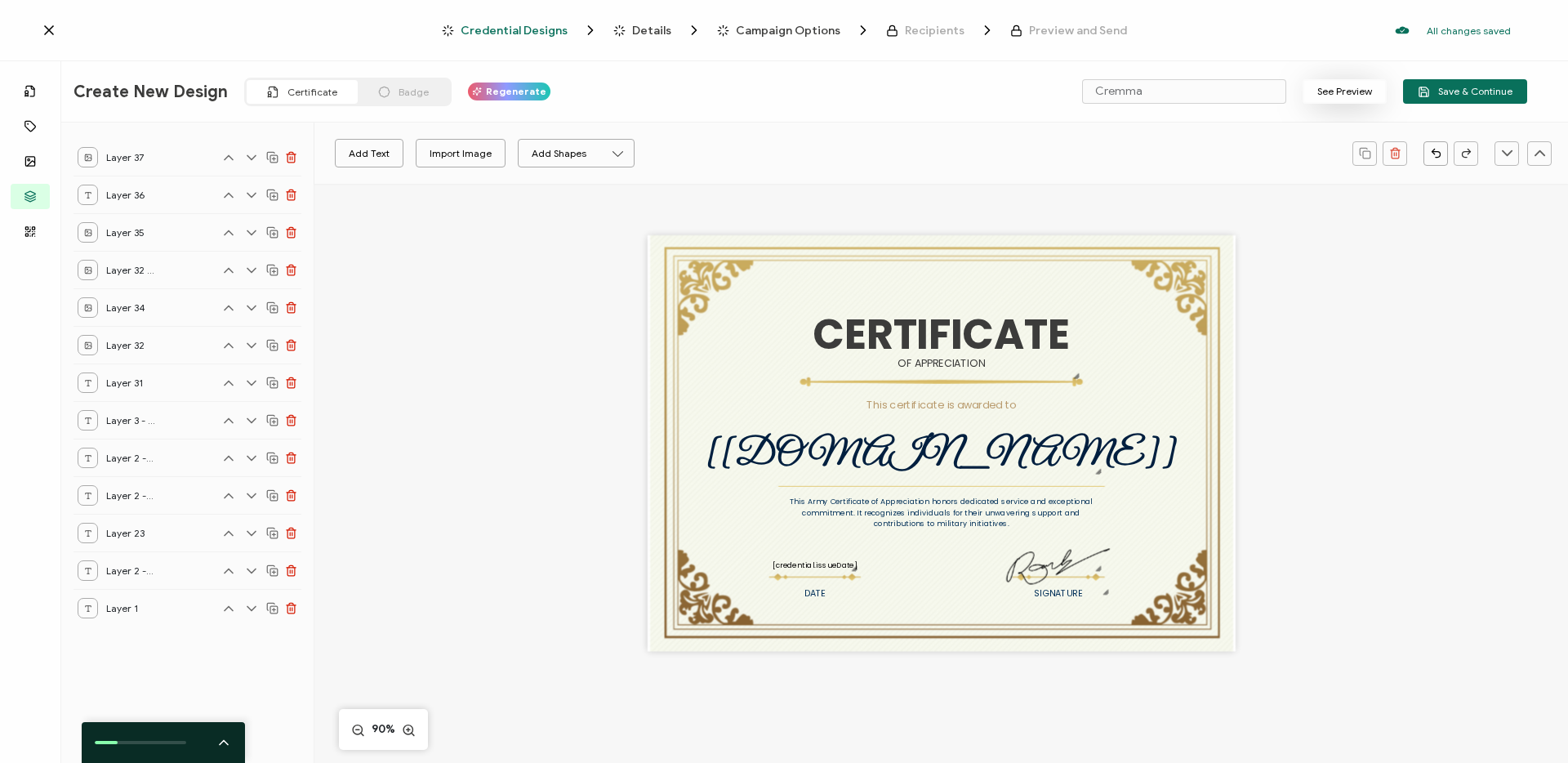
click at [1347, 98] on button "See Preview" at bounding box center [1344, 92] width 84 height 25
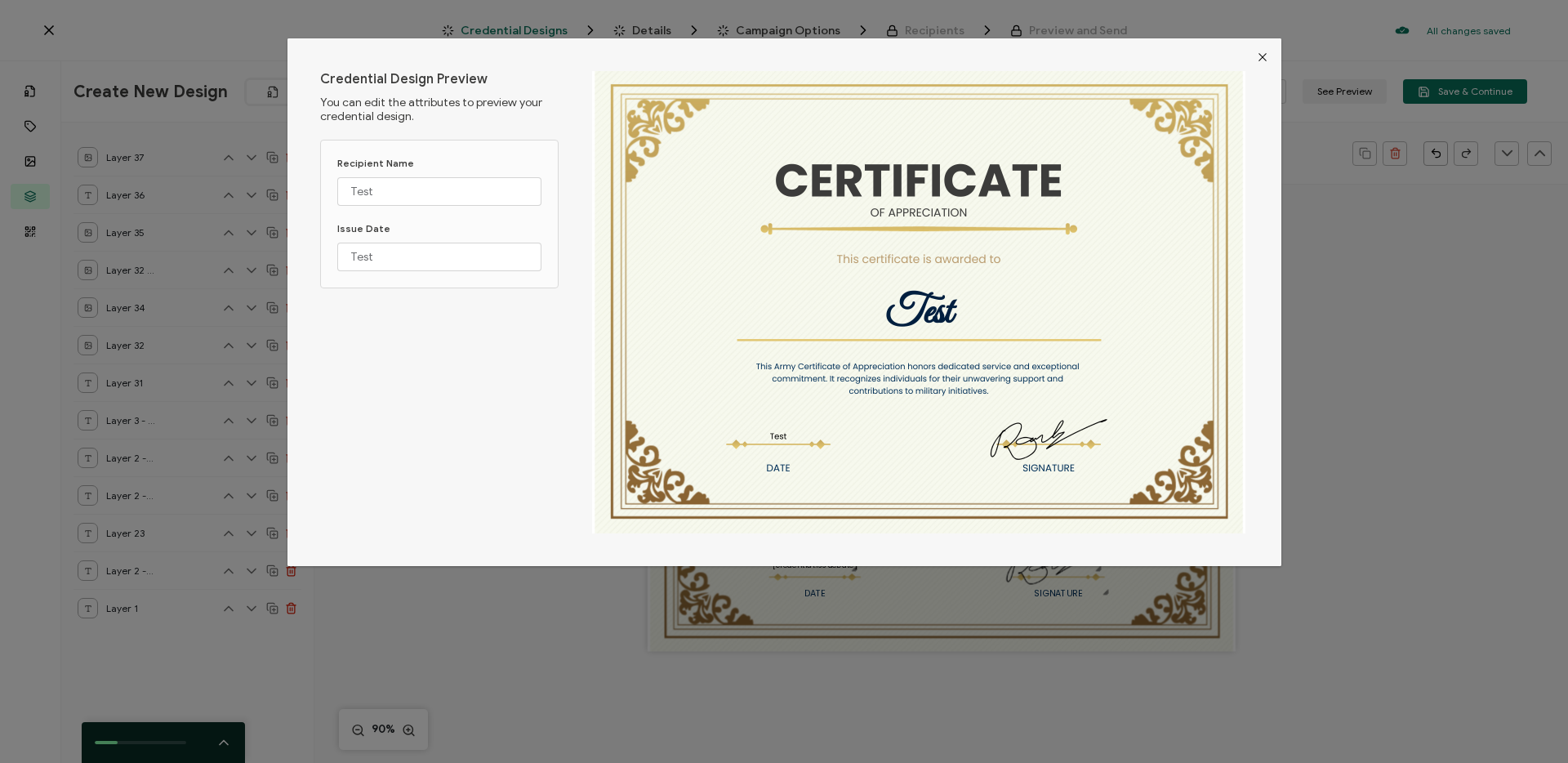
click at [1262, 51] on icon "Close" at bounding box center [1263, 57] width 13 height 13
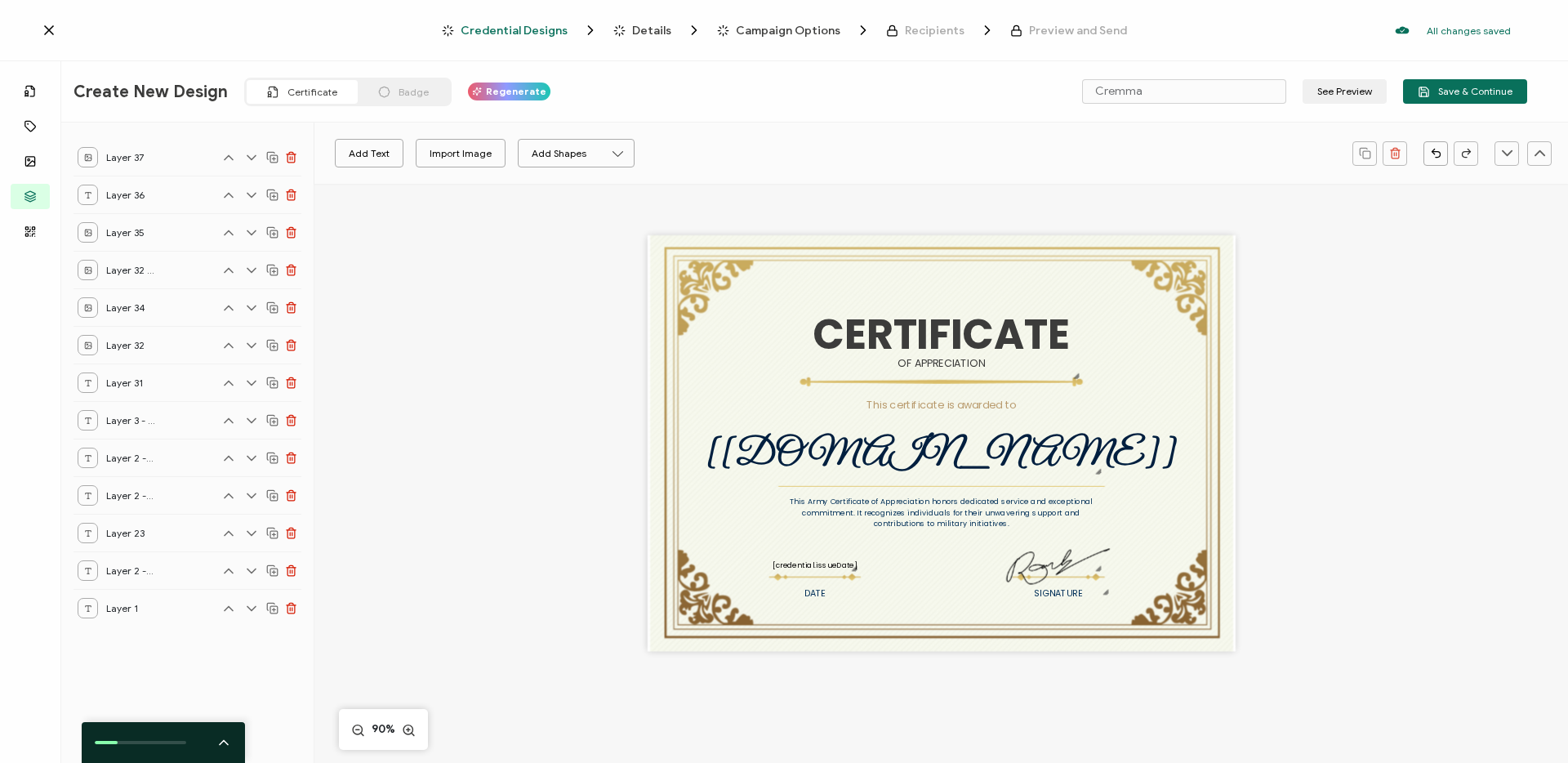
click at [542, 438] on div "CERTIFICATE This Army Certificate of Appreciation honors dedicated service and …" at bounding box center [942, 469] width 1128 height 570
click at [676, 294] on div "CERTIFICATE This Army Certificate of Appreciation honors dedicated service and …" at bounding box center [941, 443] width 588 height 416
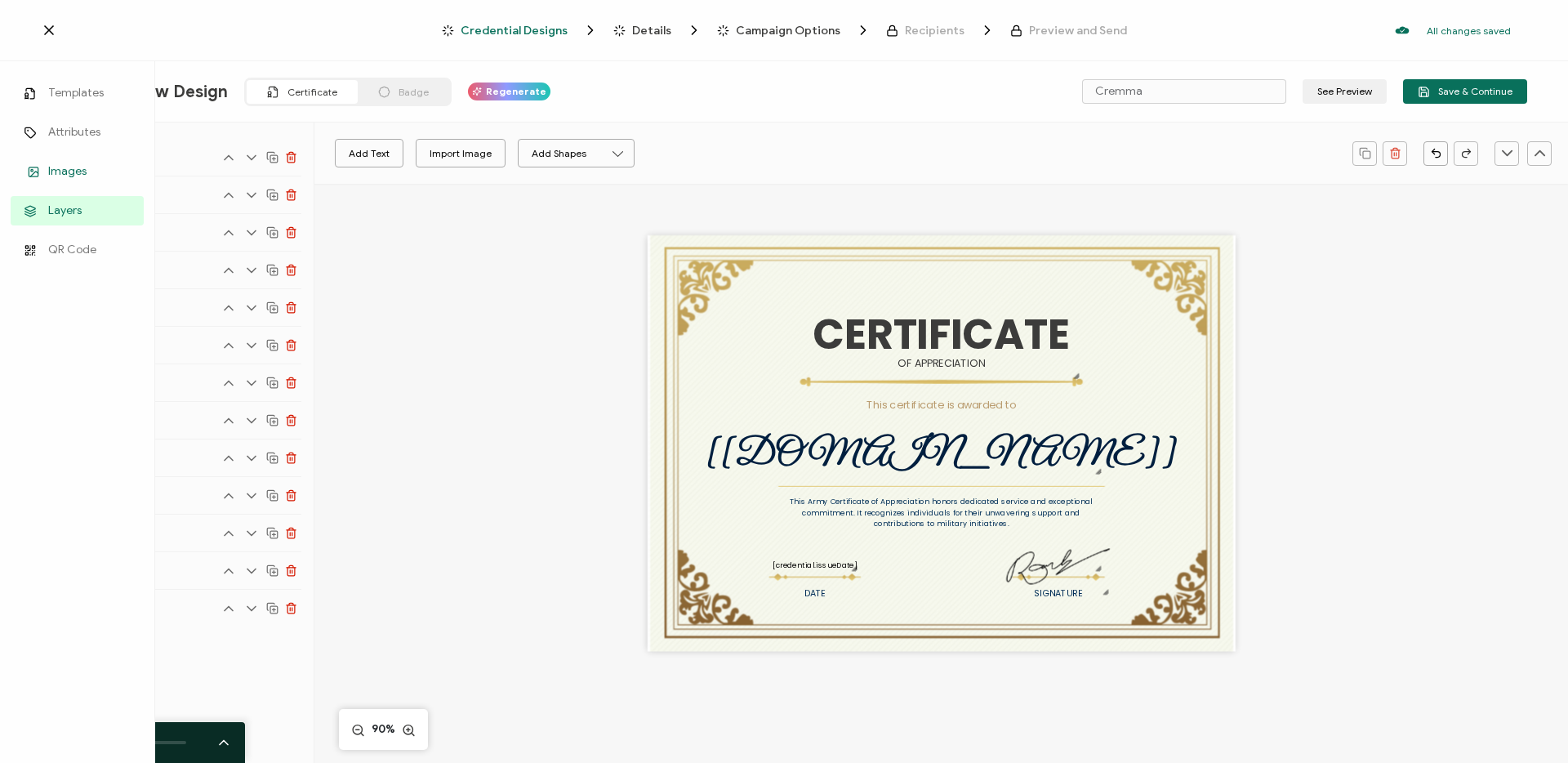
click at [54, 164] on span "Images" at bounding box center [67, 171] width 38 height 16
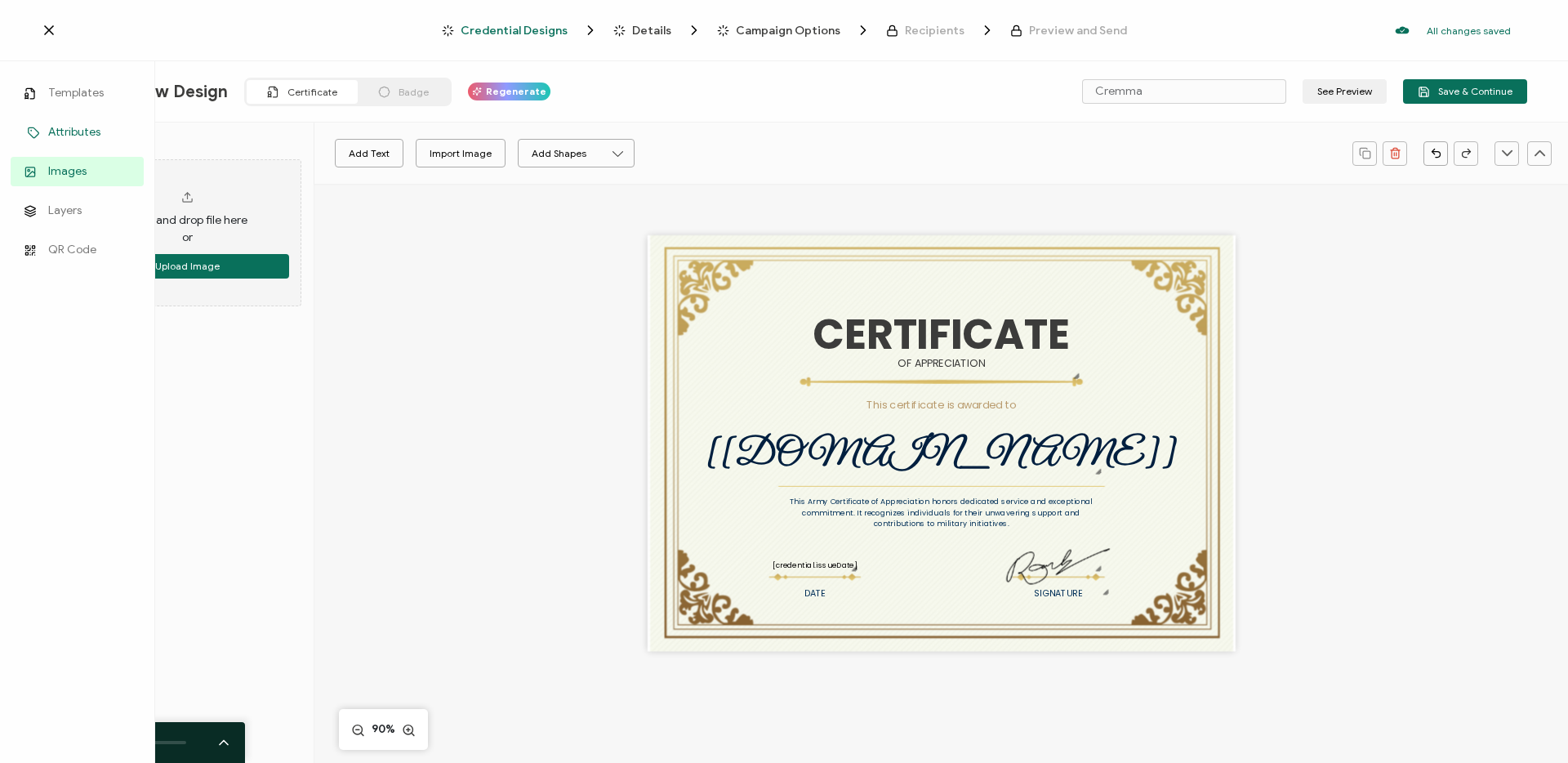
click at [46, 126] on link "Attributes" at bounding box center [76, 132] width 133 height 30
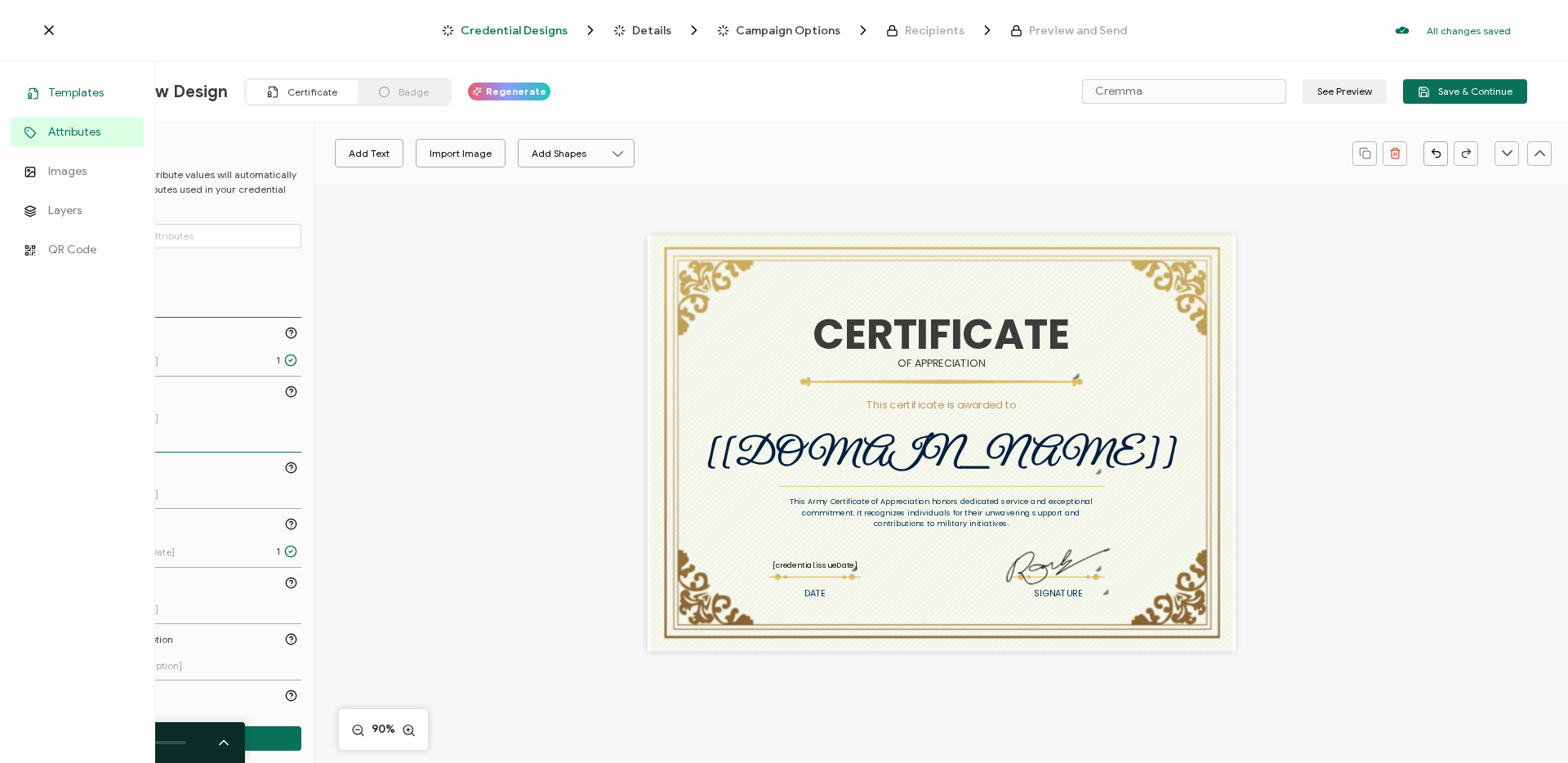
click at [65, 81] on link "Templates" at bounding box center [76, 93] width 133 height 30
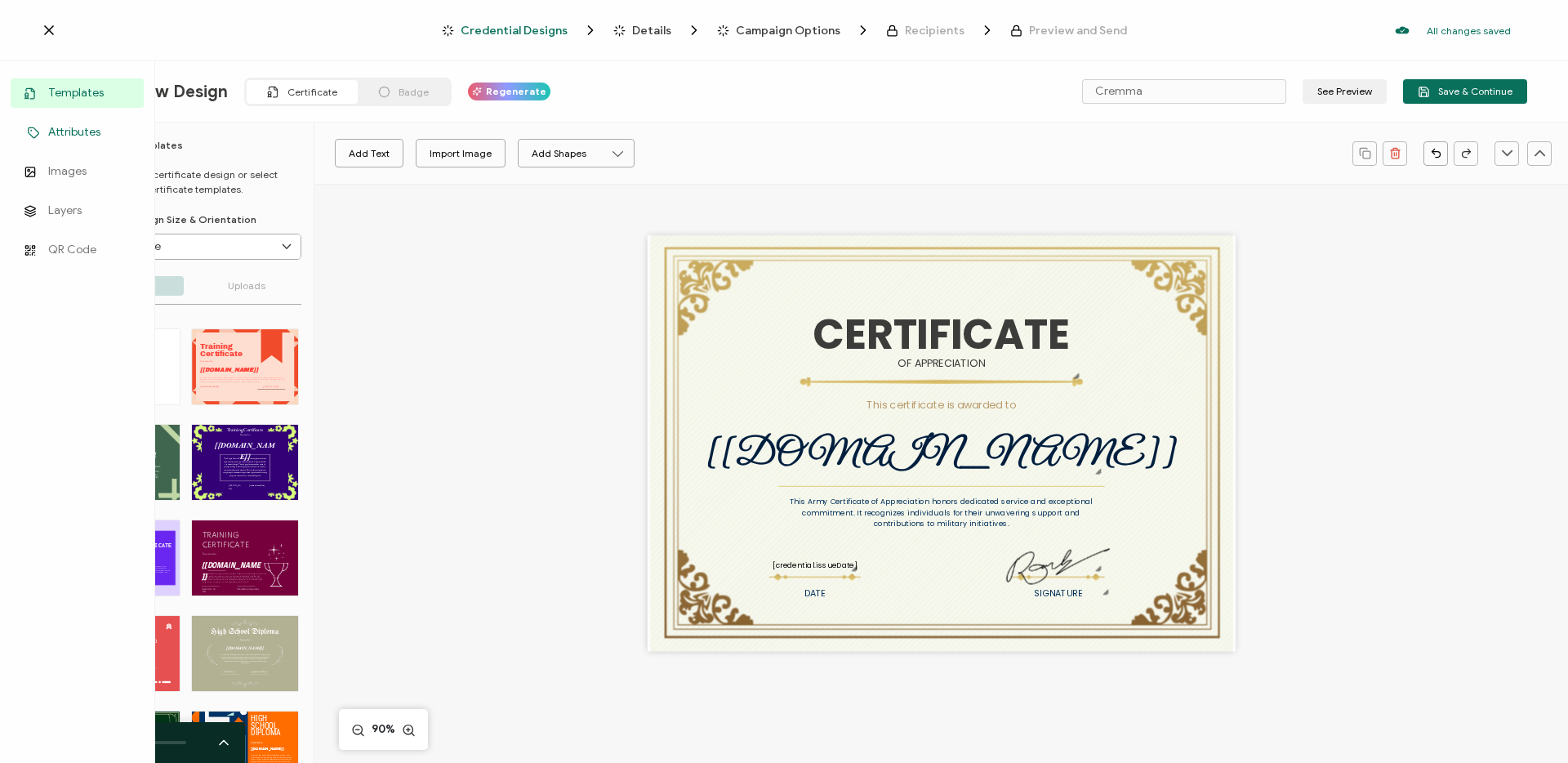
click at [70, 144] on link "Attributes" at bounding box center [76, 132] width 133 height 30
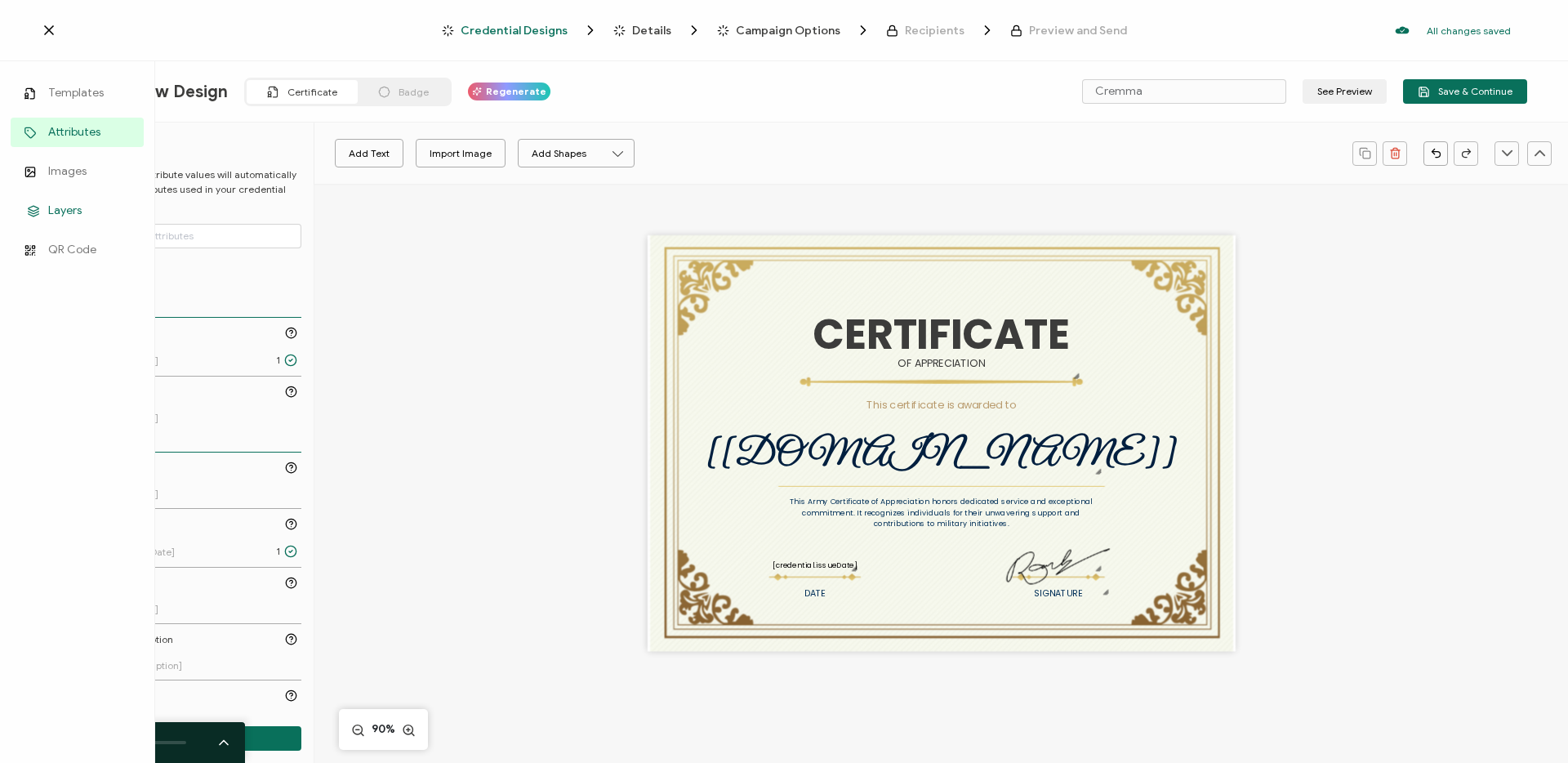
click at [64, 206] on span "Layers" at bounding box center [64, 210] width 33 height 16
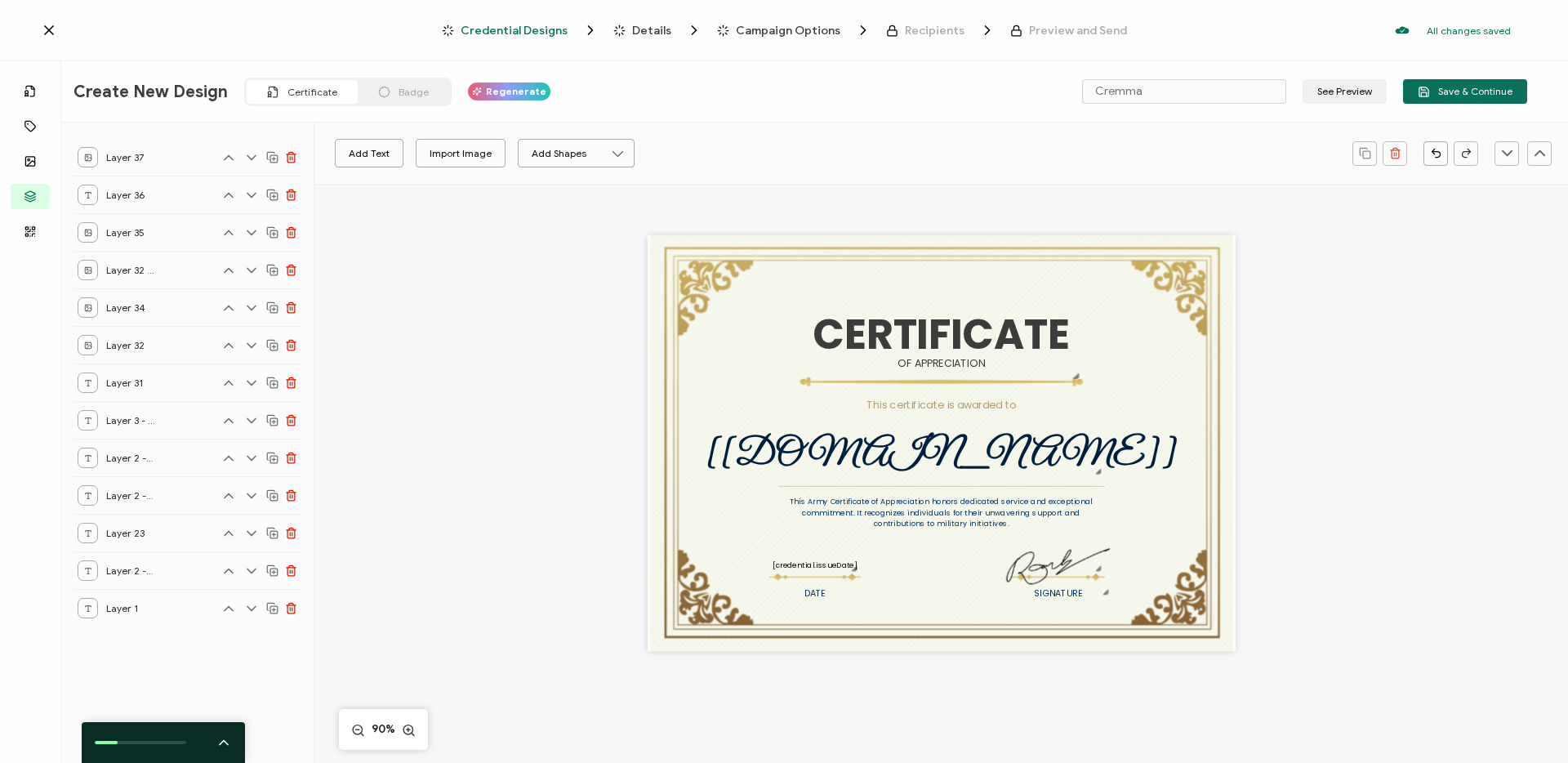
click at [89, 157] on icon at bounding box center [88, 158] width 9 height 9
click at [94, 157] on div at bounding box center [87, 157] width 20 height 20
click at [90, 187] on div at bounding box center [87, 194] width 20 height 20
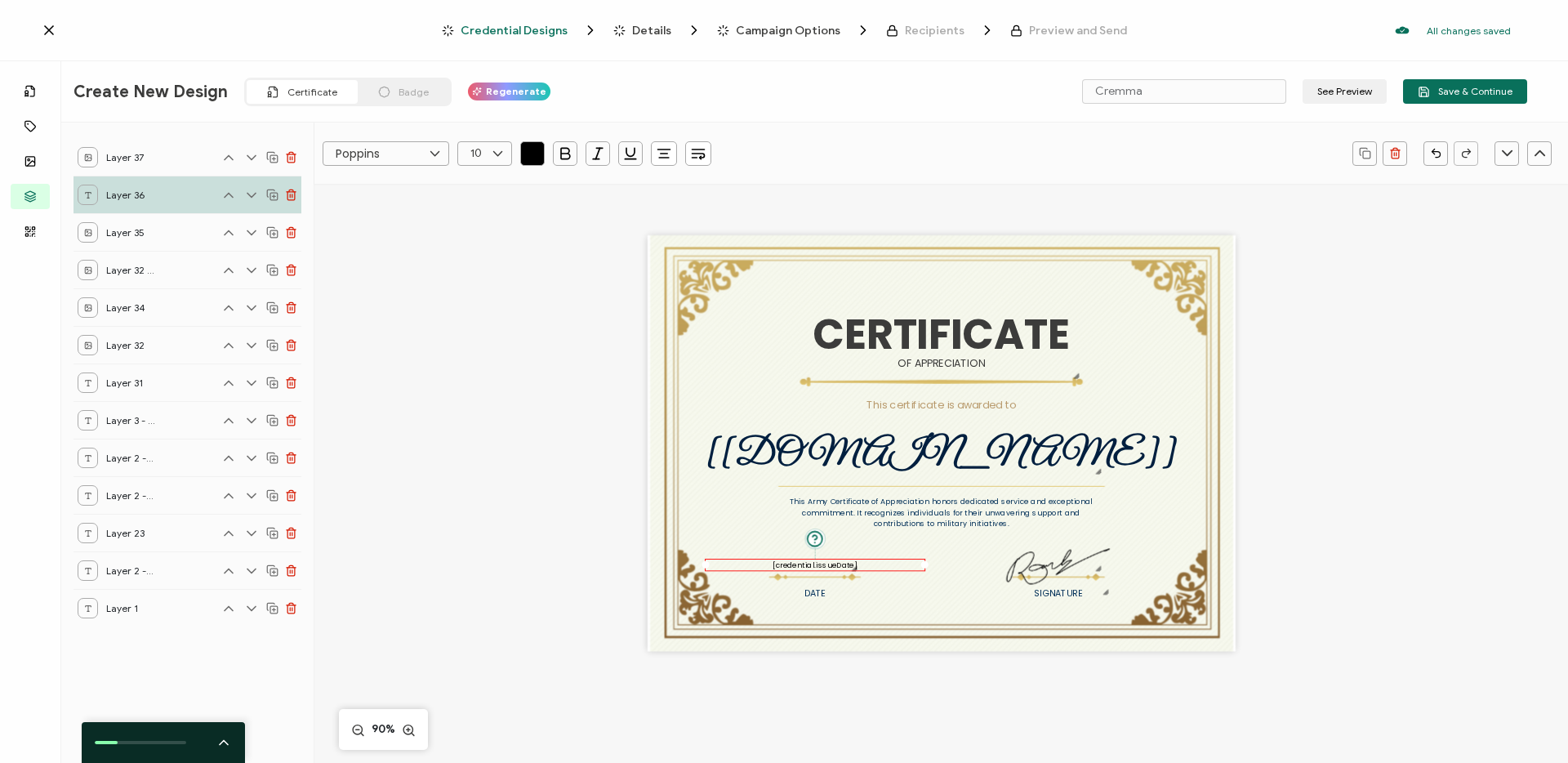
click at [103, 267] on div "Layer 32 - Copy" at bounding box center [116, 270] width 77 height 20
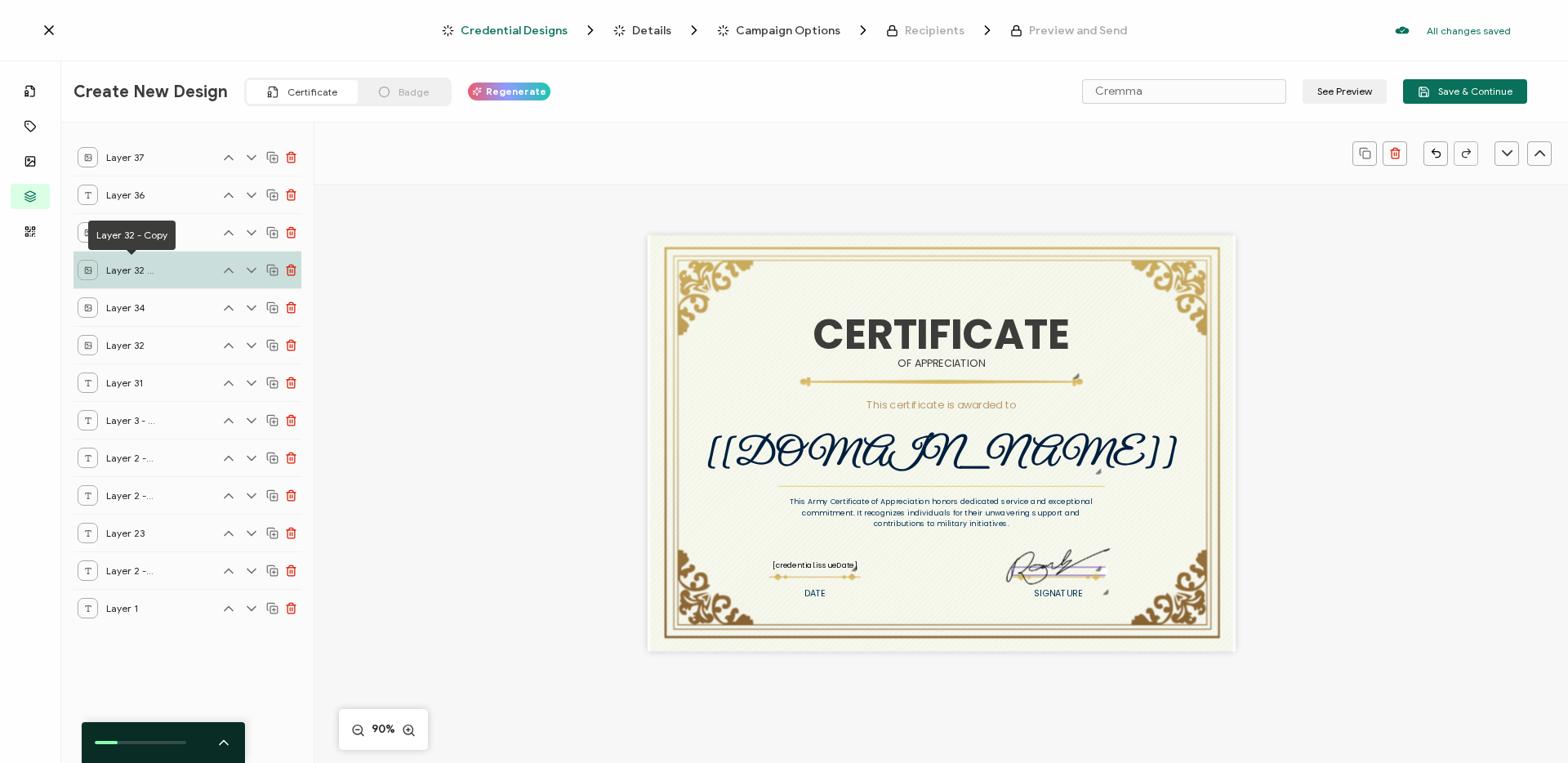
click at [115, 319] on div "Layer 34" at bounding box center [187, 306] width 228 height 37
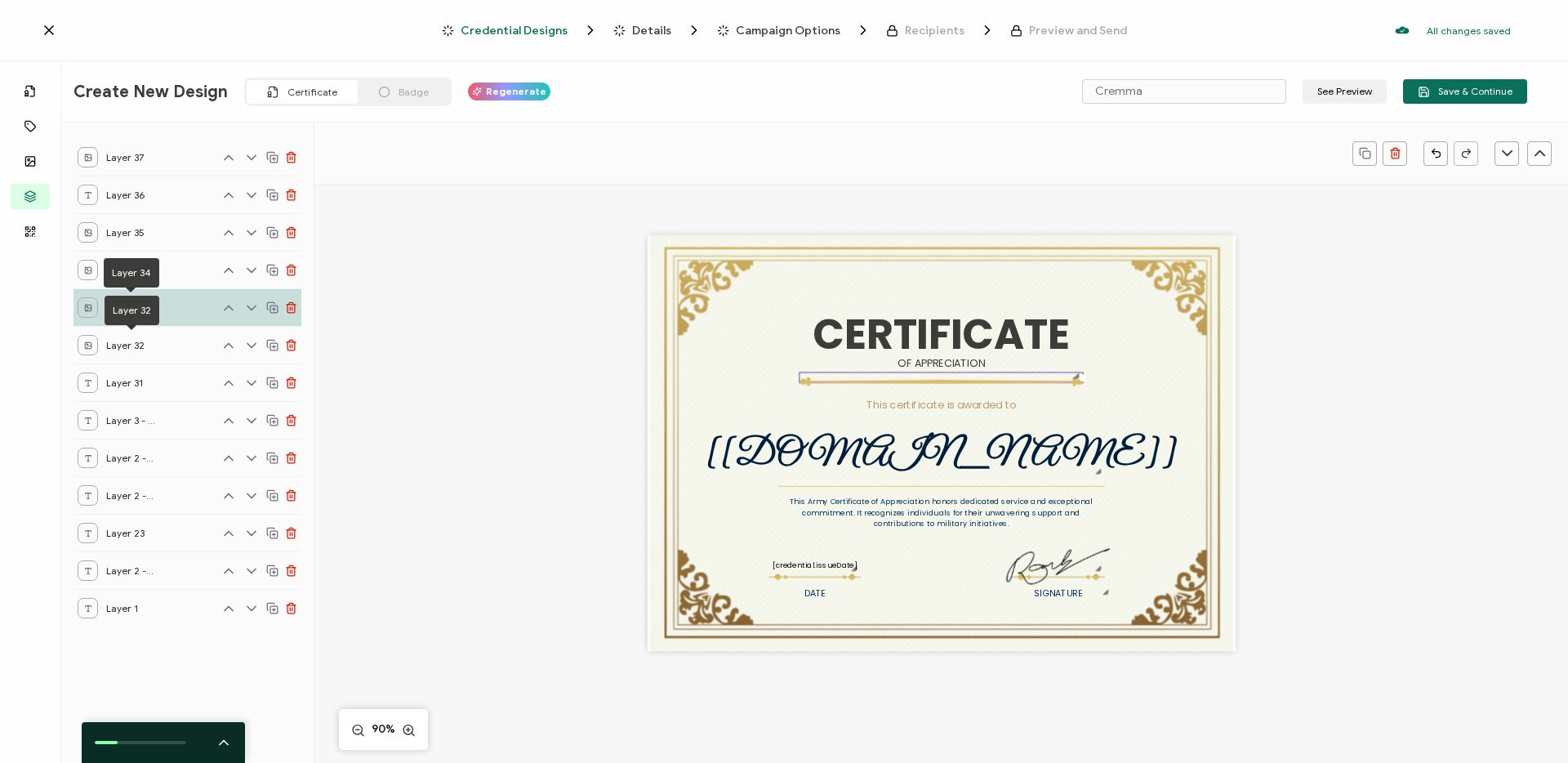
click at [117, 370] on div "Layer 31" at bounding box center [187, 382] width 228 height 37
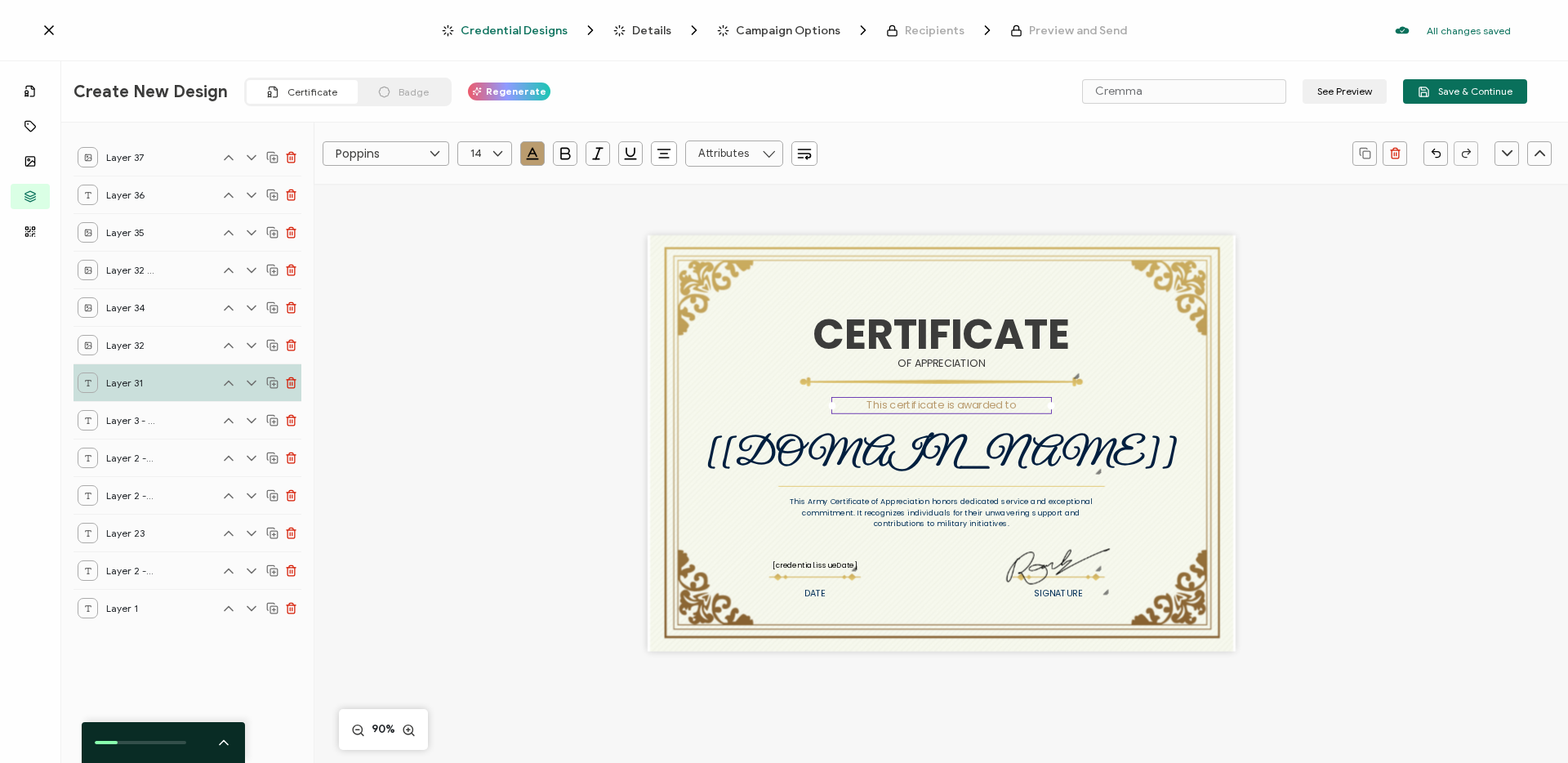
click at [677, 264] on div "CERTIFICATE This Army Certificate of Appreciation honors dedicated service and …" at bounding box center [941, 443] width 588 height 416
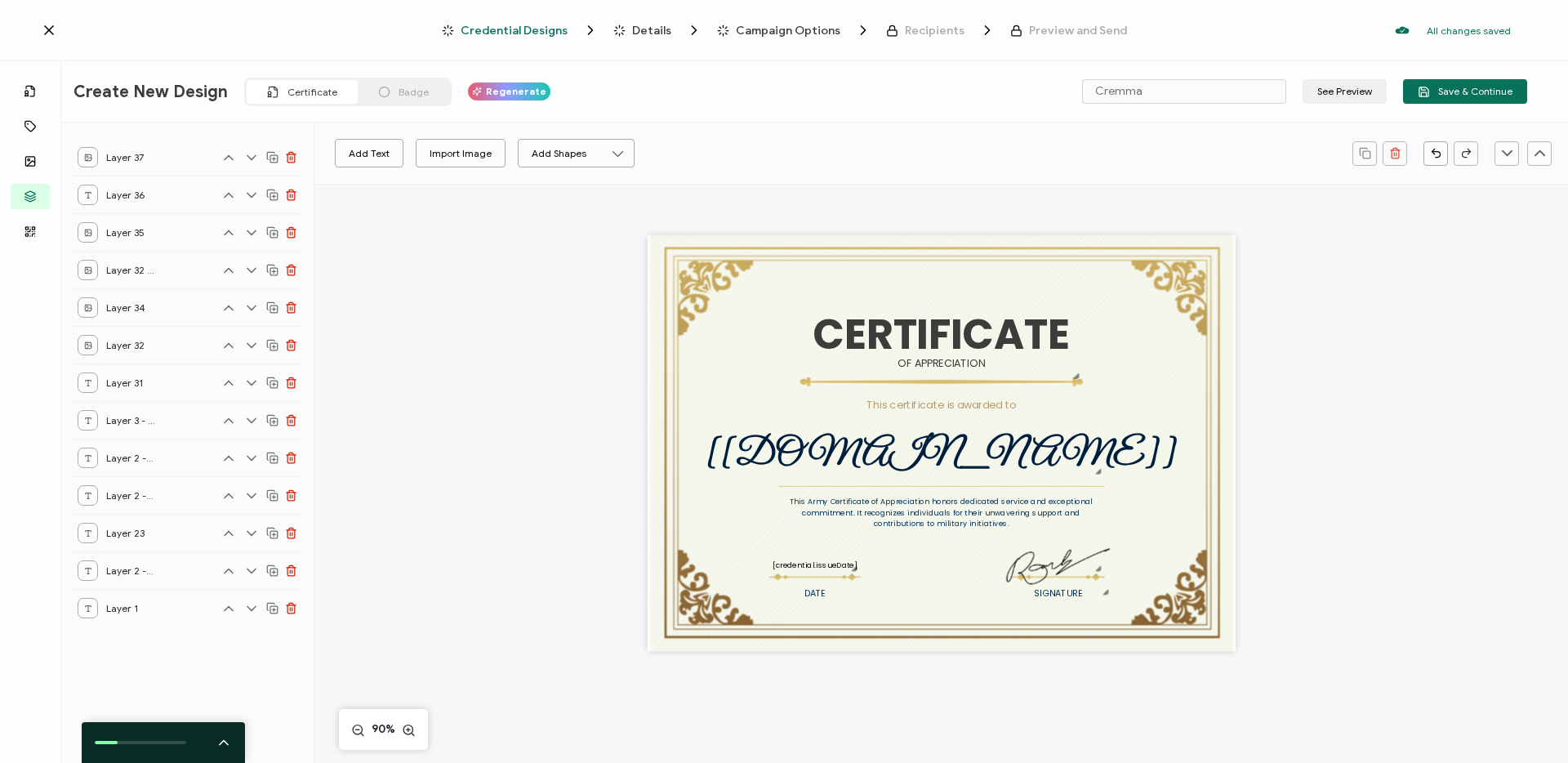
click at [678, 264] on div "CERTIFICATE This Army Certificate of Appreciation honors dedicated service and …" at bounding box center [941, 443] width 588 height 416
click at [677, 246] on div "CERTIFICATE This Army Certificate of Appreciation honors dedicated service and …" at bounding box center [941, 443] width 588 height 416
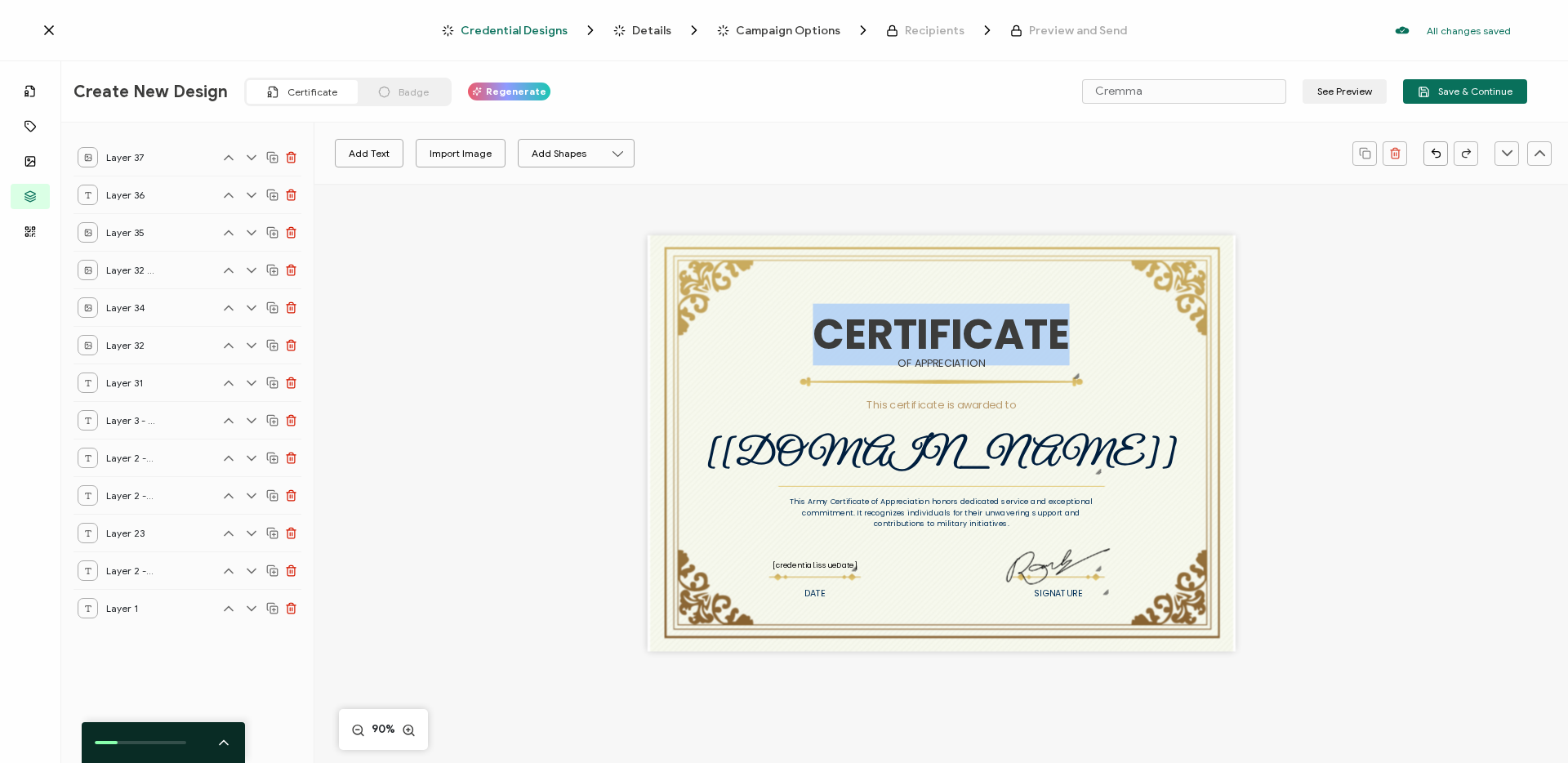
click at [677, 246] on div "CERTIFICATE This Army Certificate of Appreciation honors dedicated service and …" at bounding box center [941, 443] width 588 height 416
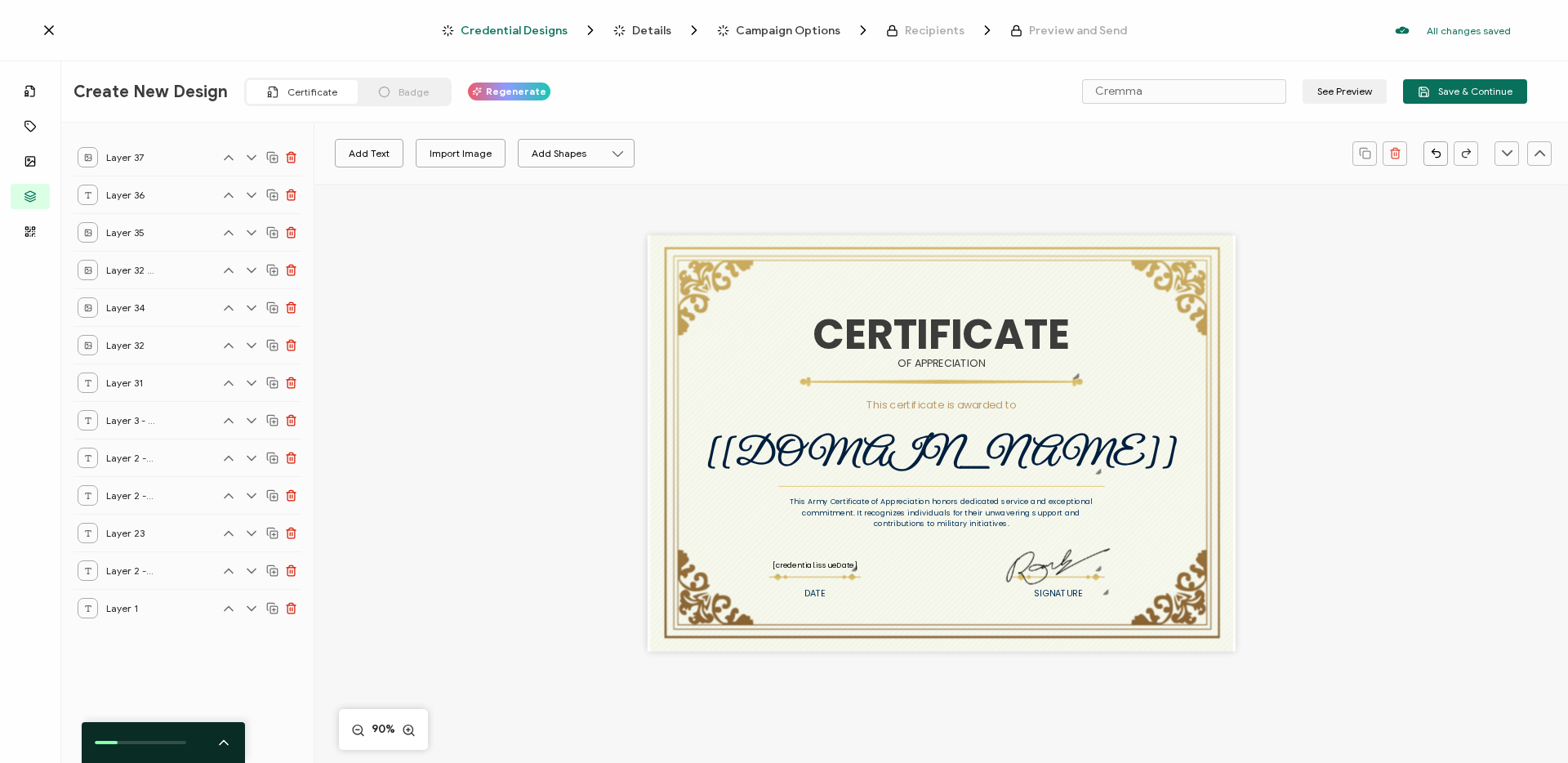
drag, startPoint x: 675, startPoint y: 248, endPoint x: 795, endPoint y: 253, distance: 120.1
click at [806, 255] on div "CERTIFICATE This Army Certificate of Appreciation honors dedicated service and …" at bounding box center [941, 443] width 588 height 416
drag, startPoint x: 695, startPoint y: 277, endPoint x: 710, endPoint y: 315, distance: 40.9
click at [712, 323] on div "CERTIFICATE This Army Certificate of Appreciation honors dedicated service and …" at bounding box center [942, 469] width 1128 height 570
drag, startPoint x: 695, startPoint y: 254, endPoint x: 948, endPoint y: 250, distance: 253.0
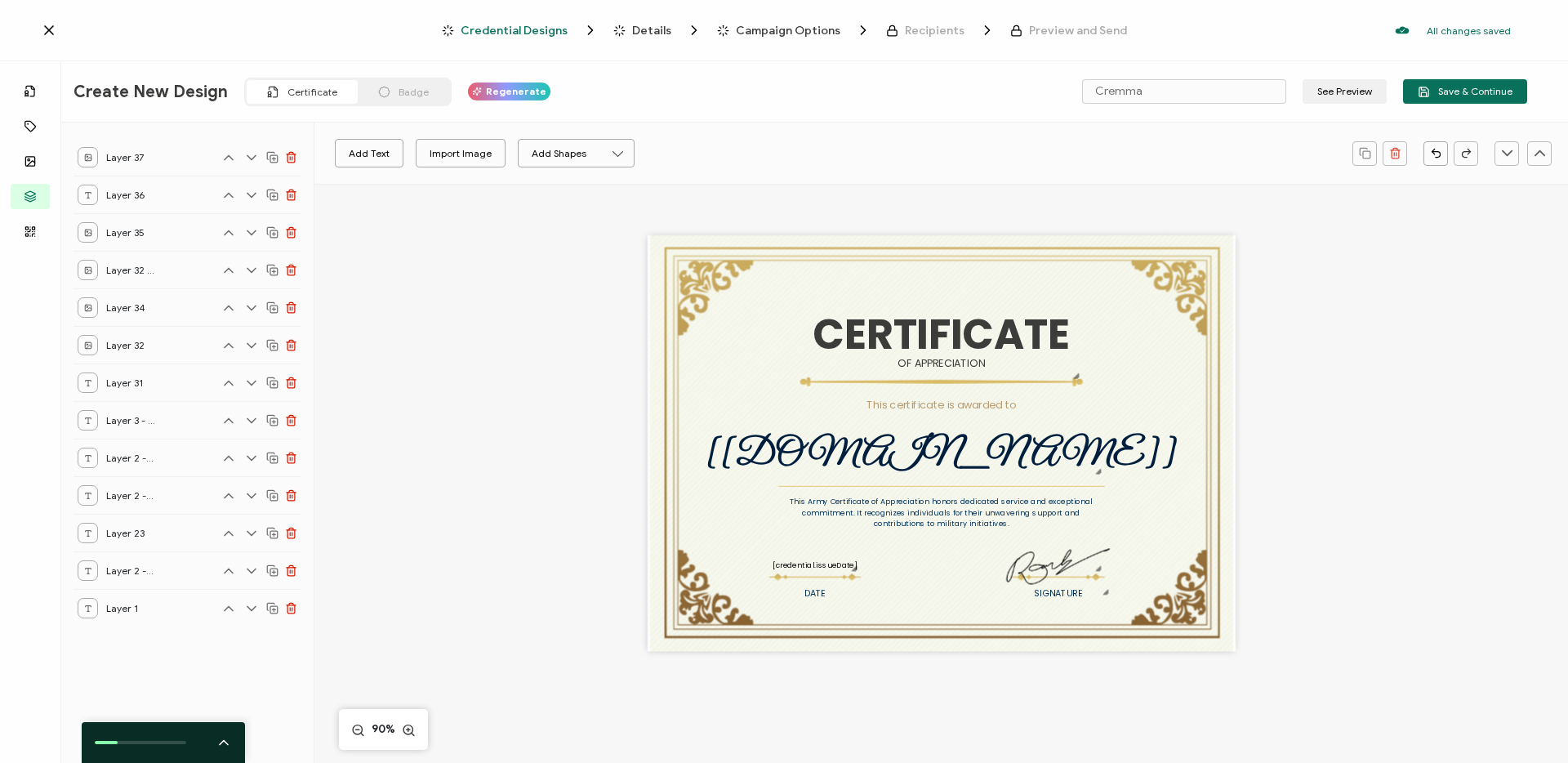
click at [993, 260] on div "CERTIFICATE This Army Certificate of Appreciation honors dedicated service and …" at bounding box center [941, 443] width 588 height 416
click at [596, 156] on button "Add Shapes" at bounding box center [576, 153] width 117 height 29
click at [455, 143] on div "Import Image" at bounding box center [460, 153] width 62 height 29
click at [753, 562] on div "The date the credential was issued. This will automatically update to the day t…" at bounding box center [815, 564] width 221 height 12
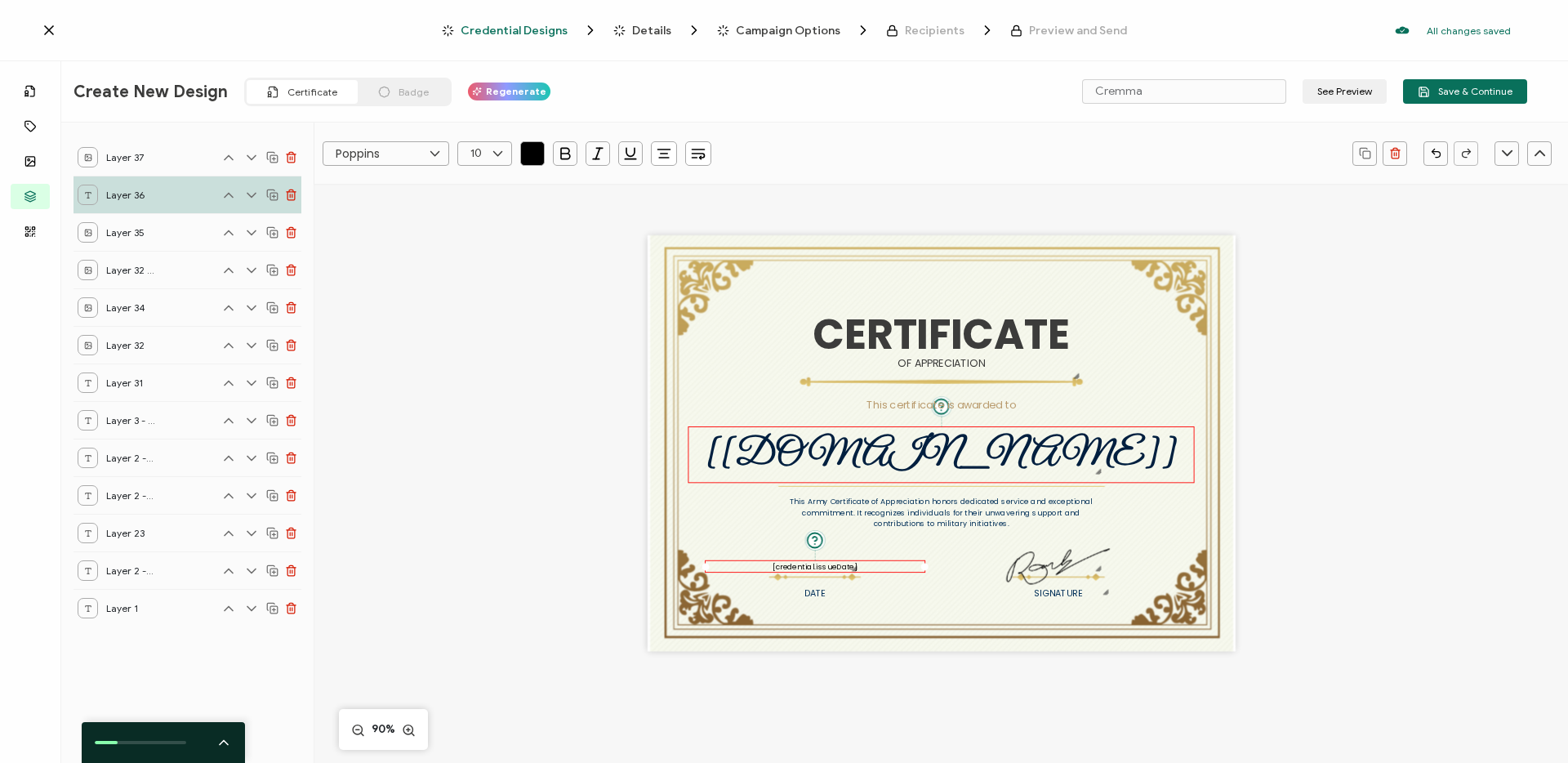
click at [734, 445] on div "The recipient’s full name, which will be automatically filled based on the info…" at bounding box center [941, 454] width 507 height 56
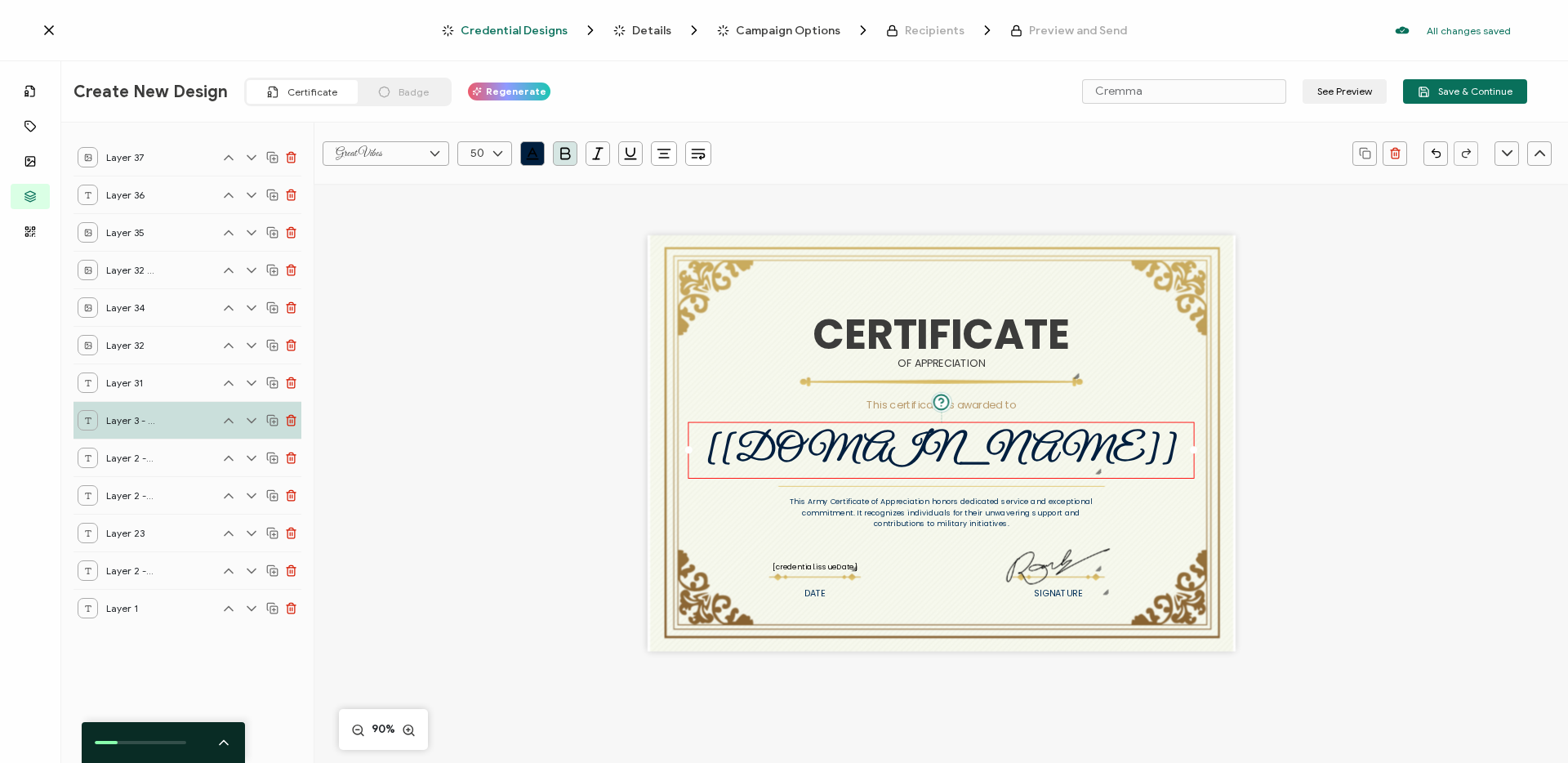
drag, startPoint x: 702, startPoint y: 600, endPoint x: 712, endPoint y: 606, distance: 11.7
click at [702, 600] on div "CERTIFICATE This Army Certificate of Appreciation honors dedicated service and …" at bounding box center [941, 443] width 588 height 416
drag, startPoint x: 870, startPoint y: 484, endPoint x: 868, endPoint y: 472, distance: 12.2
click at [868, 477] on div "CERTIFICATE This Army Certificate of Appreciation honors dedicated service and …" at bounding box center [941, 443] width 588 height 416
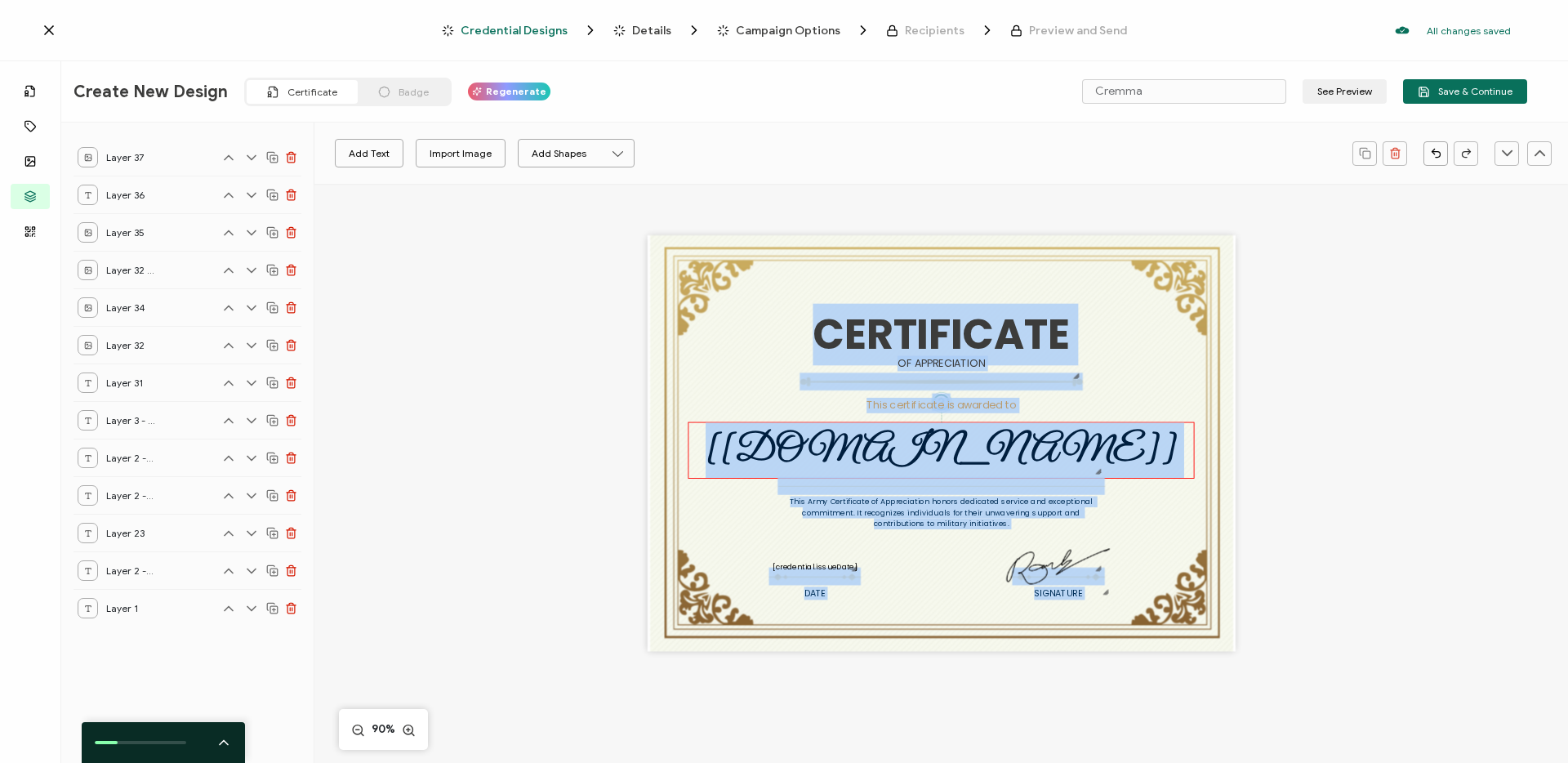
click at [869, 462] on pre "[[DOMAIN_NAME]]" at bounding box center [942, 450] width 472 height 47
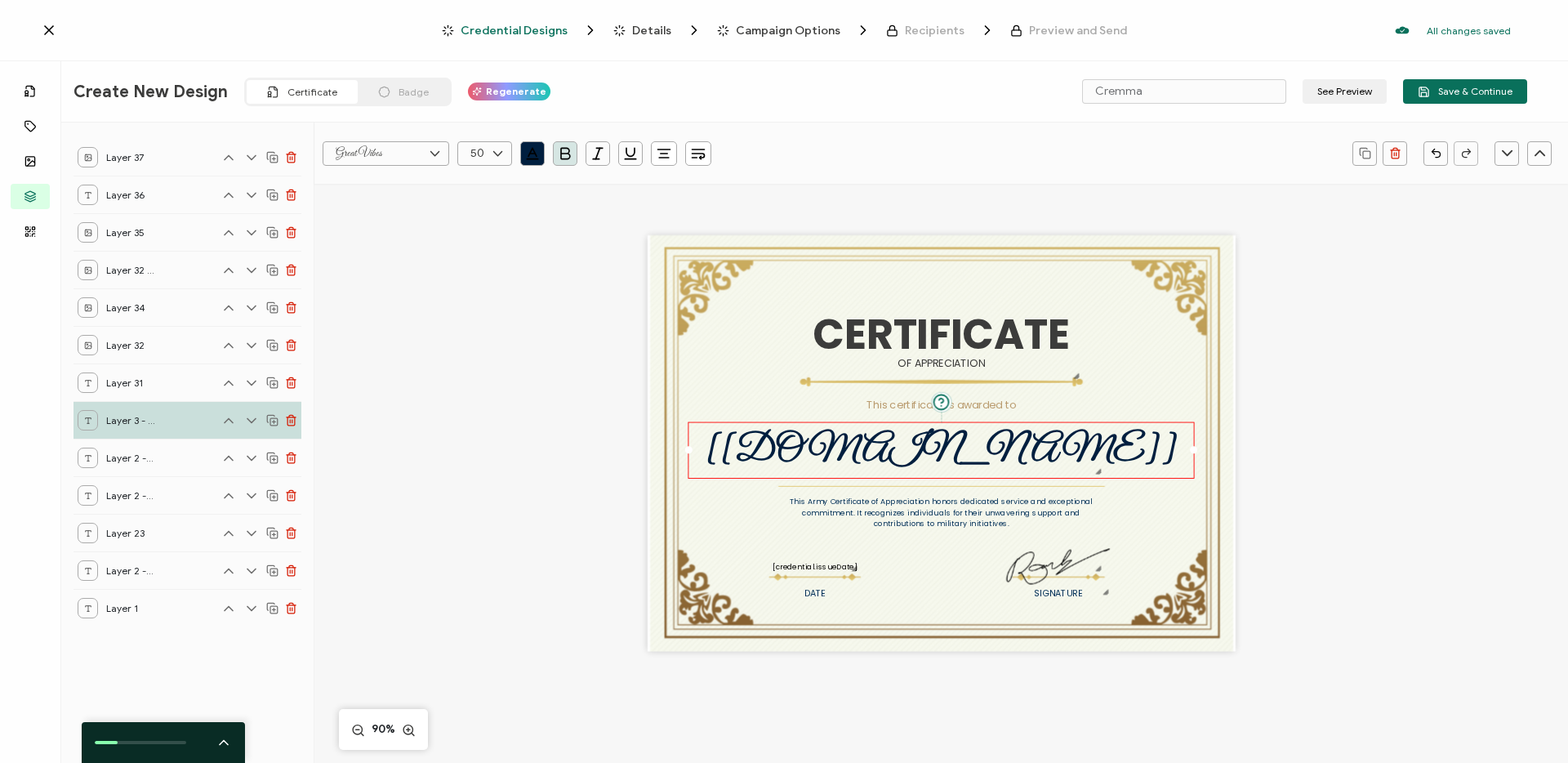
click at [1387, 461] on div "CERTIFICATE This Army Certificate of Appreciation honors dedicated service and …" at bounding box center [942, 469] width 1128 height 570
click at [981, 434] on pre "[[DOMAIN_NAME]]" at bounding box center [942, 450] width 472 height 47
click at [926, 345] on pre "CERTIFICATE" at bounding box center [941, 334] width 256 height 58
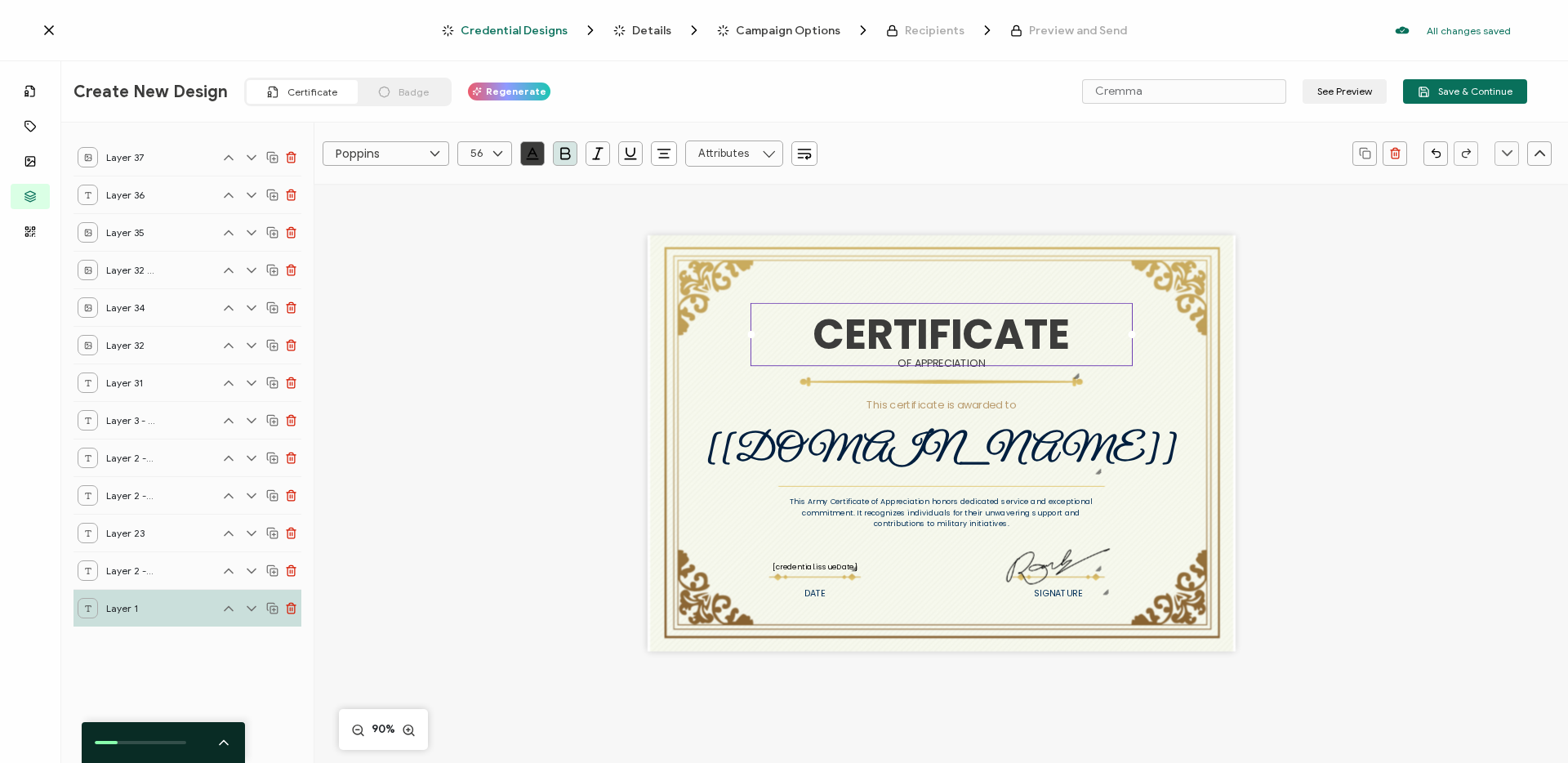
click at [1022, 316] on pre "CERTIFICATE" at bounding box center [941, 334] width 256 height 58
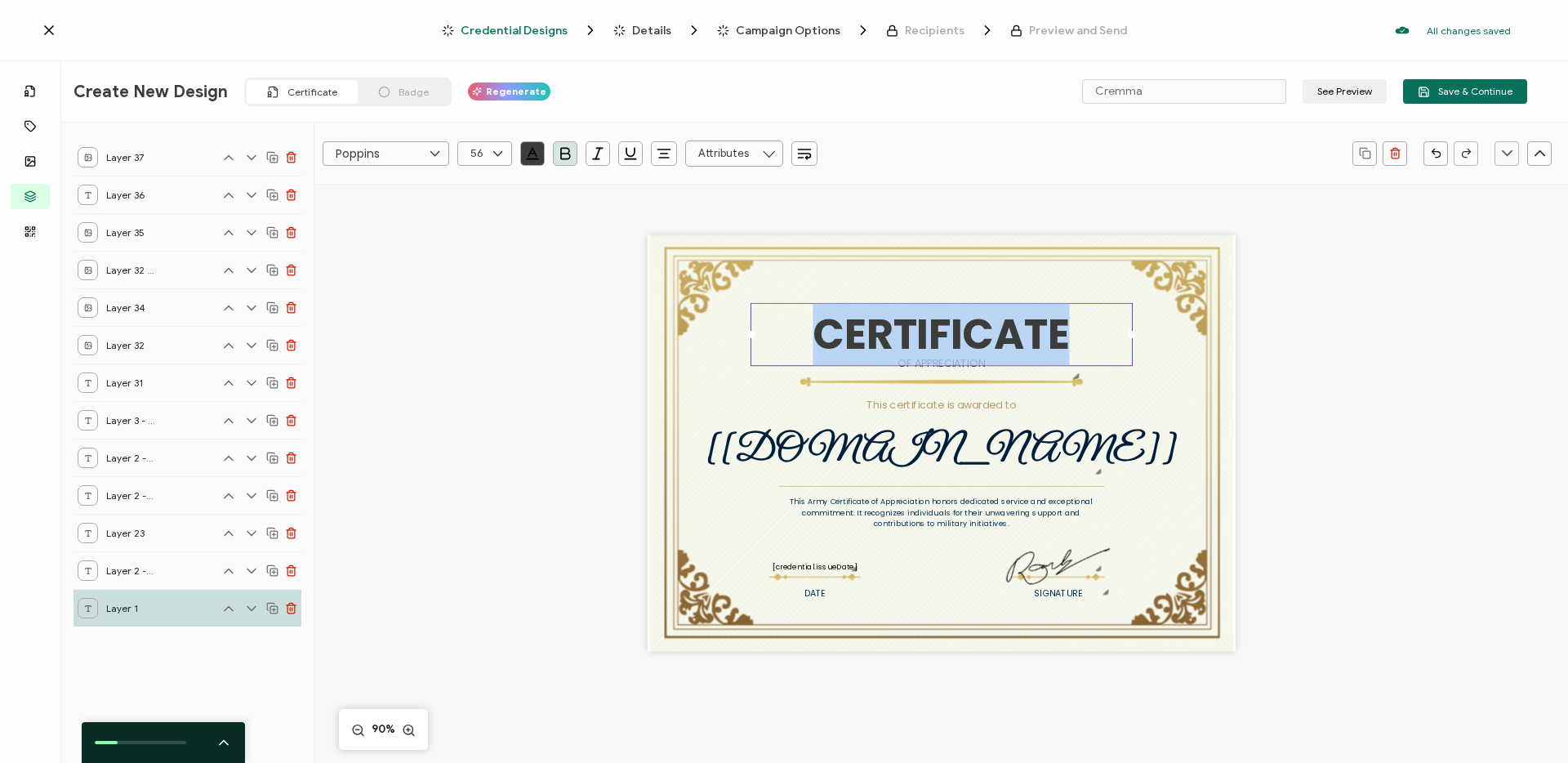
click at [1022, 316] on pre "CERTIFICATE" at bounding box center [941, 334] width 256 height 58
click at [1022, 330] on pre "CERTIFICATE" at bounding box center [941, 334] width 256 height 58
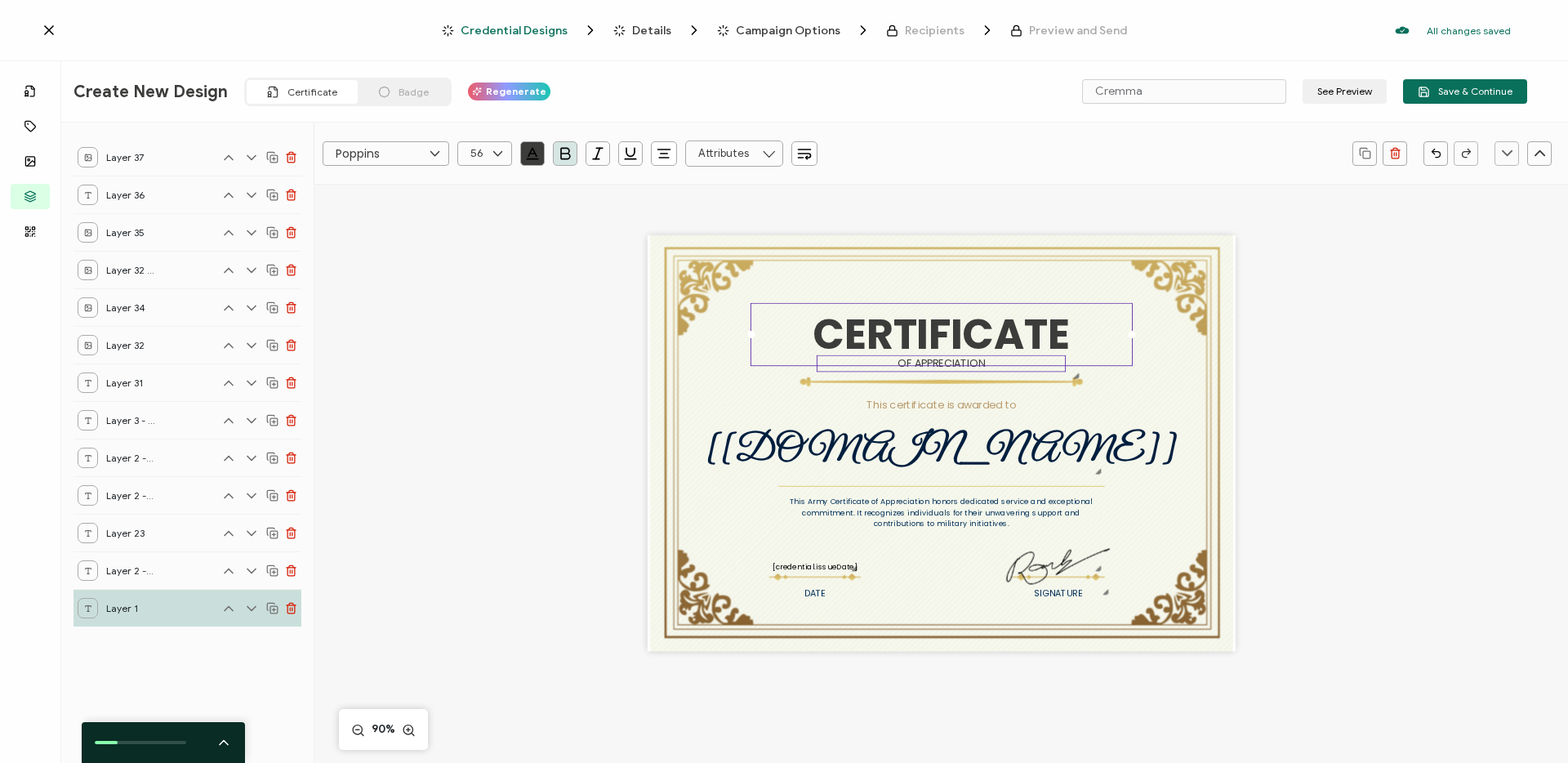
click at [946, 366] on pre "OF APPRECIATION" at bounding box center [941, 362] width 87 height 14
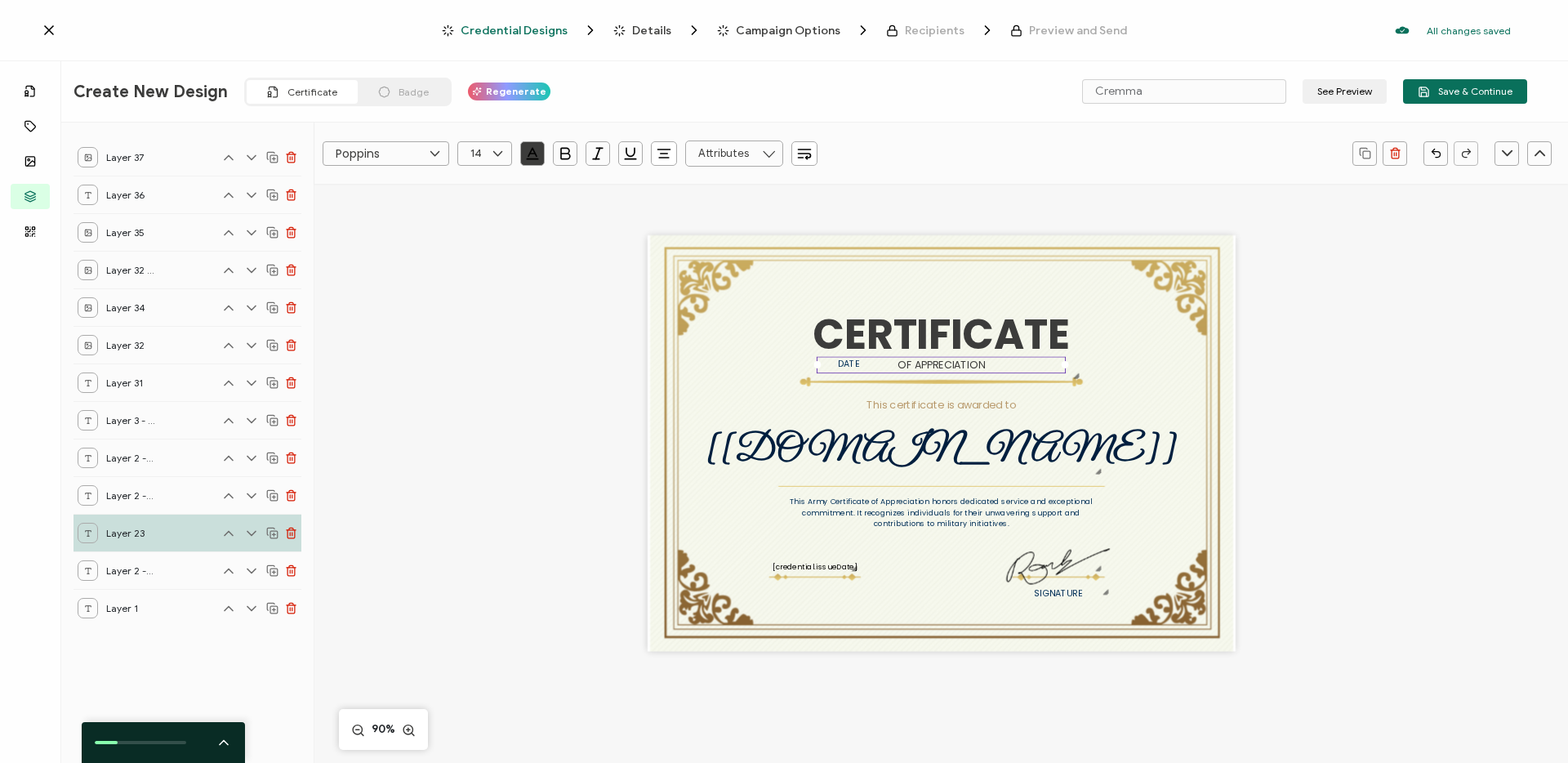
click at [946, 366] on pre "OF APPRECIATION" at bounding box center [941, 363] width 87 height 14
click at [948, 363] on pre "OF APPRECIATION" at bounding box center [941, 363] width 87 height 14
click at [941, 409] on pre "This certificate is awarded to" at bounding box center [941, 404] width 150 height 14
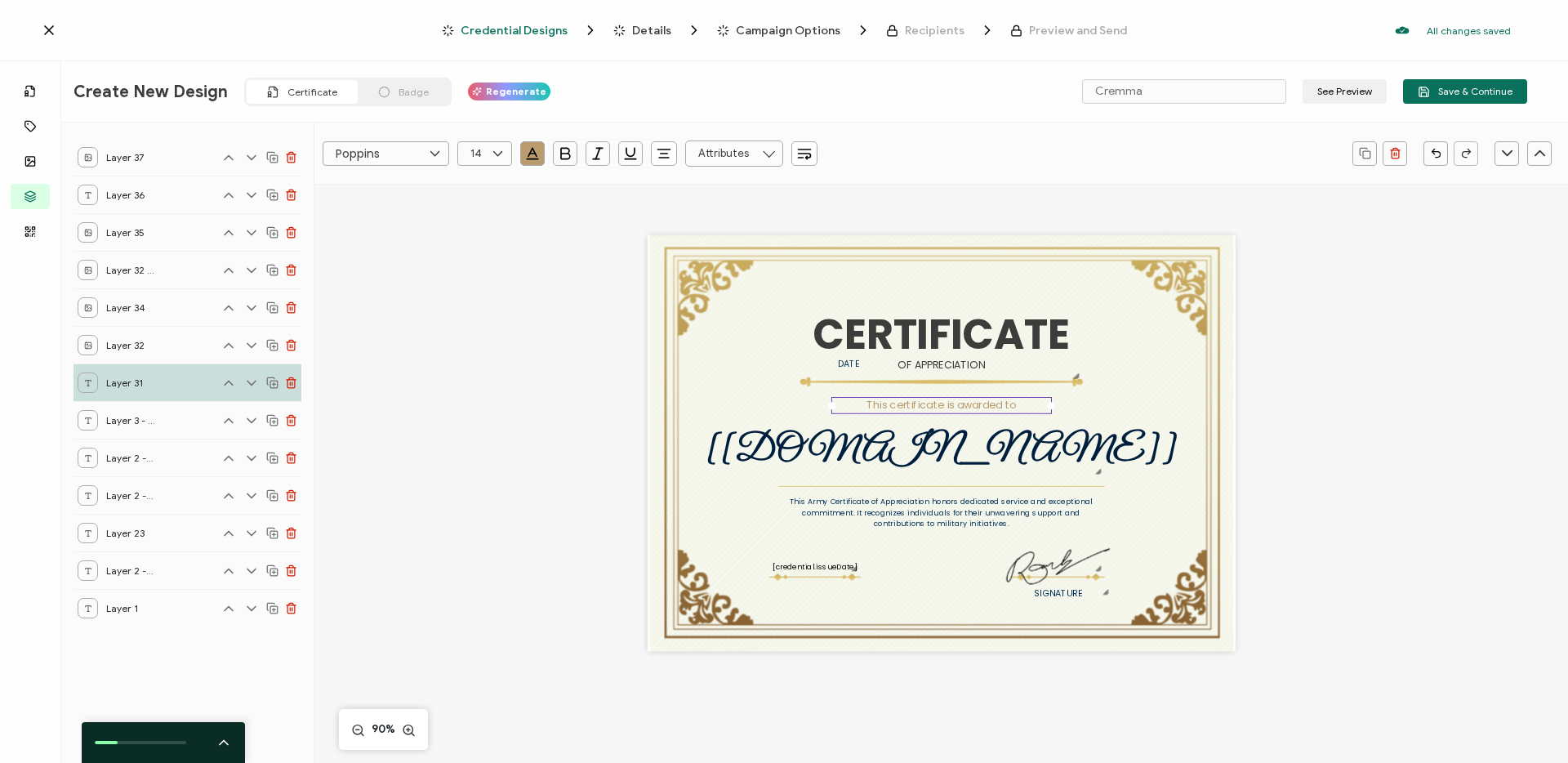
click at [941, 409] on pre "This certificate is awarded to" at bounding box center [941, 404] width 150 height 14
click at [944, 406] on pre "This certificate is awarded to" at bounding box center [941, 404] width 150 height 14
click at [938, 450] on pre "[[DOMAIN_NAME]]" at bounding box center [942, 450] width 472 height 47
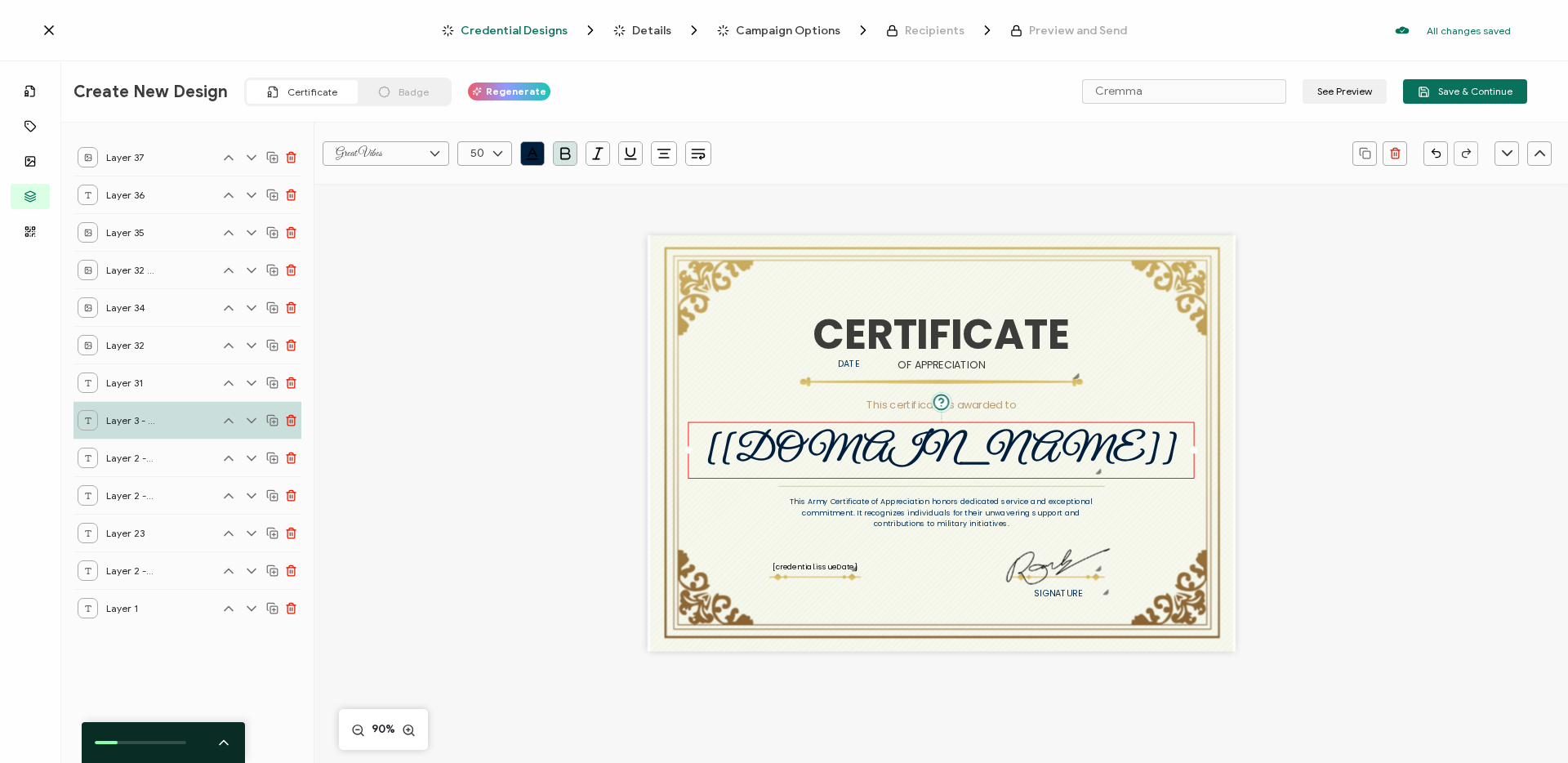
click at [938, 450] on pre "[[DOMAIN_NAME]]" at bounding box center [942, 450] width 472 height 47
click at [937, 450] on pre "[[DOMAIN_NAME]]" at bounding box center [942, 450] width 472 height 47
click at [916, 508] on pre "This Army Certificate of Appreciation honors dedicated service and exceptional …" at bounding box center [942, 512] width 305 height 33
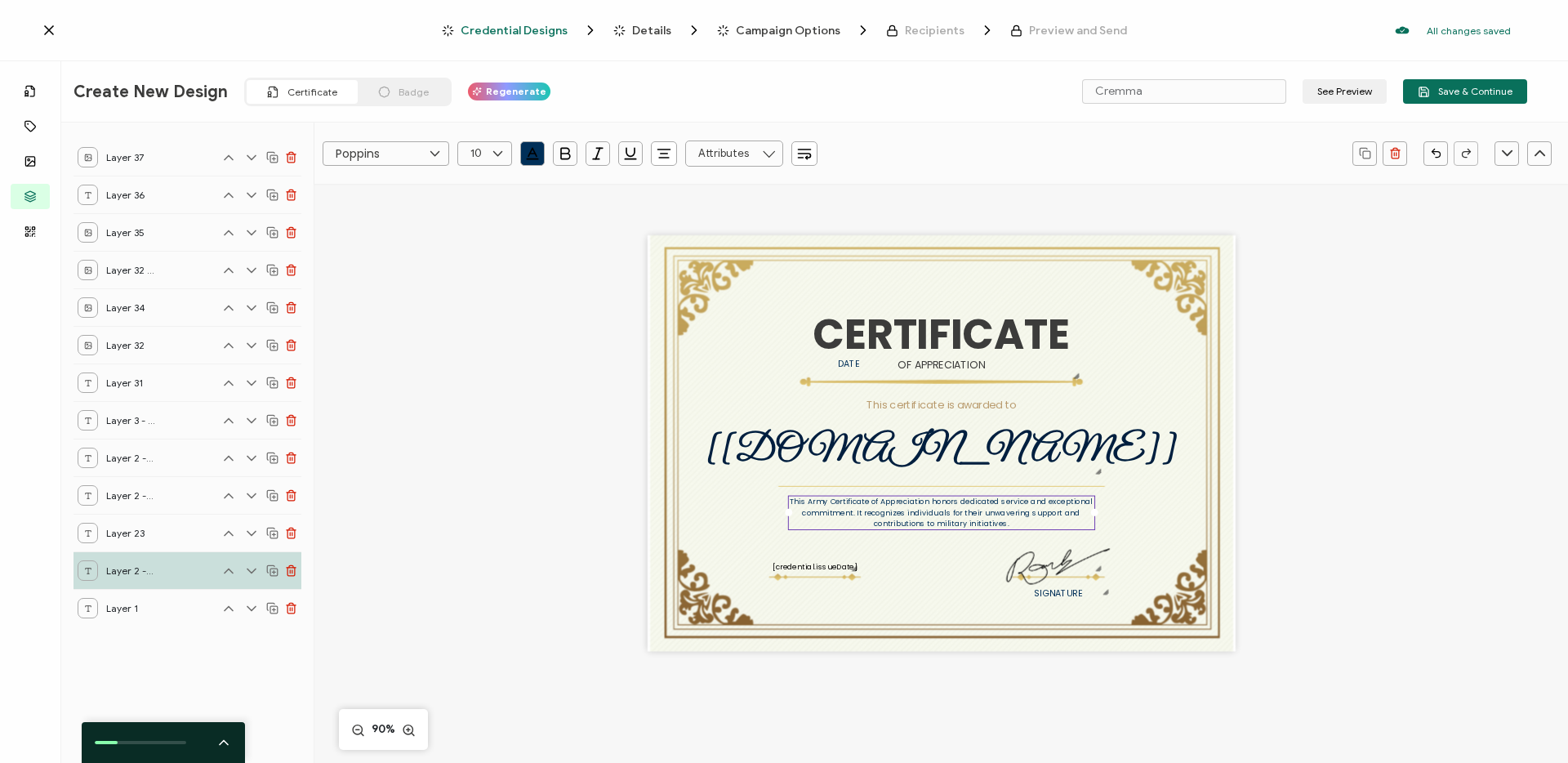
click at [916, 508] on pre "This Army Certificate of Appreciation honors dedicated service and exceptional …" at bounding box center [942, 512] width 305 height 33
click at [925, 400] on pre "This certificate is awarded to" at bounding box center [941, 404] width 150 height 14
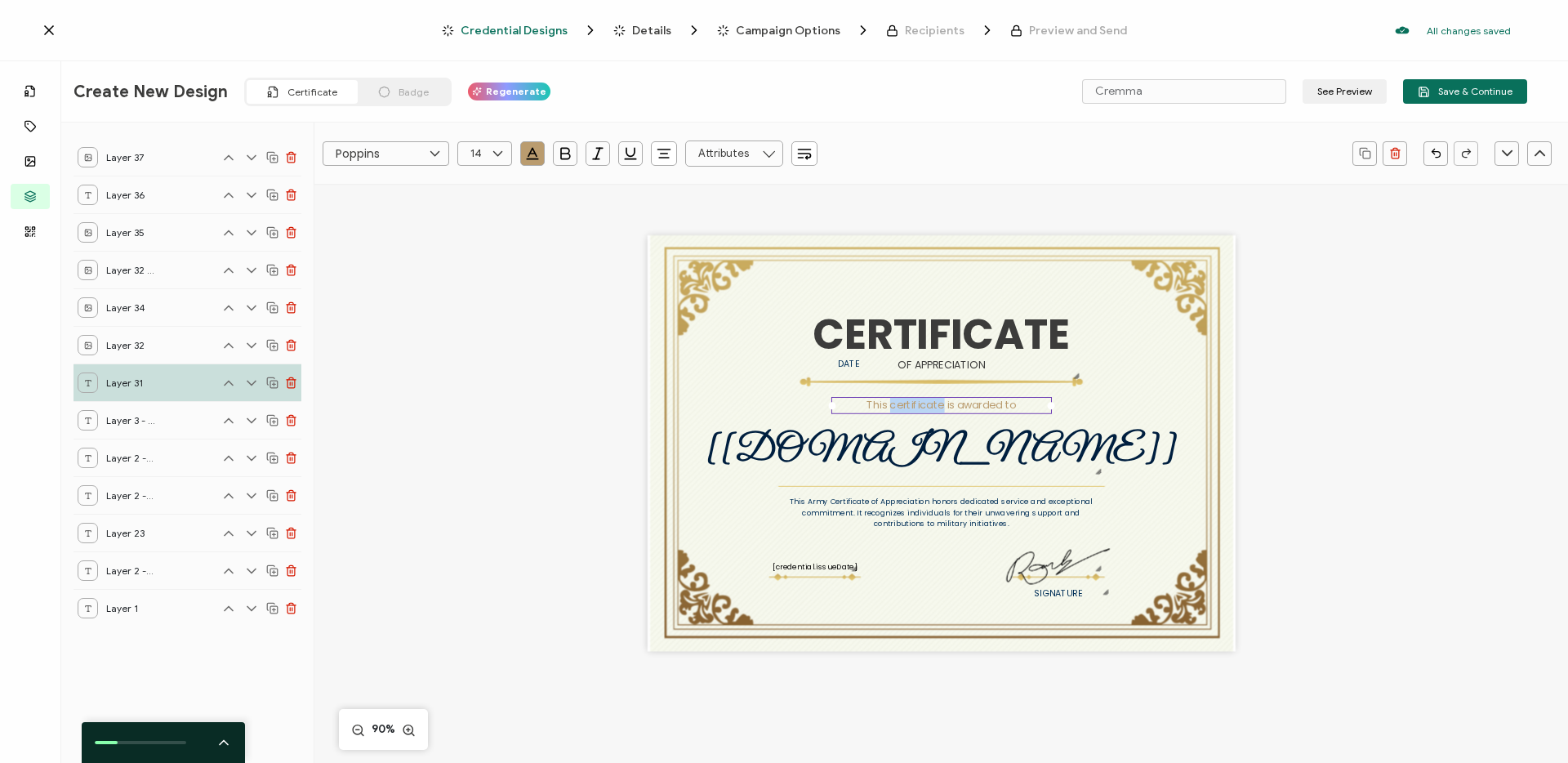
click at [925, 400] on pre "This certificate is awarded to" at bounding box center [941, 404] width 150 height 14
click at [948, 363] on pre "OF APPRECIATION" at bounding box center [941, 363] width 87 height 14
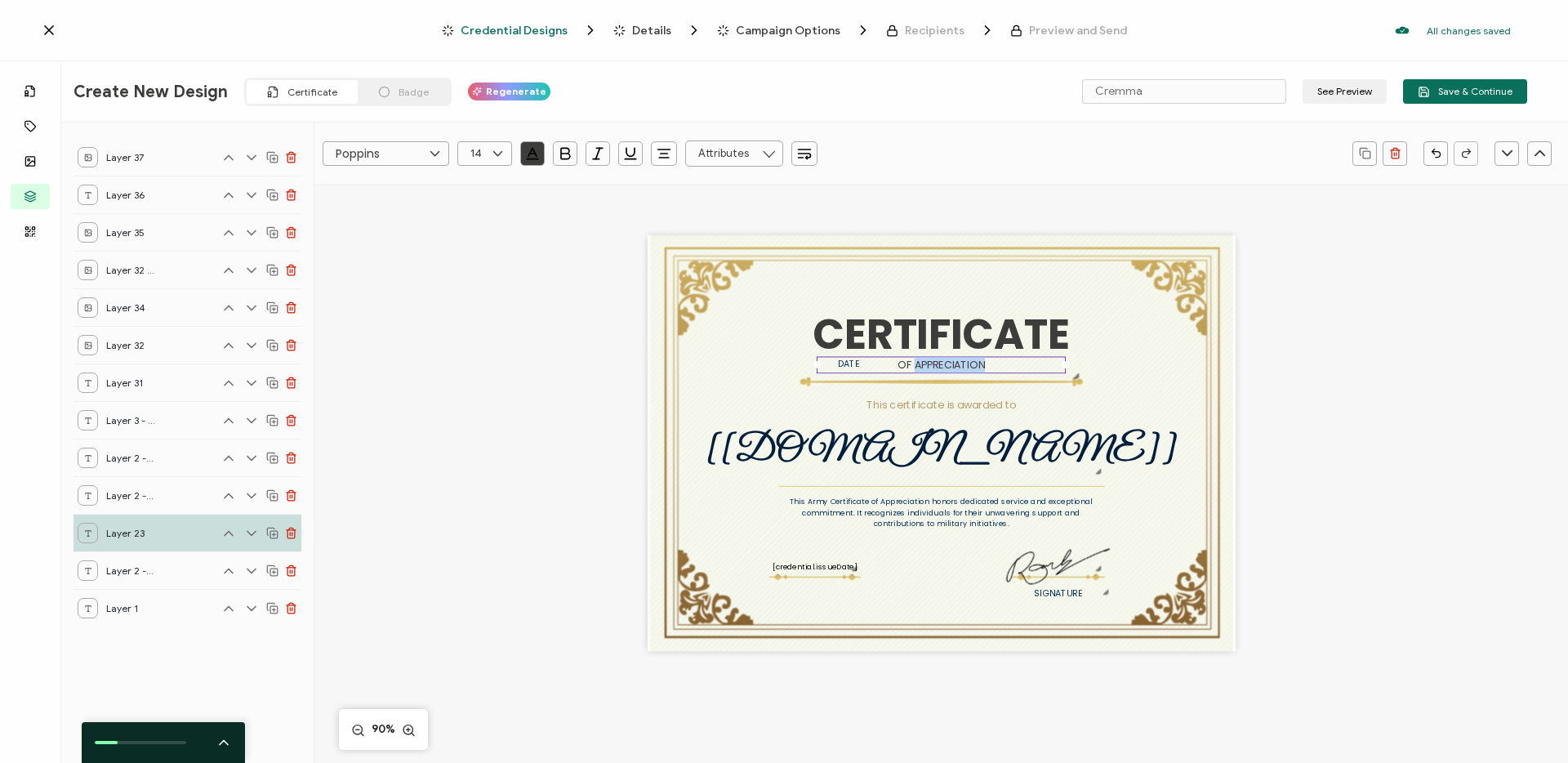
click at [948, 363] on pre "OF APPRECIATION" at bounding box center [941, 363] width 87 height 14
click at [871, 327] on pre "CERTIFICATE" at bounding box center [941, 334] width 256 height 58
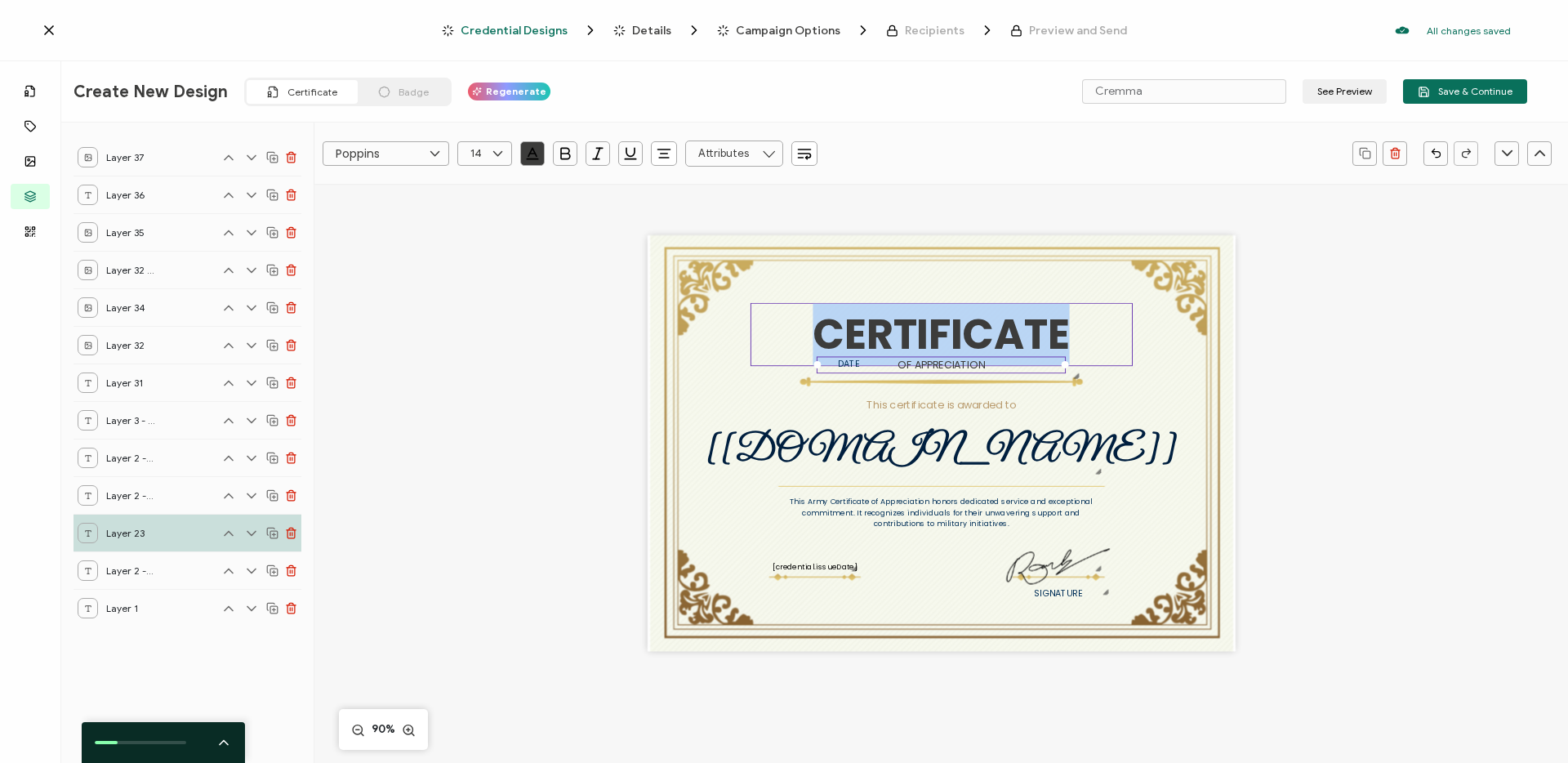
click at [871, 327] on pre "CERTIFICATE" at bounding box center [941, 334] width 256 height 58
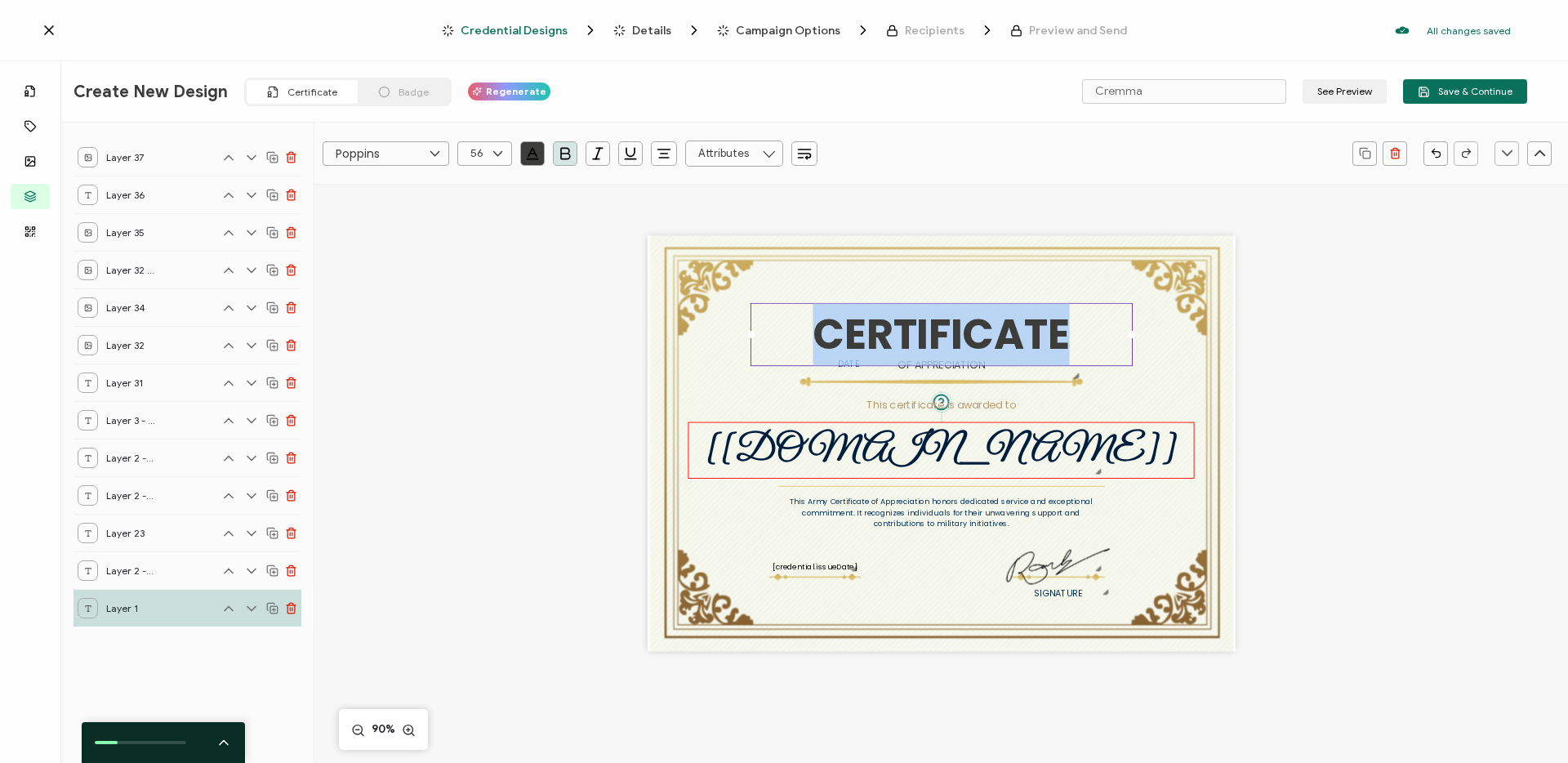
click at [976, 445] on pre "[[DOMAIN_NAME]]" at bounding box center [942, 450] width 472 height 47
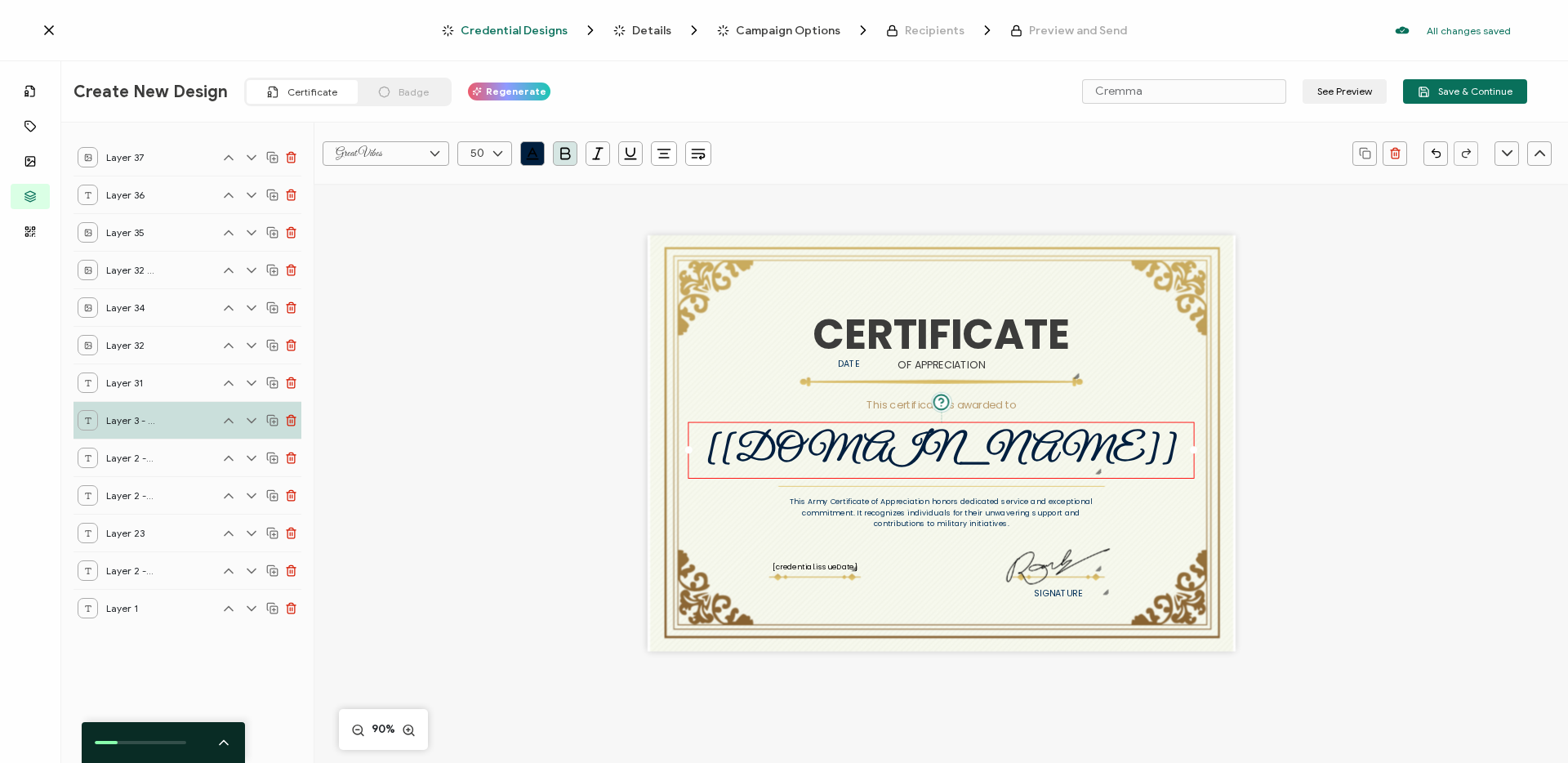
click at [1053, 406] on div "CERTIFICATE This Army Certificate of Appreciation honors dedicated service and …" at bounding box center [941, 443] width 588 height 416
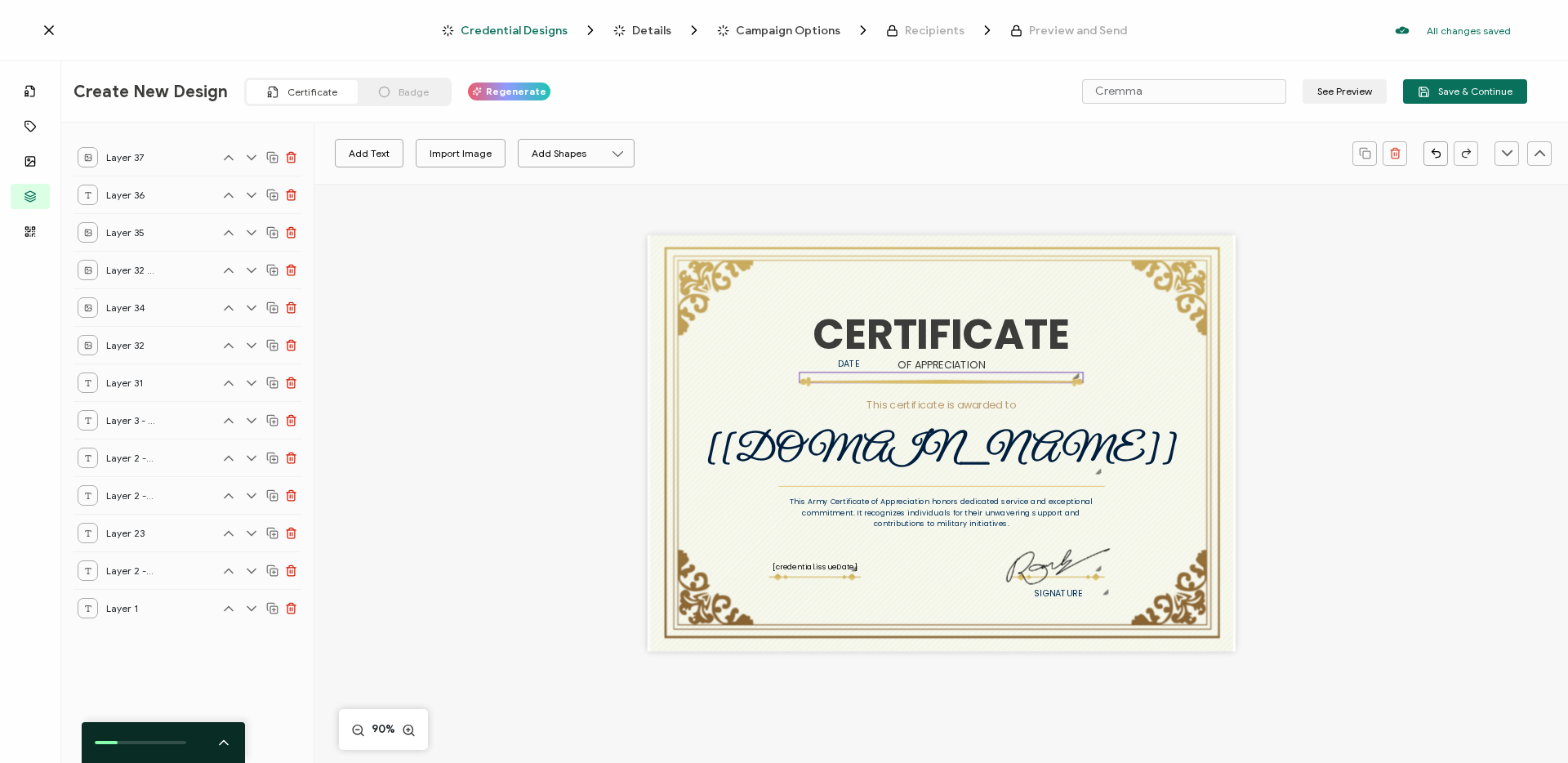
click at [869, 382] on div at bounding box center [941, 382] width 283 height 5
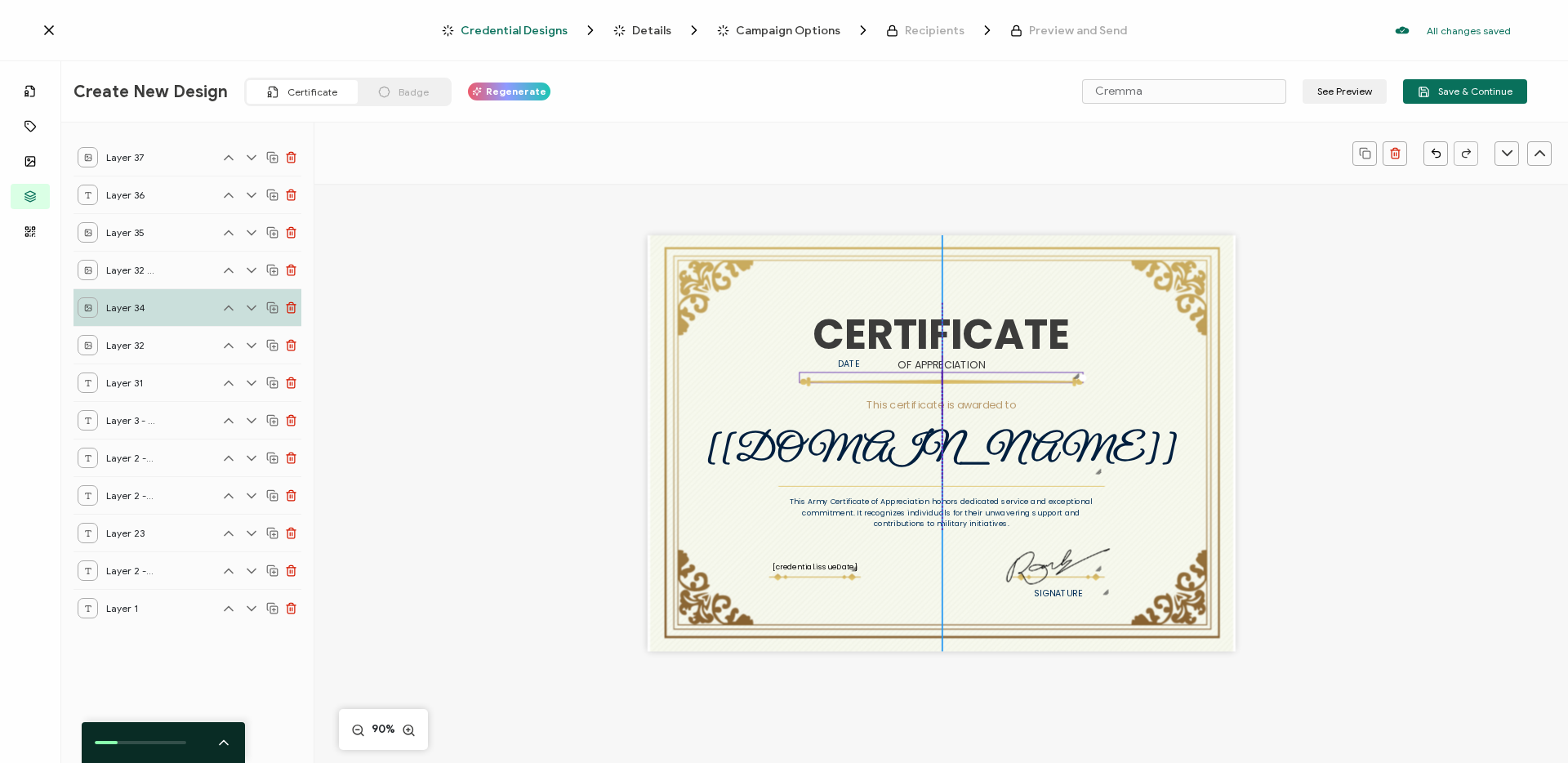
click at [869, 382] on div at bounding box center [941, 382] width 283 height 5
click at [125, 311] on span "Layer 34" at bounding box center [130, 307] width 49 height 20
click at [98, 308] on div "Layer 34" at bounding box center [116, 307] width 77 height 20
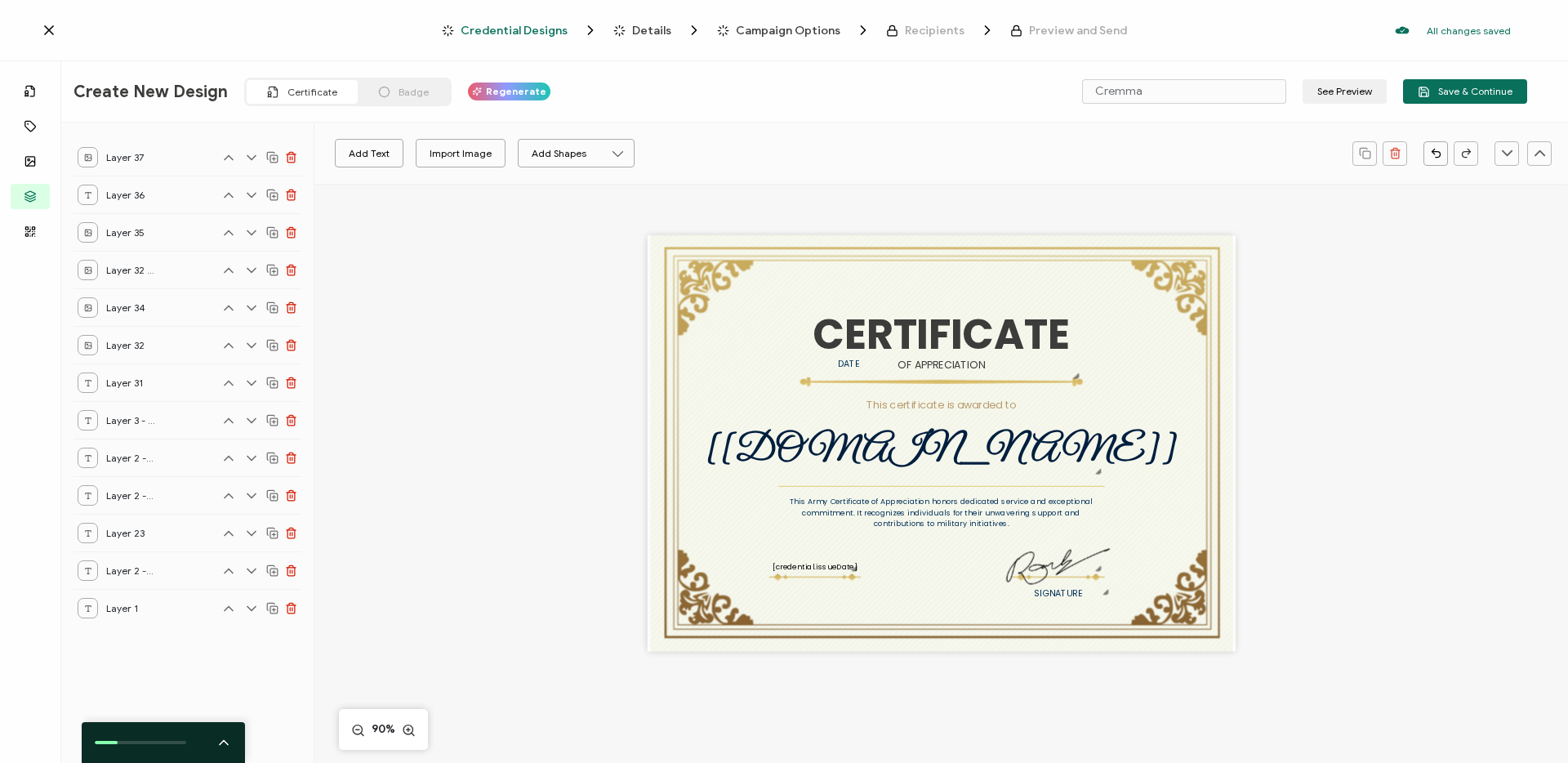
click at [93, 307] on div at bounding box center [87, 307] width 20 height 20
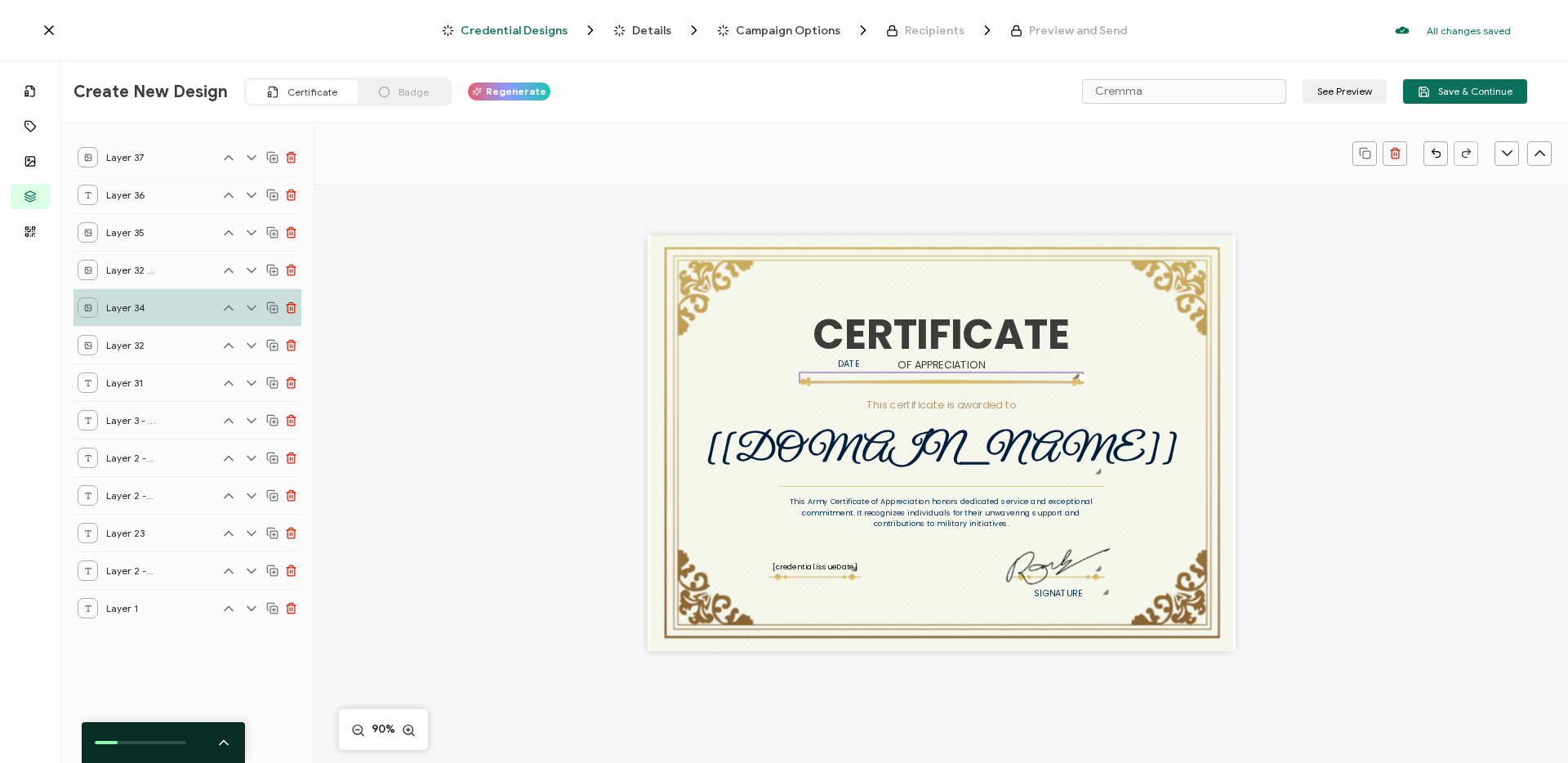
click at [93, 307] on div at bounding box center [87, 307] width 20 height 20
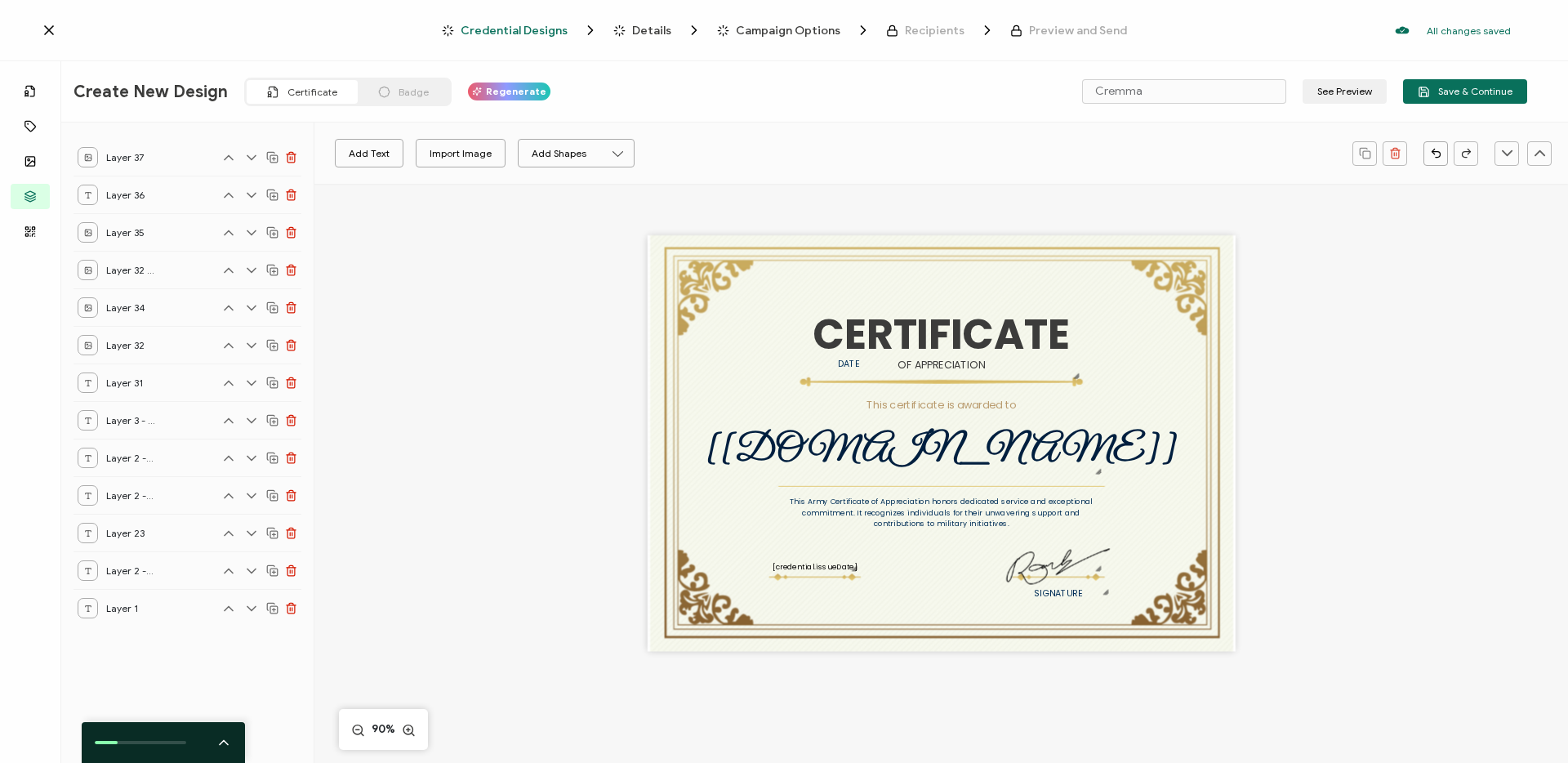
click at [93, 307] on div at bounding box center [87, 307] width 20 height 20
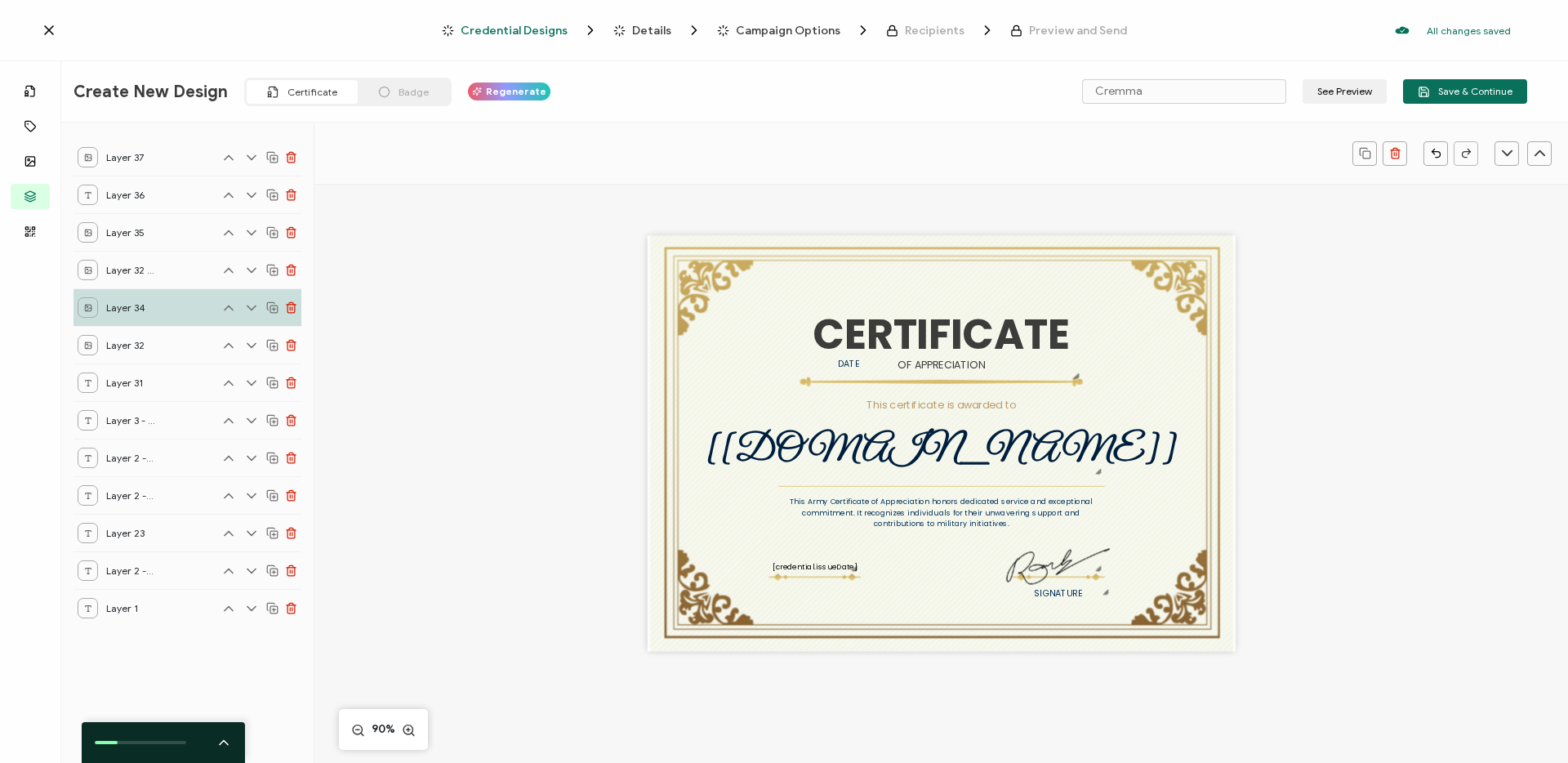
click at [93, 307] on div at bounding box center [87, 307] width 20 height 20
